Goal: Task Accomplishment & Management: Complete application form

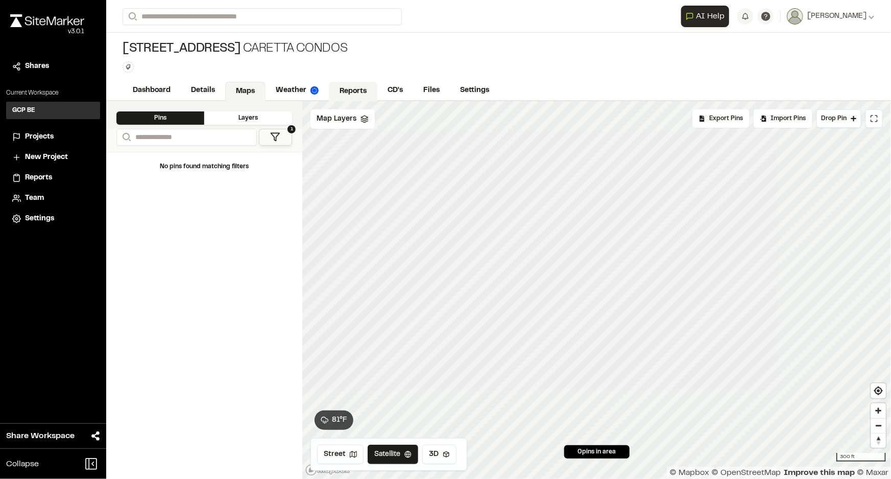
click at [347, 98] on link "Reports" at bounding box center [353, 91] width 49 height 19
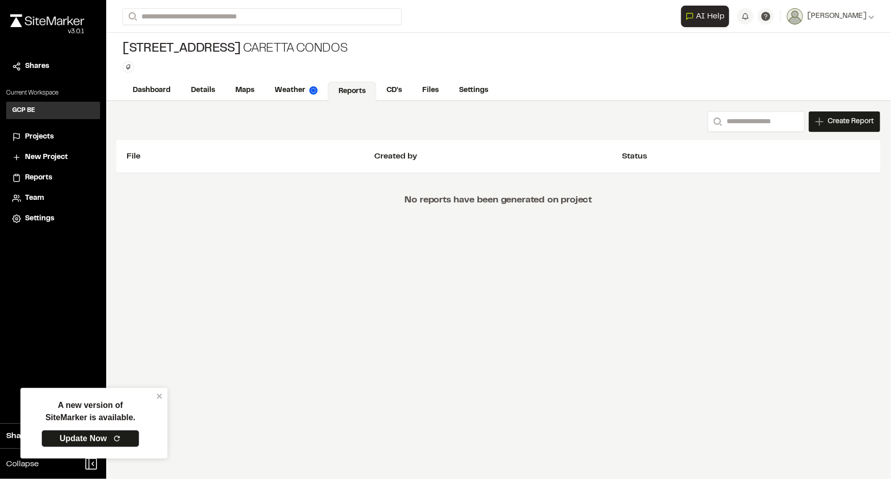
click at [43, 139] on span "Projects" at bounding box center [39, 136] width 29 height 11
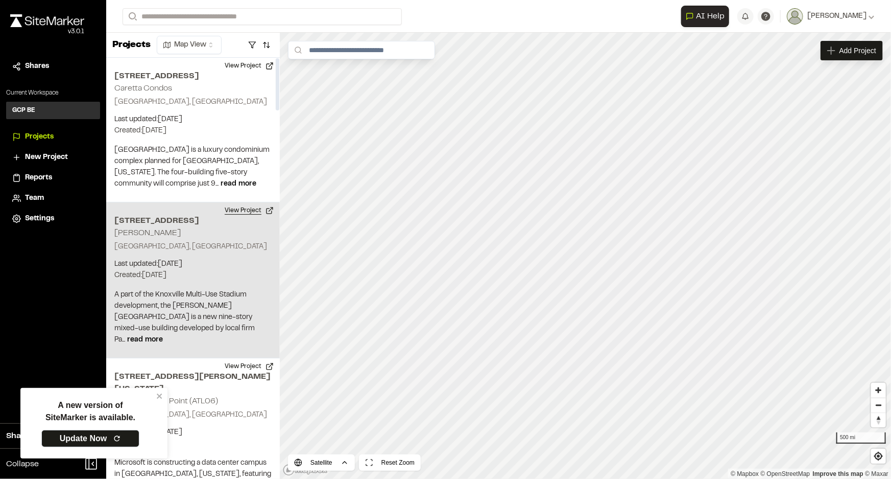
click at [237, 214] on button "View Project" at bounding box center [249, 210] width 61 height 16
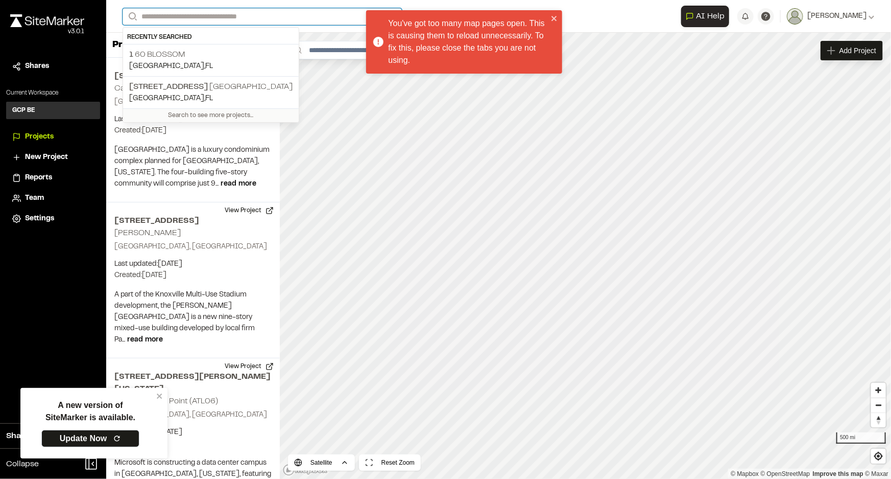
click at [193, 10] on input "Search" at bounding box center [262, 16] width 279 height 17
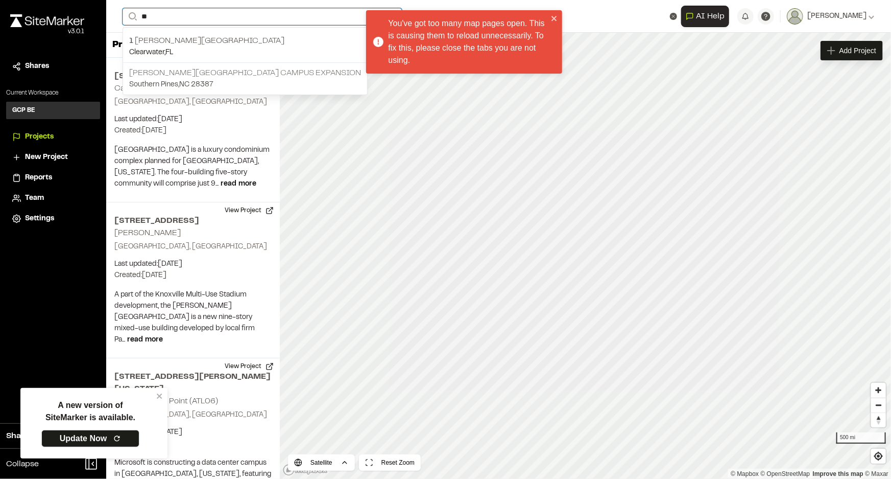
type input "**"
click at [182, 69] on p "[PERSON_NAME][GEOGRAPHIC_DATA] Campus Expansion" at bounding box center [245, 73] width 232 height 12
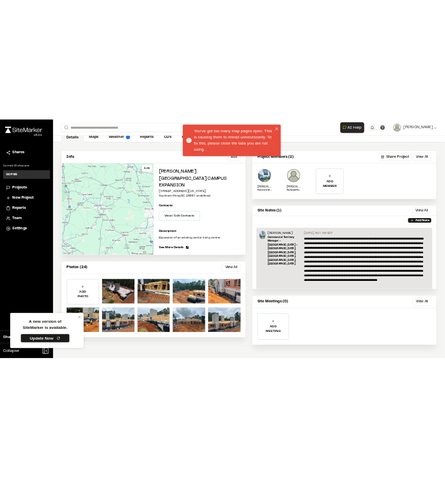
scroll to position [56, 0]
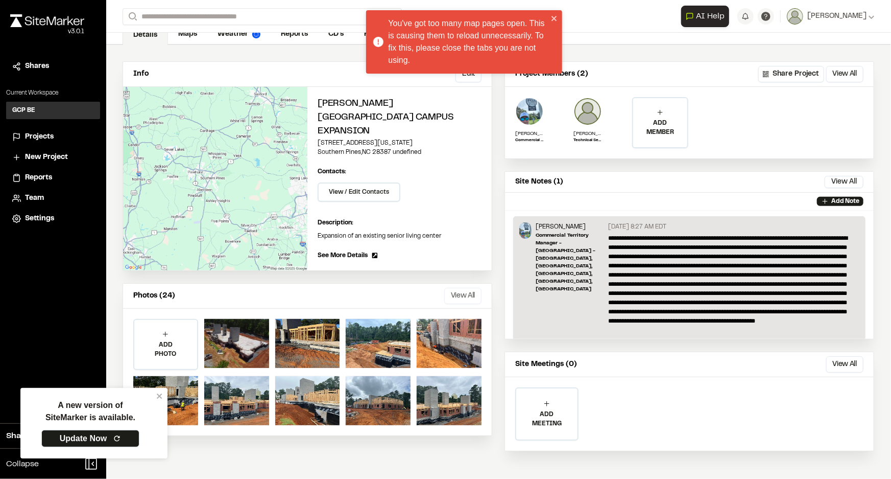
click at [444, 288] on button "View All" at bounding box center [462, 296] width 37 height 16
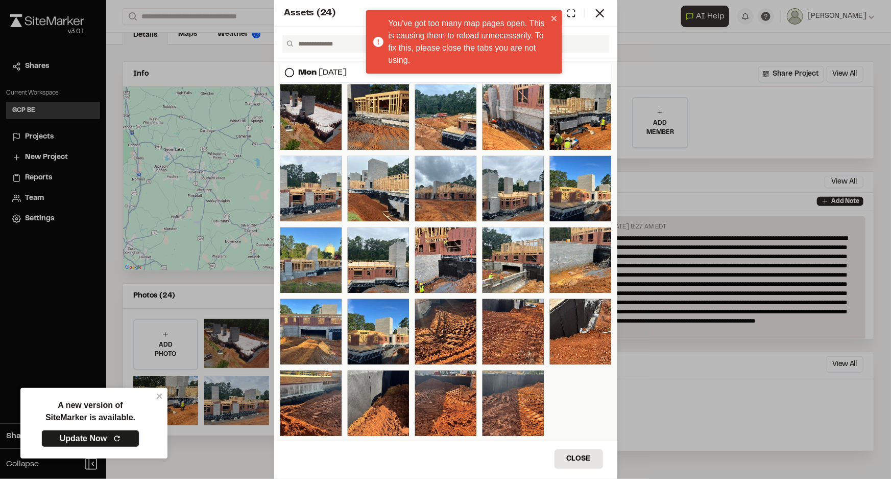
click at [291, 71] on icon at bounding box center [289, 72] width 10 height 10
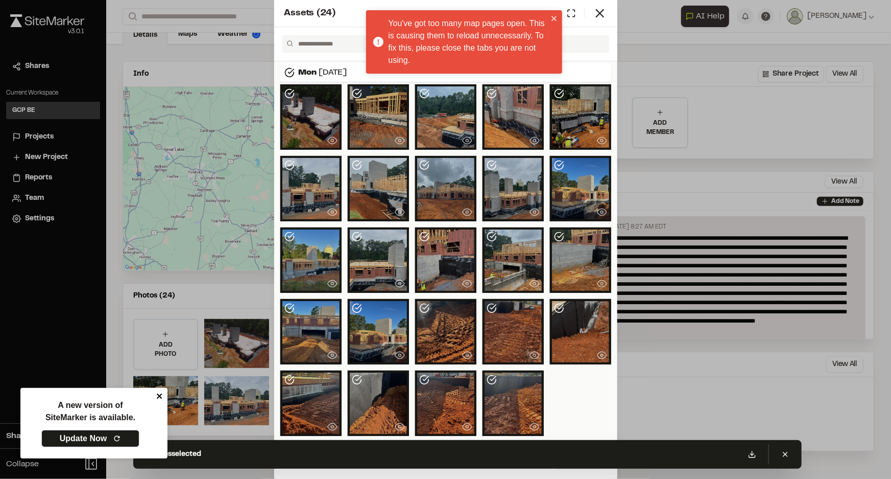
click at [158, 394] on icon "close" at bounding box center [159, 396] width 7 height 8
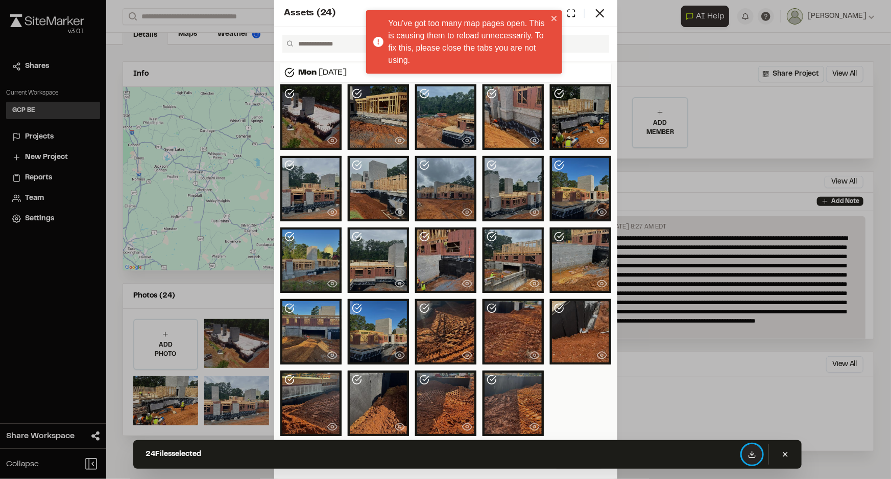
click at [444, 454] on icon at bounding box center [752, 454] width 8 height 8
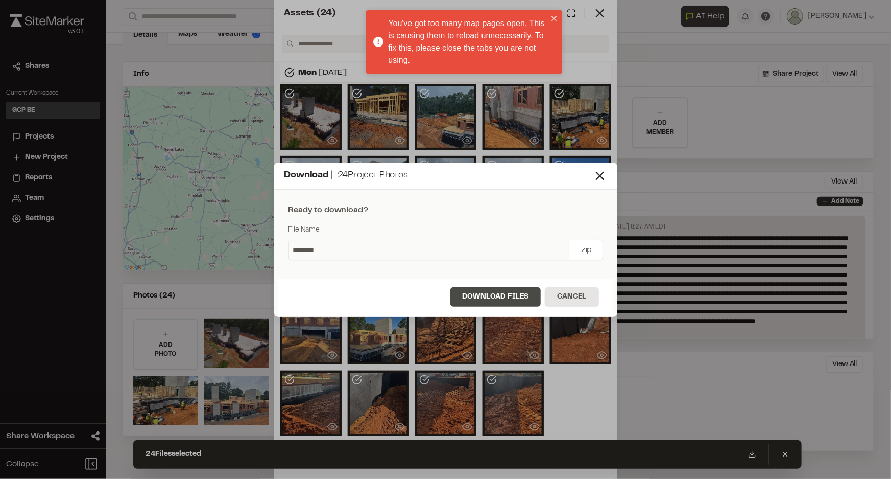
click at [444, 288] on button "Download Files" at bounding box center [495, 296] width 91 height 19
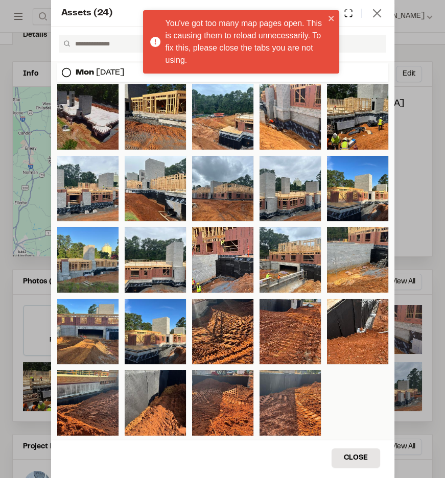
click at [379, 15] on icon at bounding box center [377, 13] width 14 height 14
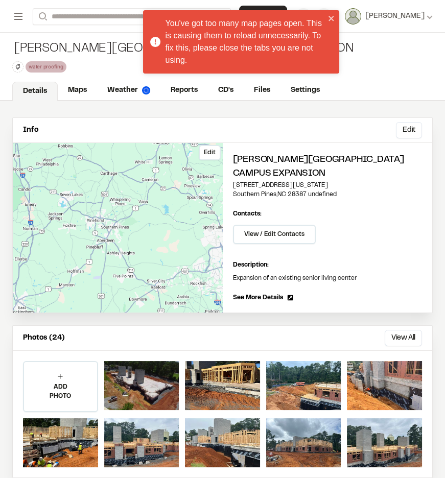
scroll to position [0, 0]
click at [82, 93] on link "Maps" at bounding box center [78, 91] width 40 height 19
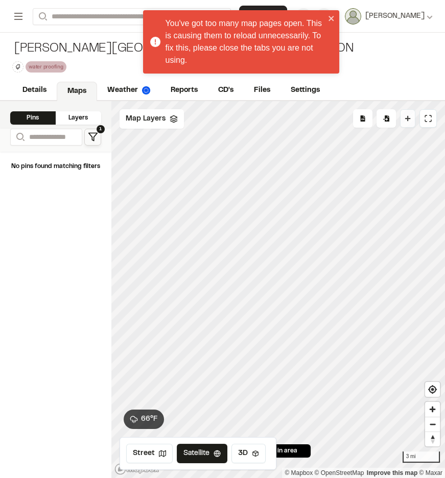
click at [408, 120] on icon at bounding box center [408, 119] width 6 height 6
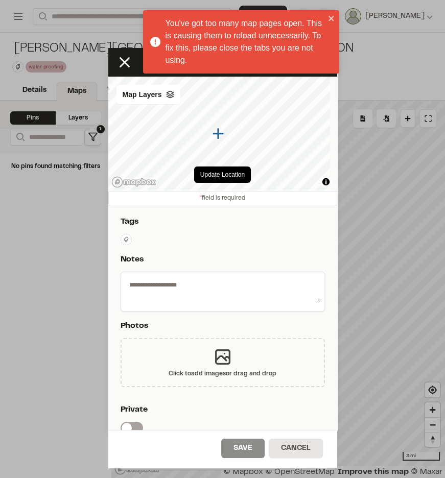
click at [224, 363] on icon at bounding box center [223, 357] width 14 height 14
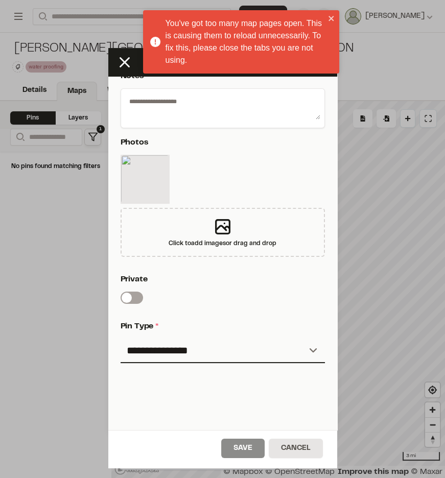
scroll to position [185, 0]
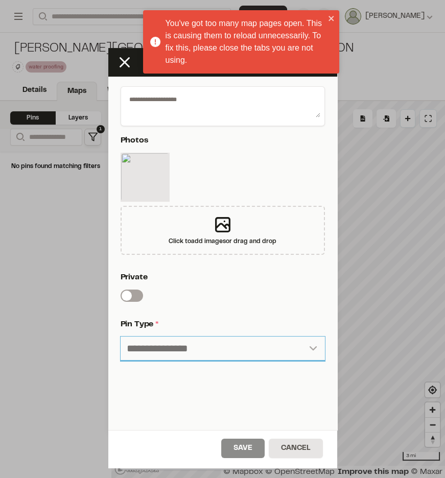
click at [186, 339] on select "**********" at bounding box center [223, 349] width 204 height 25
select select "****"
click at [121, 337] on select "**********" at bounding box center [223, 349] width 204 height 25
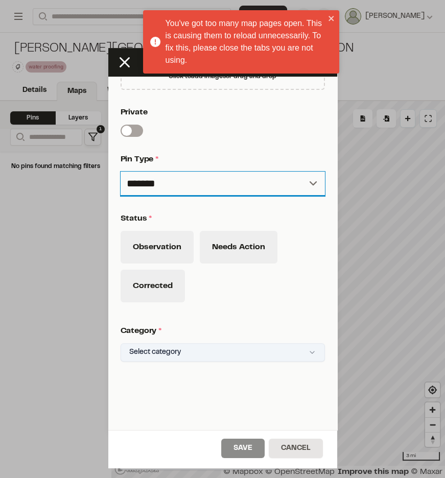
scroll to position [388, 0]
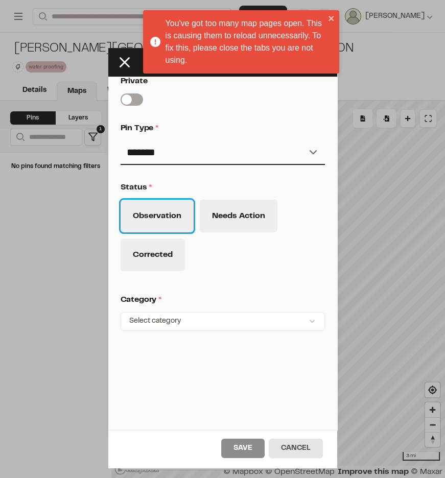
click at [165, 212] on button "Observation" at bounding box center [157, 216] width 73 height 33
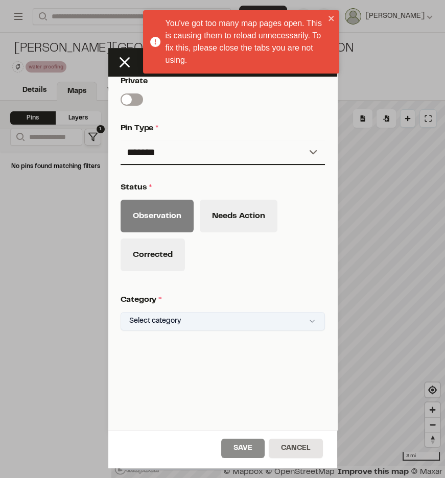
click at [175, 312] on html "You've got too many map pages open. This is causing them to reload unnecessaril…" at bounding box center [222, 239] width 445 height 478
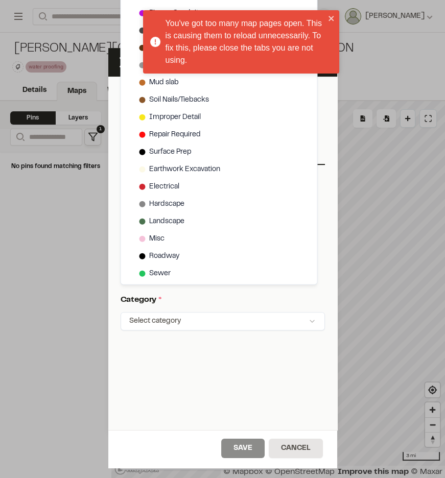
click at [332, 19] on html "You've got too many map pages open. This is causing them to reload unnecessaril…" at bounding box center [222, 239] width 445 height 478
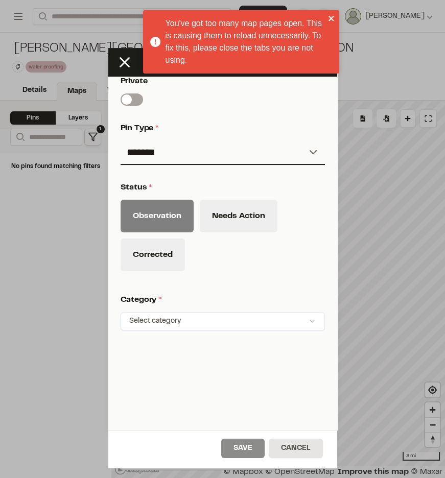
click at [332, 19] on icon "close" at bounding box center [330, 18] width 5 height 5
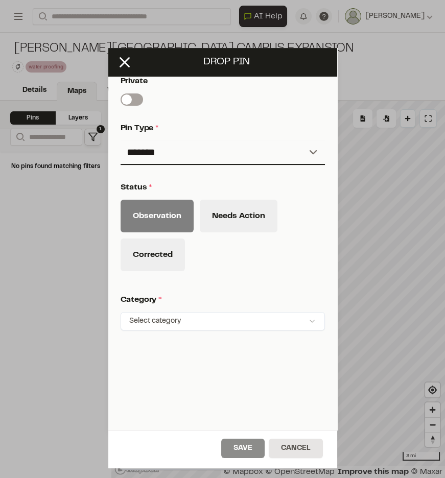
click at [181, 314] on html "Close sidebar v 3.0.1 Shares Current Workspace GCP BE GB Projects New Project R…" at bounding box center [222, 239] width 445 height 478
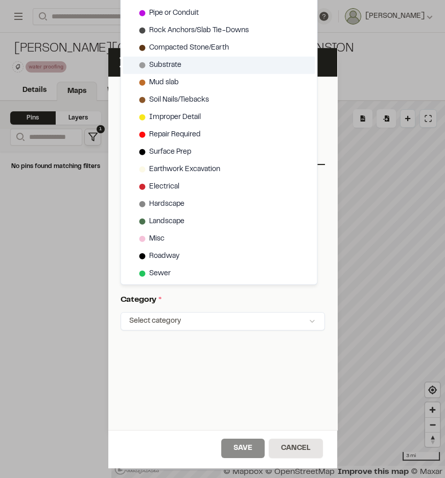
click at [180, 63] on span "Substrate" at bounding box center [165, 65] width 32 height 11
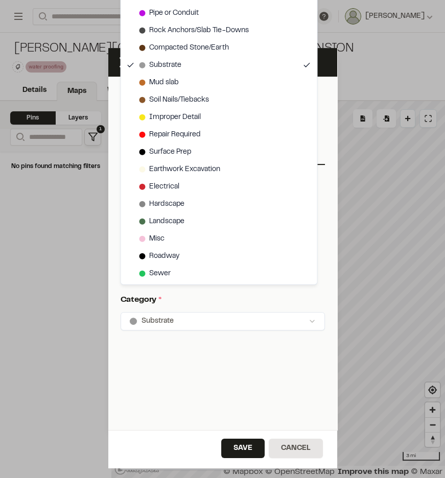
click at [245, 378] on html "Close sidebar v 3.0.1 Shares Current Workspace GCP BE GB Projects New Project R…" at bounding box center [222, 239] width 445 height 478
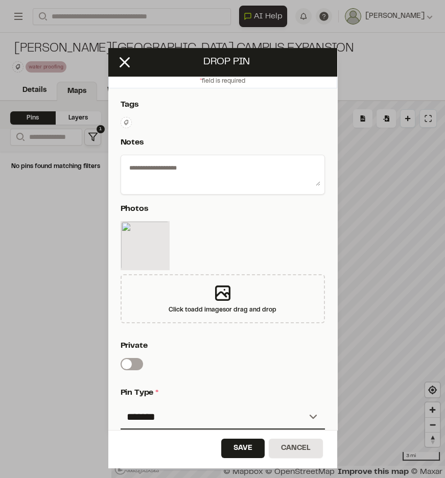
scroll to position [0, 0]
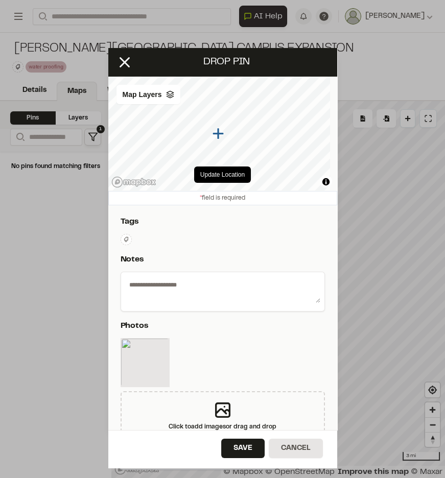
click at [227, 347] on div at bounding box center [223, 364] width 204 height 53
click at [240, 443] on button "Save" at bounding box center [242, 448] width 43 height 19
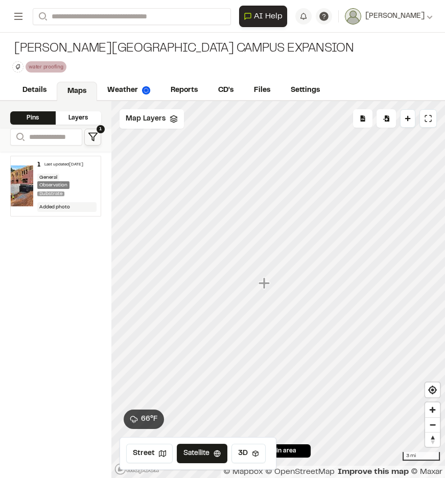
click at [265, 283] on icon "Map marker" at bounding box center [263, 282] width 11 height 11
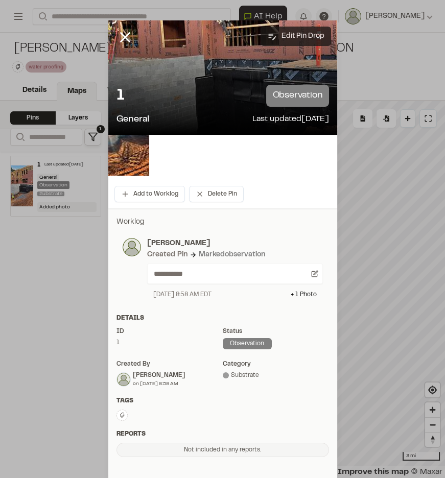
click at [291, 40] on button "Edit Pin Drop" at bounding box center [295, 36] width 70 height 19
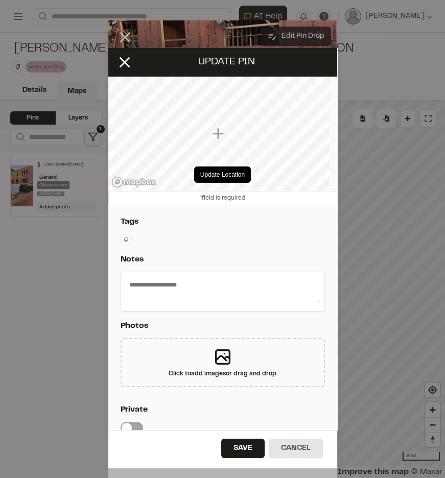
type textarea "**********"
select select "****"
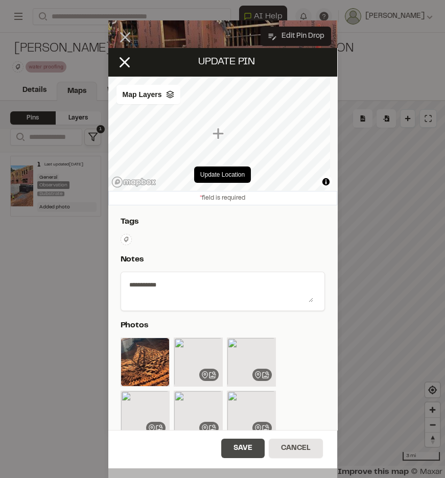
click at [242, 446] on button "Save" at bounding box center [242, 448] width 43 height 19
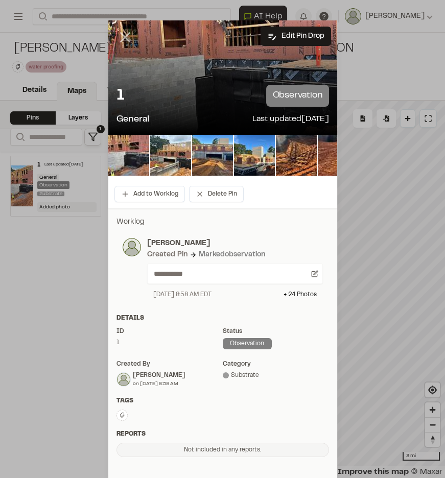
click at [118, 38] on icon at bounding box center [124, 37] width 17 height 17
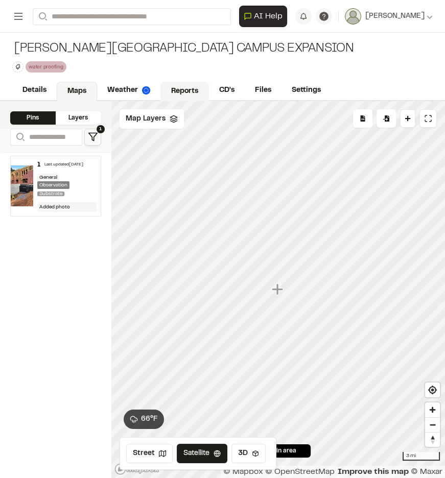
click at [196, 89] on link "Reports" at bounding box center [184, 91] width 49 height 19
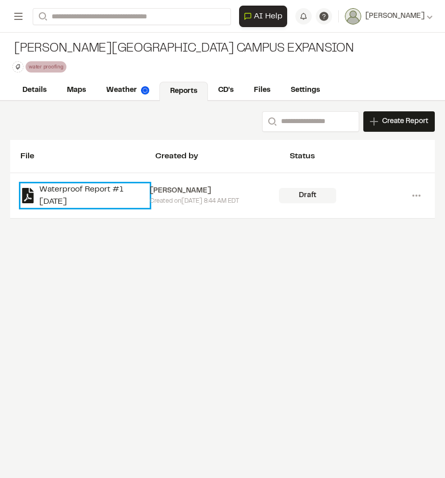
click at [123, 190] on link "Waterproof Report #1 [DATE]" at bounding box center [84, 195] width 129 height 25
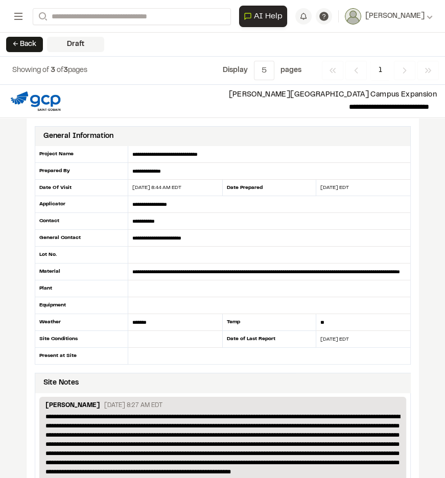
click at [67, 45] on div "Draft" at bounding box center [75, 44] width 57 height 15
click at [30, 47] on button "← Back" at bounding box center [24, 44] width 37 height 15
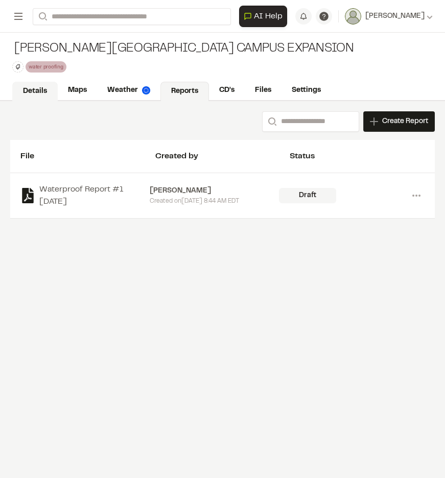
click at [38, 89] on link "Details" at bounding box center [34, 91] width 45 height 19
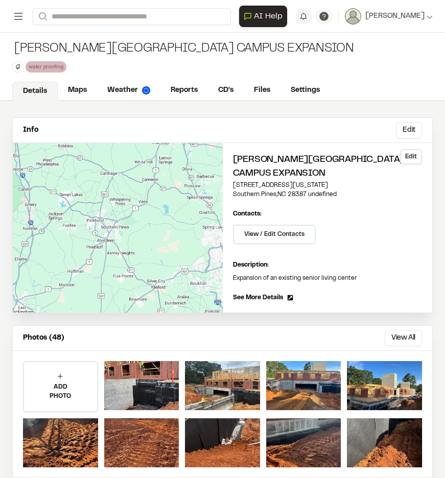
click at [402, 156] on button "Edit" at bounding box center [411, 156] width 22 height 15
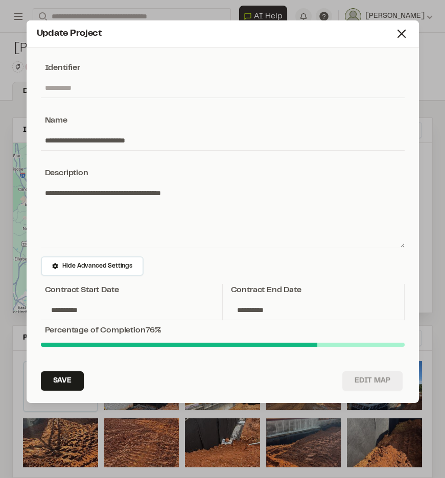
click at [367, 379] on button "Edit Map" at bounding box center [372, 380] width 60 height 19
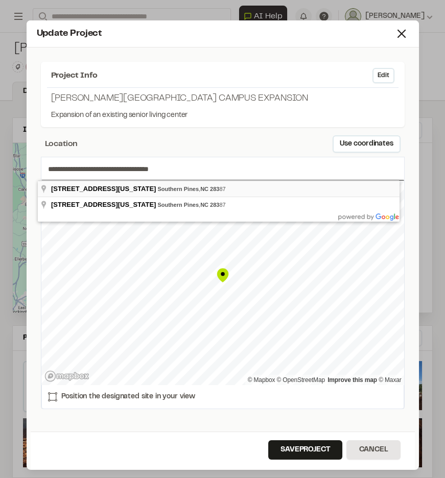
type input "**********"
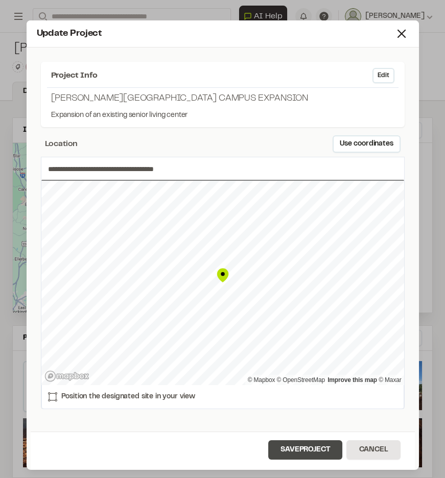
click at [325, 450] on button "Save Project" at bounding box center [305, 449] width 74 height 19
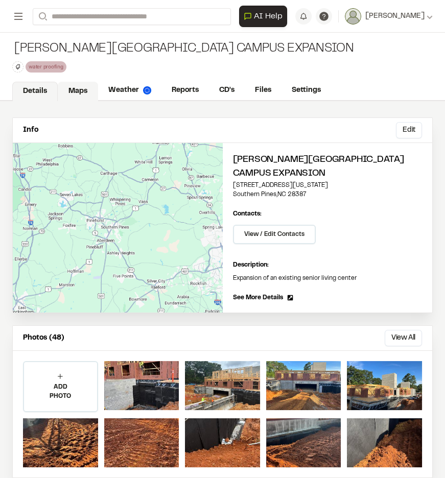
click at [81, 92] on link "Maps" at bounding box center [78, 91] width 40 height 19
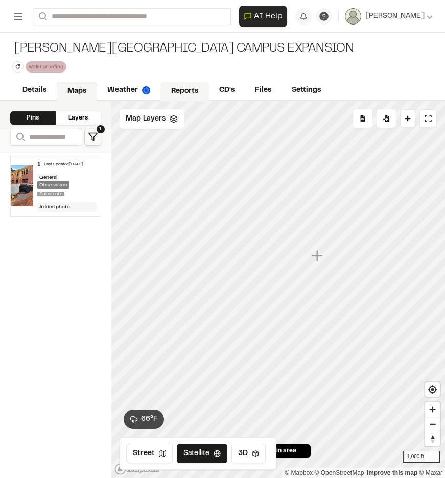
click at [179, 86] on link "Reports" at bounding box center [184, 91] width 49 height 19
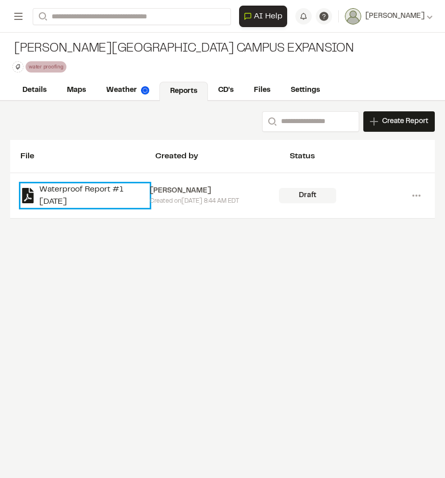
click at [124, 187] on link "Waterproof Report #1 [DATE]" at bounding box center [84, 195] width 129 height 25
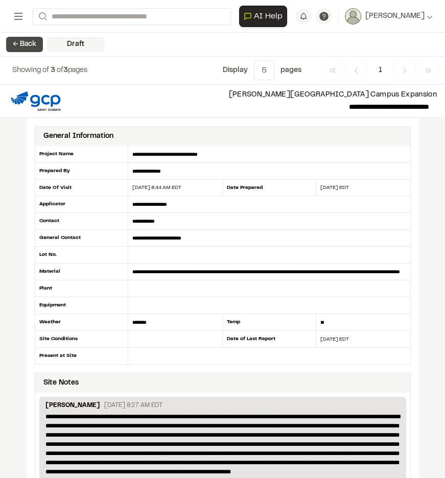
click at [11, 47] on button "← Back" at bounding box center [24, 44] width 37 height 15
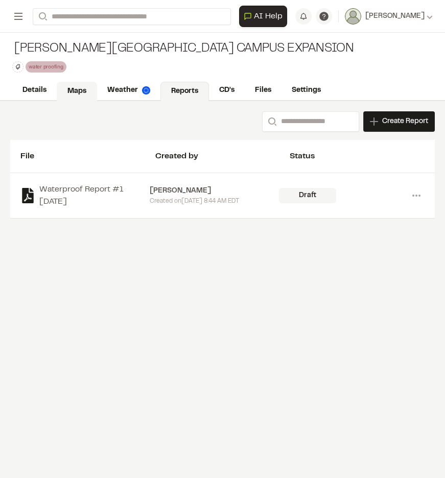
click at [81, 94] on link "Maps" at bounding box center [77, 91] width 40 height 19
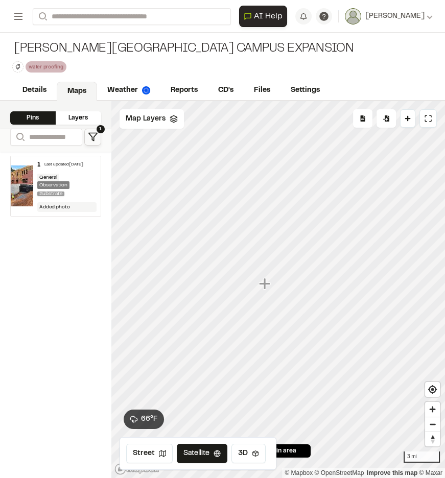
click at [23, 180] on img at bounding box center [22, 185] width 22 height 41
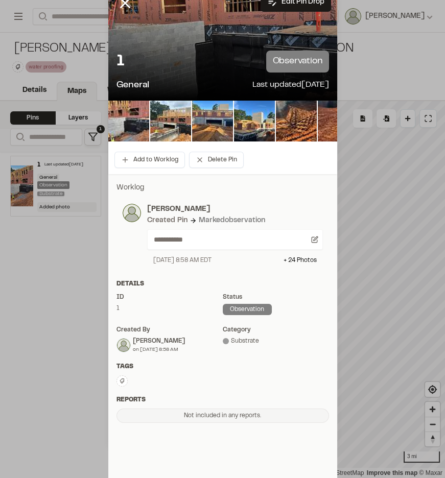
scroll to position [77, 0]
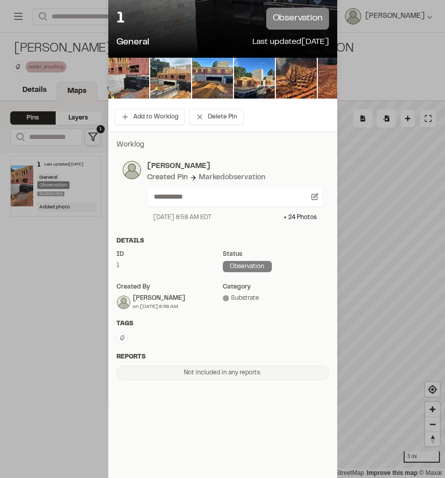
click at [195, 371] on div "Not included in any reports." at bounding box center [222, 373] width 212 height 14
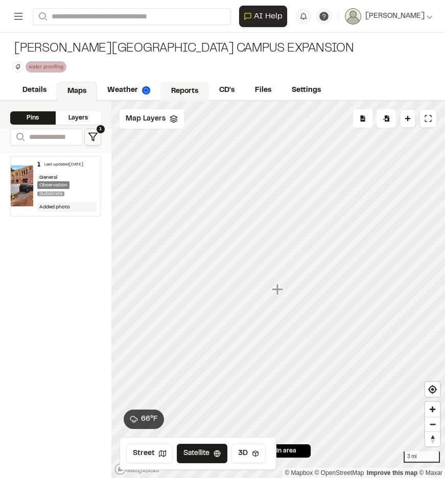
click at [182, 86] on link "Reports" at bounding box center [184, 91] width 49 height 19
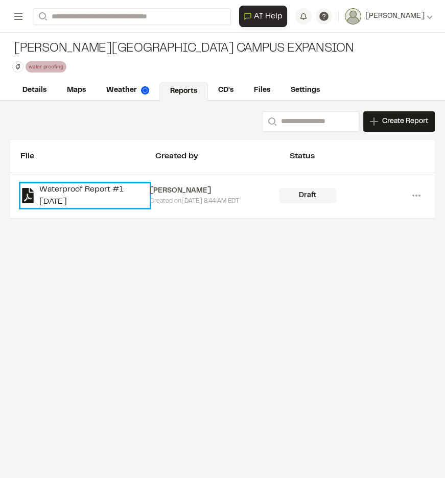
click at [96, 188] on link "Waterproof Report #1 [DATE]" at bounding box center [84, 195] width 129 height 25
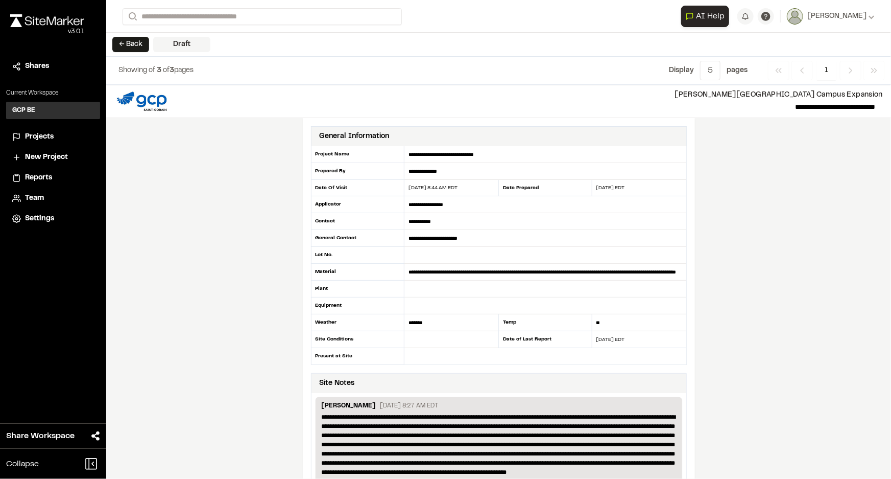
click at [189, 42] on div "Draft" at bounding box center [181, 44] width 57 height 15
click at [135, 44] on button "← Back" at bounding box center [130, 44] width 37 height 15
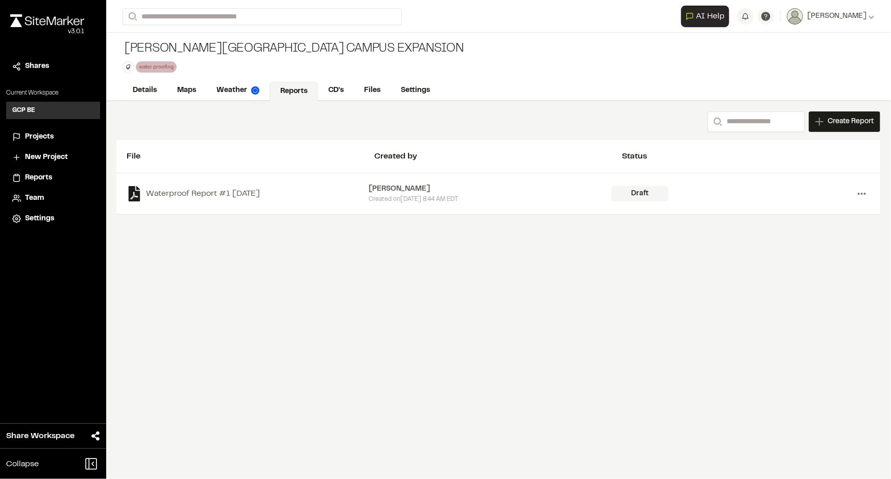
click at [444, 192] on icon at bounding box center [862, 193] width 16 height 16
click at [423, 273] on div "Search Create Report New Report | Penick Village Campus Expansion What type of …" at bounding box center [498, 289] width 785 height 377
click at [444, 121] on span "Create Report" at bounding box center [851, 121] width 46 height 11
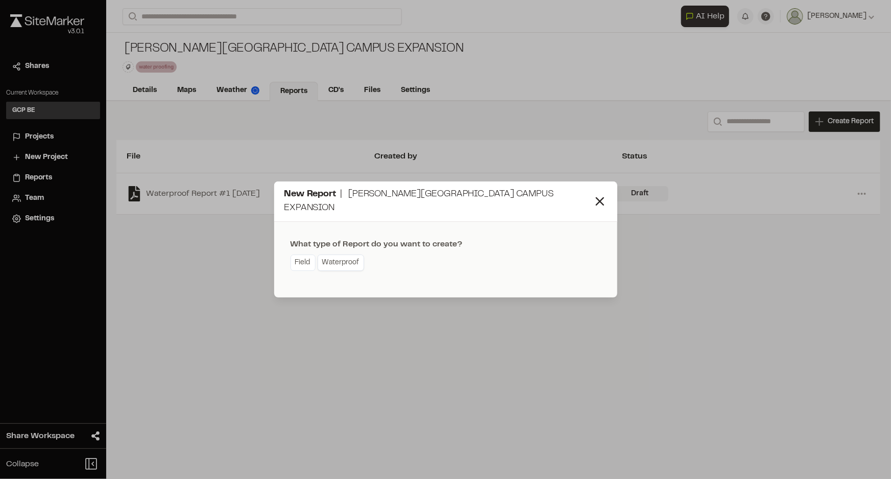
click at [352, 258] on link "Waterproof" at bounding box center [341, 262] width 46 height 16
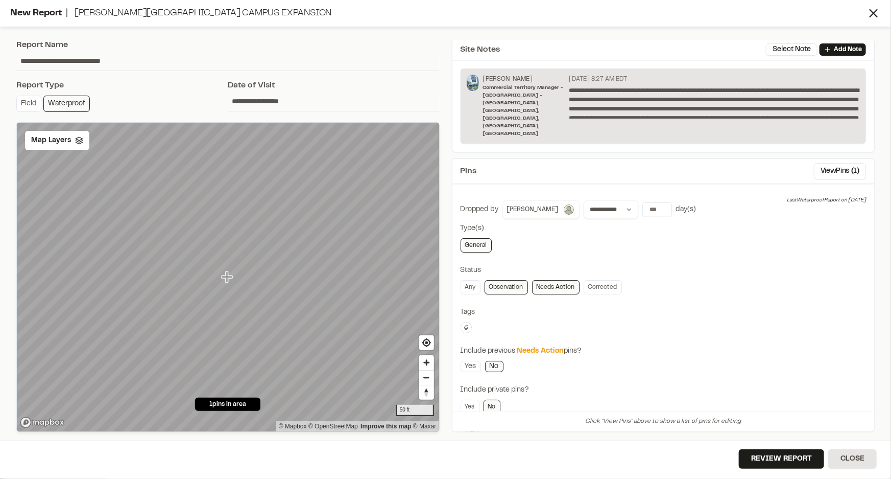
click at [444, 280] on link "Observation" at bounding box center [506, 287] width 43 height 14
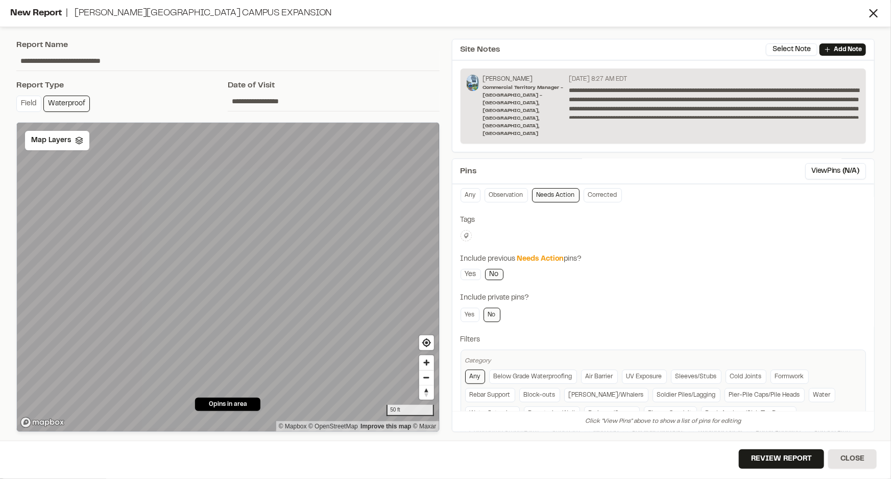
scroll to position [92, 0]
click at [444, 307] on link "Yes" at bounding box center [470, 314] width 19 height 14
click at [444, 268] on link "Yes" at bounding box center [471, 273] width 20 height 11
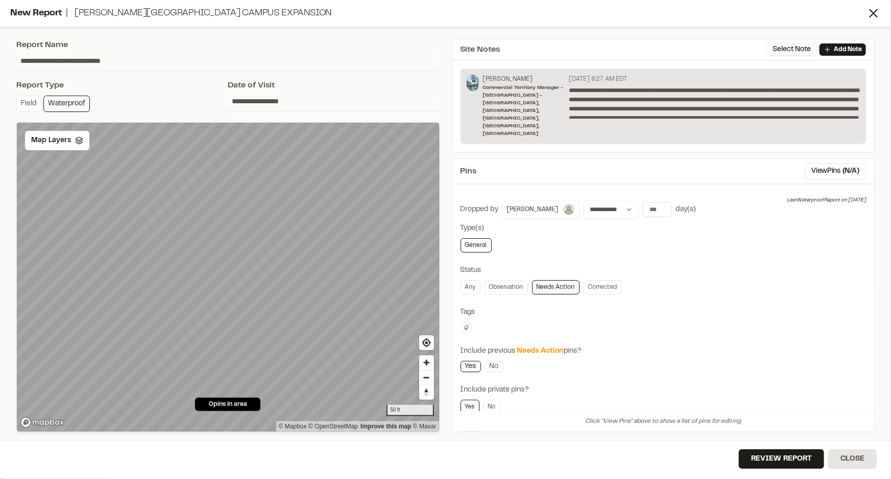
scroll to position [0, 0]
click at [444, 163] on button "View Pins ( N/A )" at bounding box center [835, 171] width 61 height 16
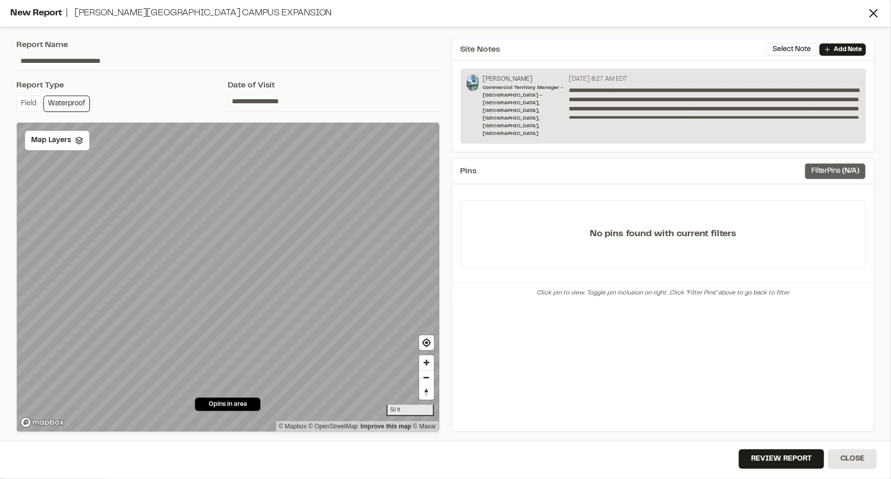
click at [444, 163] on button "Filter Pins ( N/A )" at bounding box center [835, 171] width 61 height 16
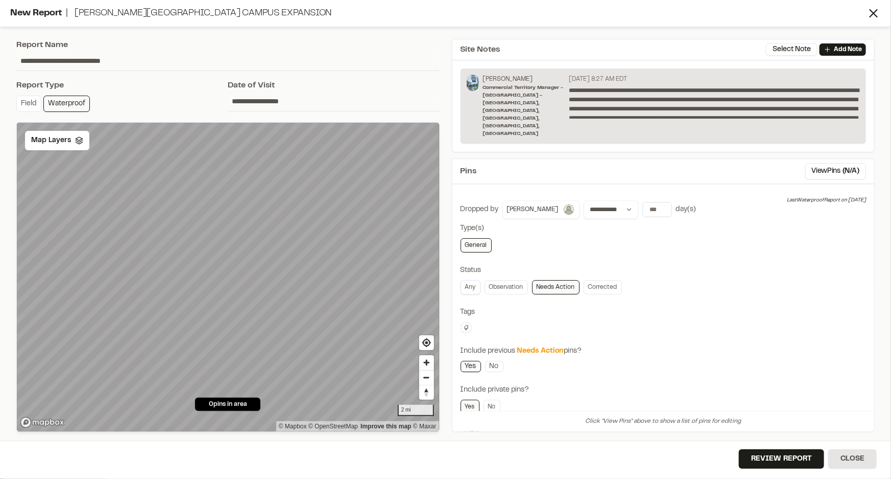
click at [444, 280] on link "Any" at bounding box center [471, 287] width 20 height 14
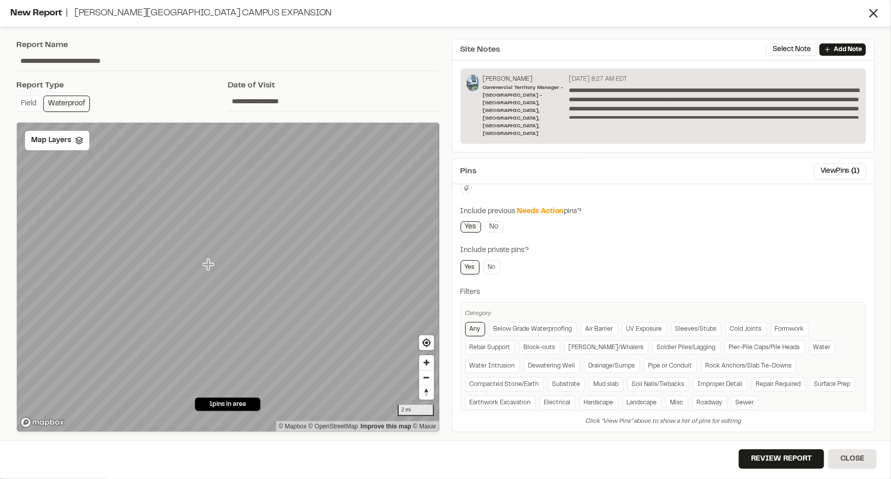
scroll to position [140, 0]
click at [207, 266] on icon "Map marker" at bounding box center [208, 263] width 11 height 11
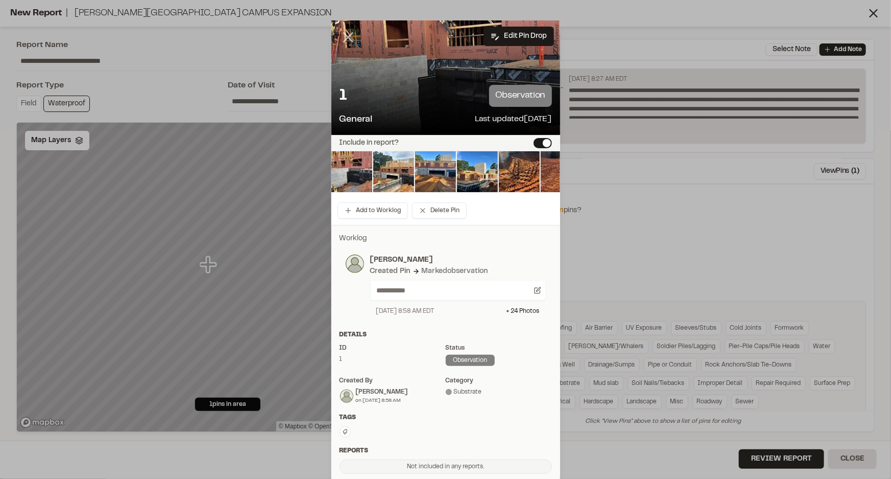
click at [345, 39] on icon at bounding box center [348, 37] width 17 height 17
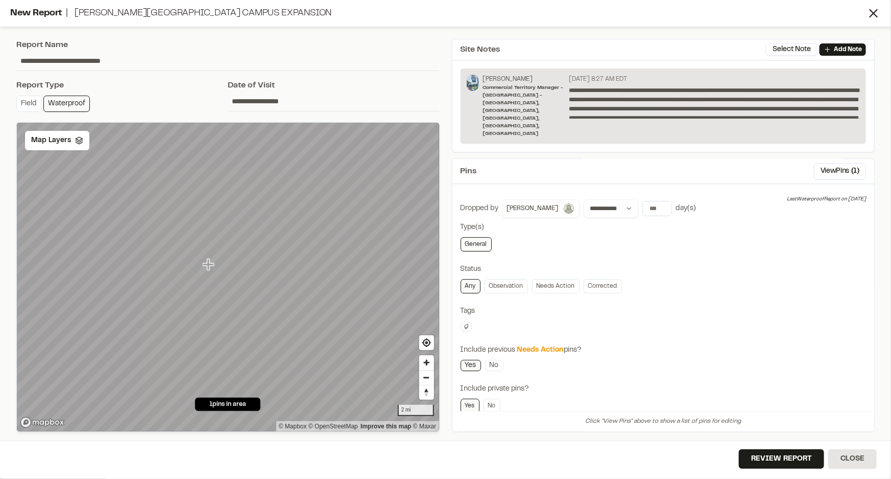
scroll to position [0, 0]
click at [444, 163] on button "View Pins ( 1 )" at bounding box center [840, 171] width 52 height 16
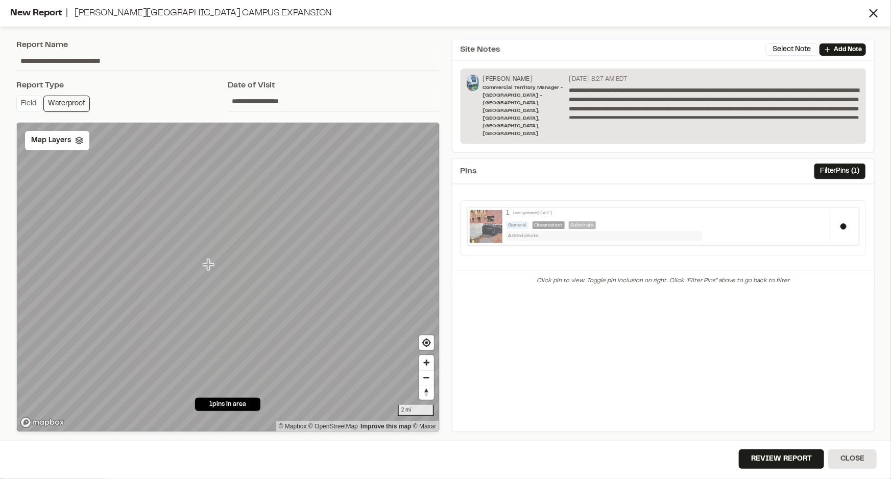
click at [444, 231] on div "Added photo" at bounding box center [605, 236] width 196 height 10
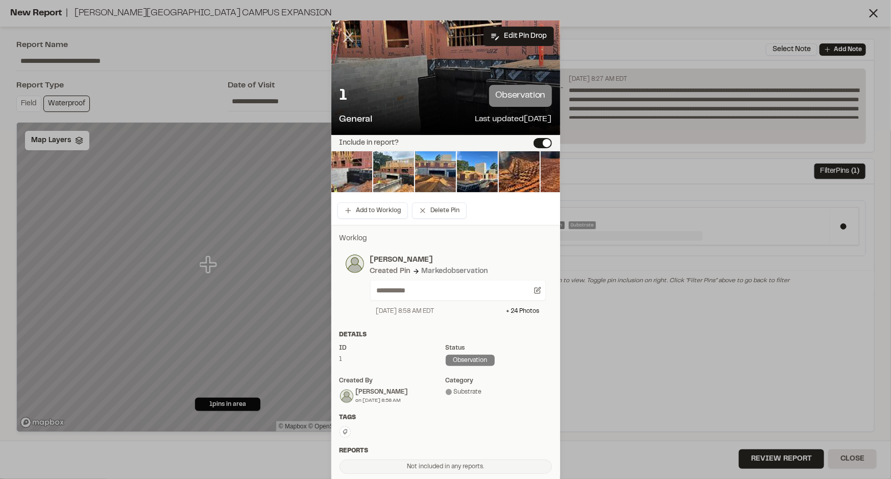
click at [348, 36] on icon at bounding box center [348, 37] width 17 height 17
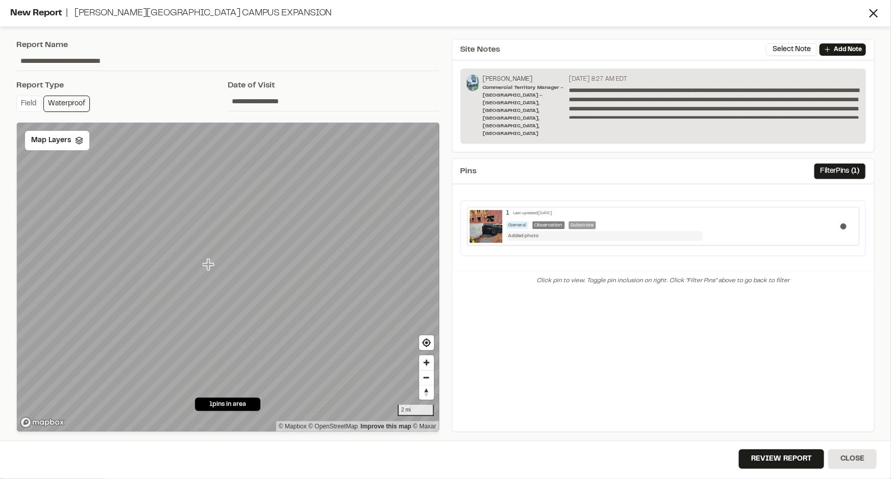
click at [444, 223] on button at bounding box center [844, 226] width 6 height 6
click at [444, 453] on button "Review Report" at bounding box center [781, 458] width 85 height 19
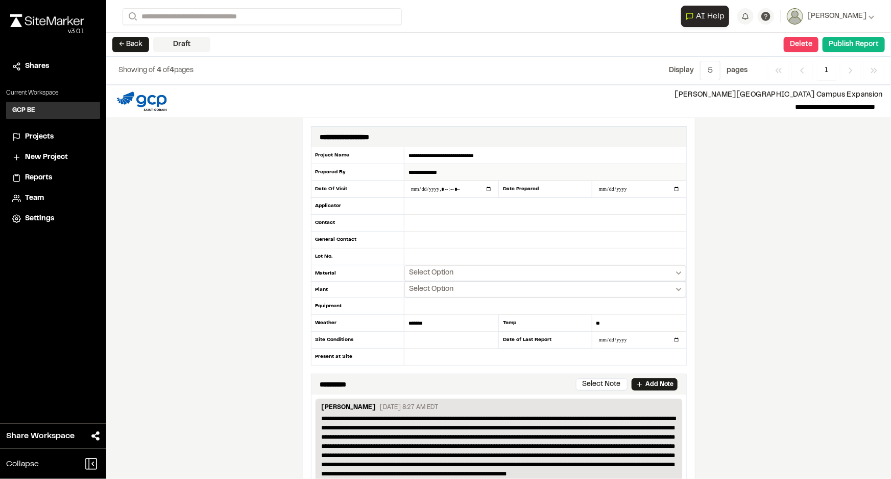
click at [444, 174] on input "**********" at bounding box center [544, 172] width 281 height 17
click at [413, 207] on input "text" at bounding box center [544, 206] width 281 height 17
type input "**********"
click at [413, 223] on input "text" at bounding box center [544, 222] width 281 height 17
type input "**********"
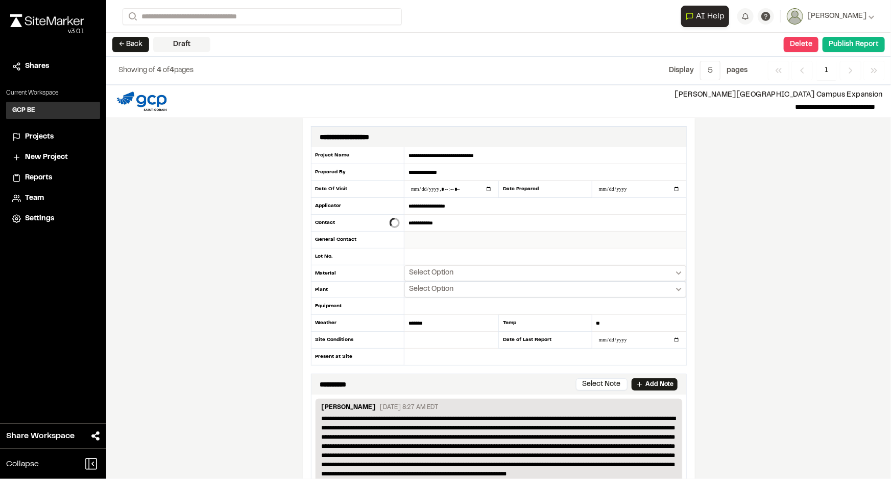
click at [426, 237] on input "text" at bounding box center [544, 239] width 281 height 17
type input "**********"
click at [431, 271] on span "Select Option" at bounding box center [431, 273] width 44 height 10
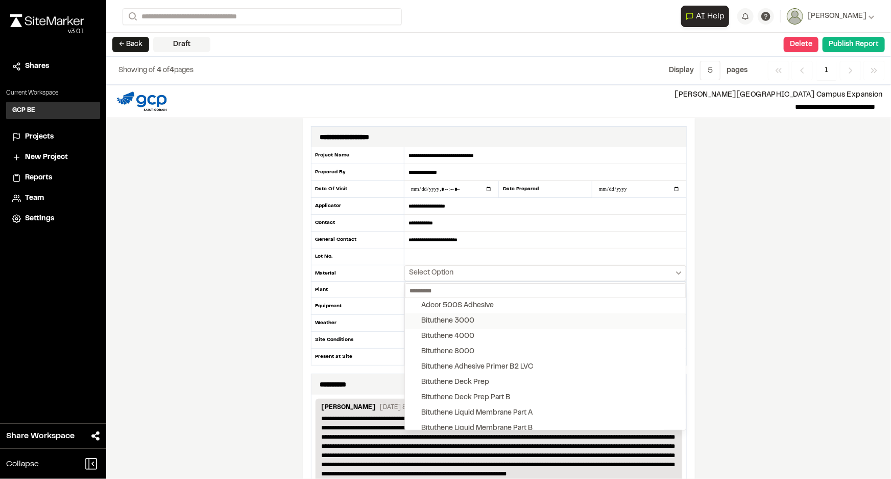
click at [444, 317] on div "Bituthene 3000" at bounding box center [447, 320] width 53 height 11
click at [444, 363] on div "Bituthene Adhesive Primer B2 LVC" at bounding box center [477, 366] width 112 height 11
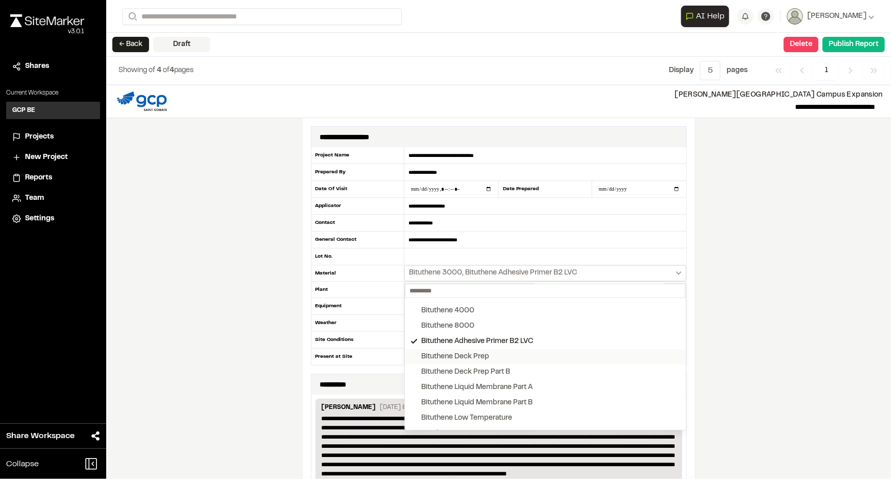
scroll to position [46, 0]
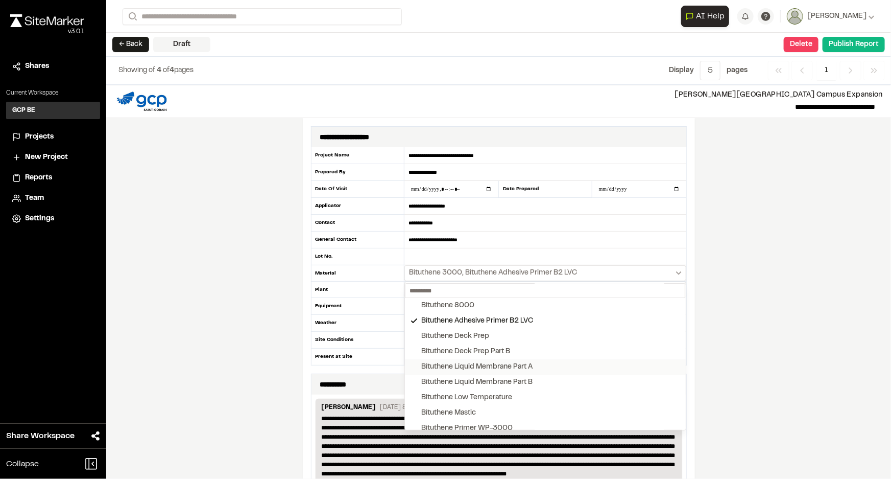
click at [444, 372] on button "Bituthene Liquid Membrane Part A" at bounding box center [545, 366] width 280 height 15
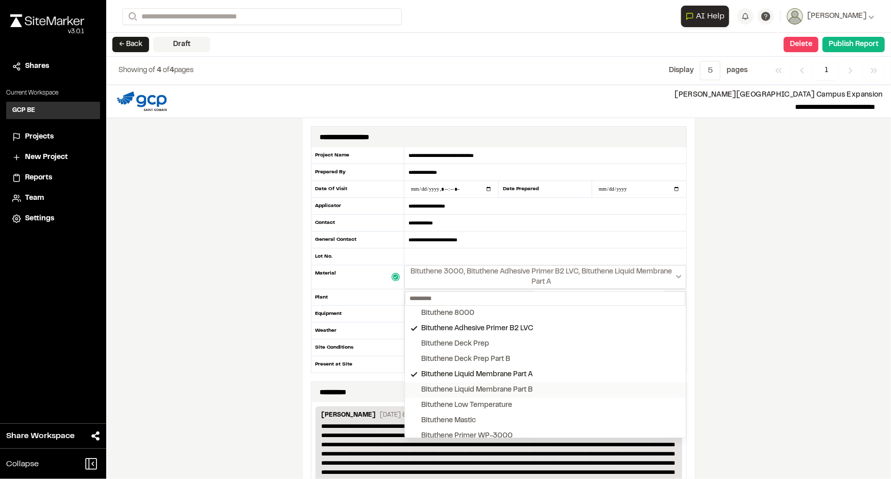
click at [444, 387] on div "Bituthene Liquid Membrane Part B" at bounding box center [476, 389] width 111 height 11
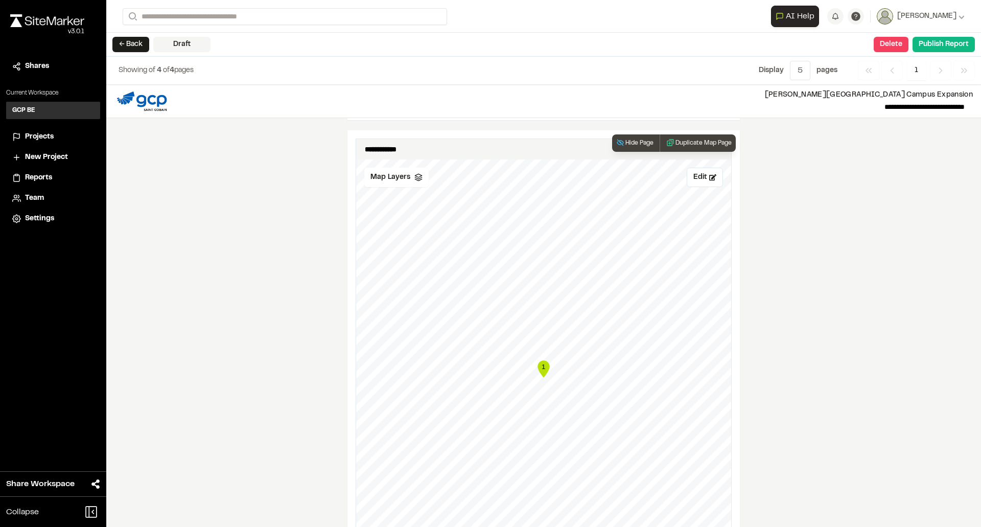
scroll to position [682, 0]
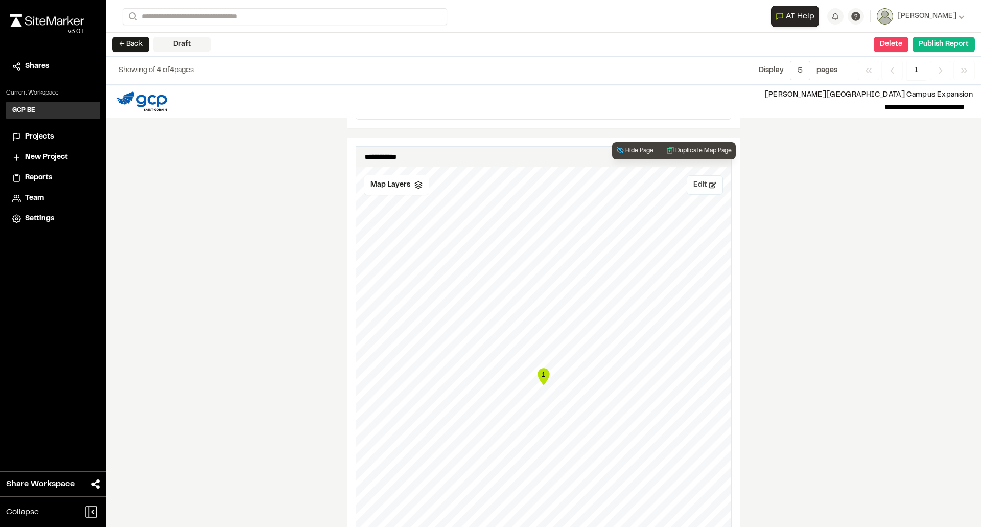
click at [444, 188] on button "Edit" at bounding box center [704, 184] width 36 height 19
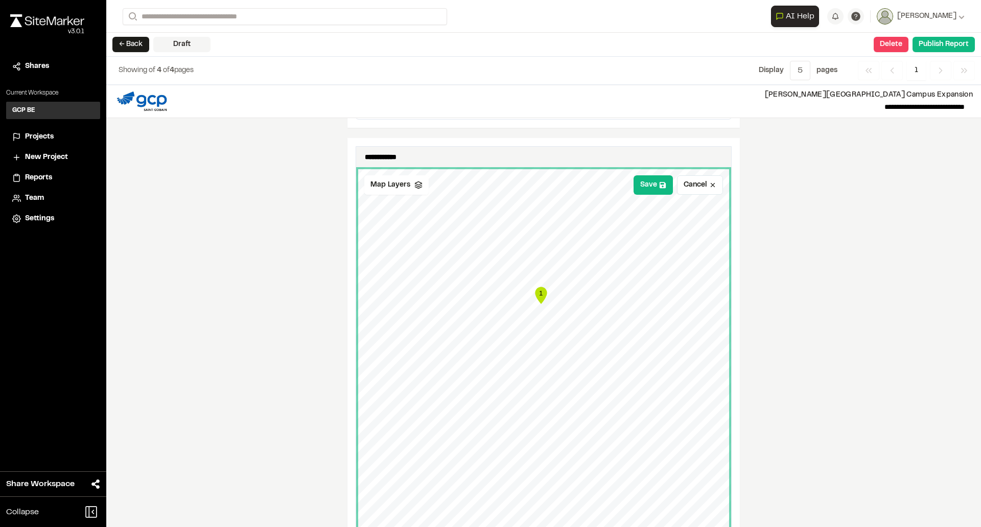
click at [444, 300] on div "**********" at bounding box center [543, 306] width 874 height 442
click at [444, 189] on button "Save" at bounding box center [652, 184] width 39 height 19
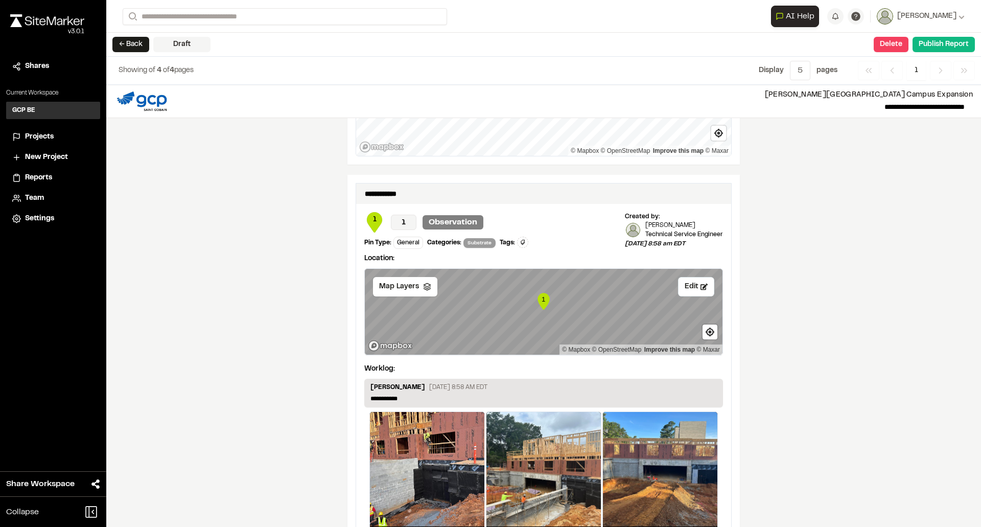
scroll to position [1142, 0]
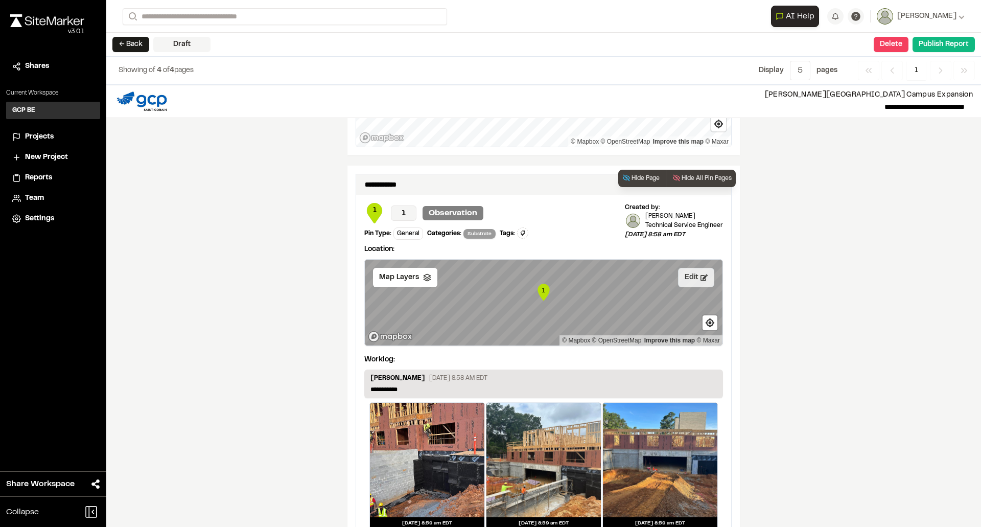
click at [444, 280] on button "Edit" at bounding box center [696, 277] width 36 height 19
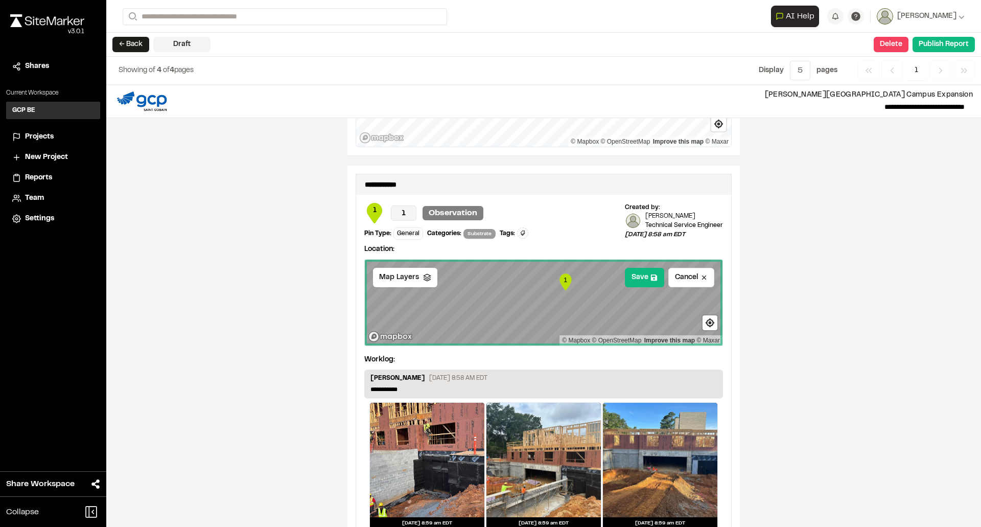
click at [444, 279] on div "**********" at bounding box center [543, 306] width 874 height 442
click at [444, 277] on button "Save" at bounding box center [644, 277] width 39 height 19
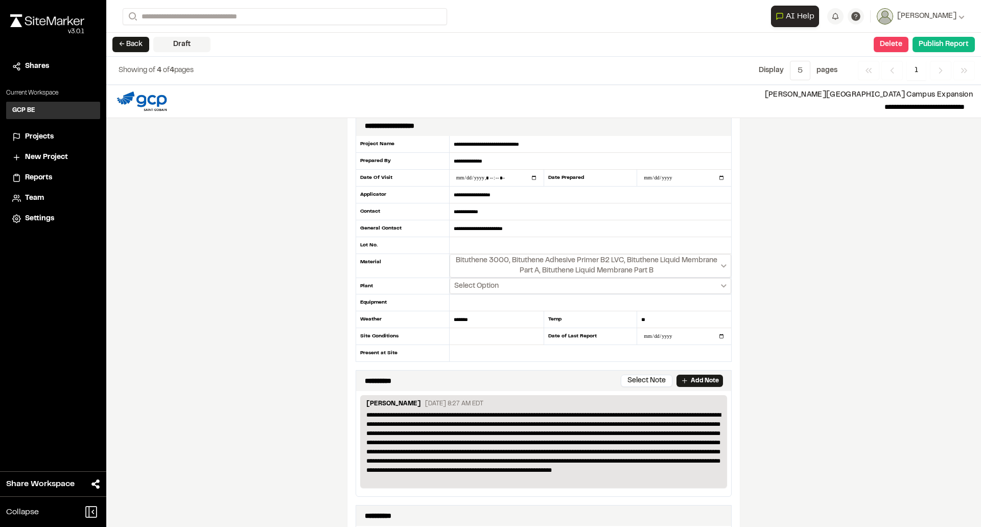
scroll to position [0, 0]
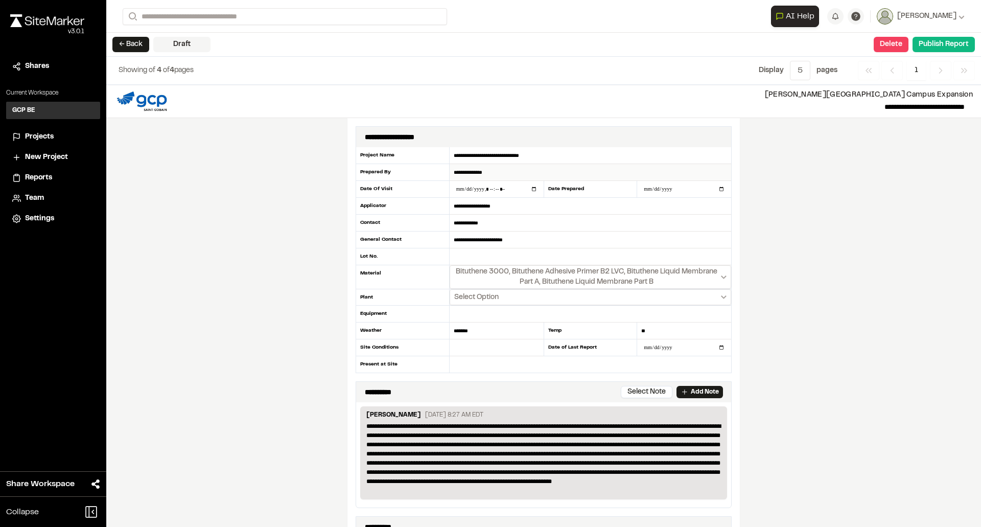
click at [444, 172] on input "**********" at bounding box center [589, 172] width 281 height 17
type input "*"
type input "**********"
click at [444, 255] on div "**********" at bounding box center [543, 306] width 874 height 442
click at [444, 47] on button "Publish Report" at bounding box center [943, 44] width 62 height 15
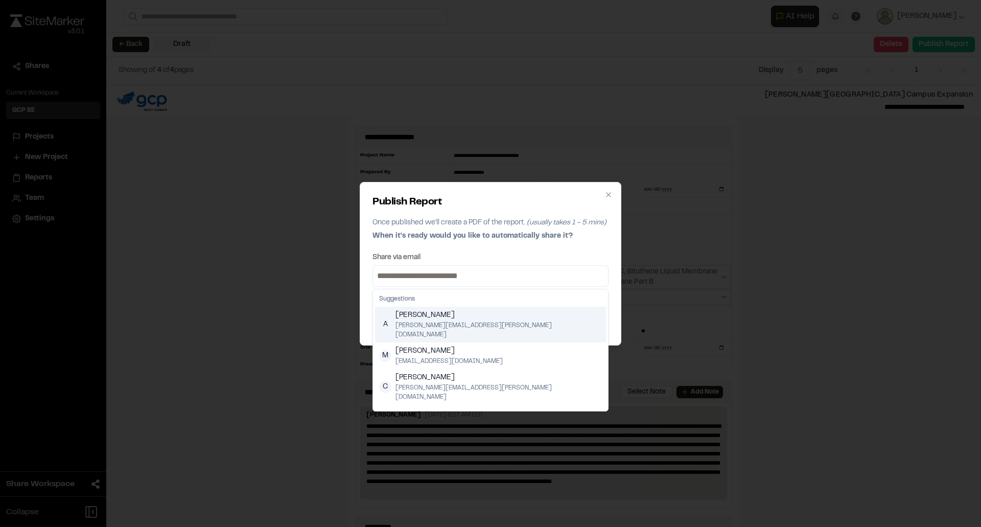
click at [444, 274] on input at bounding box center [490, 276] width 231 height 16
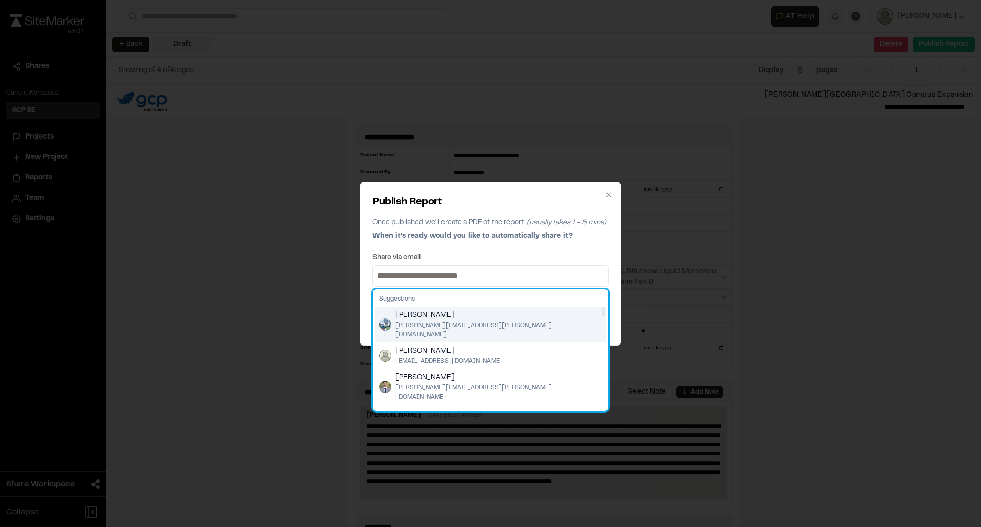
click at [407, 314] on span "[PERSON_NAME]" at bounding box center [498, 314] width 206 height 11
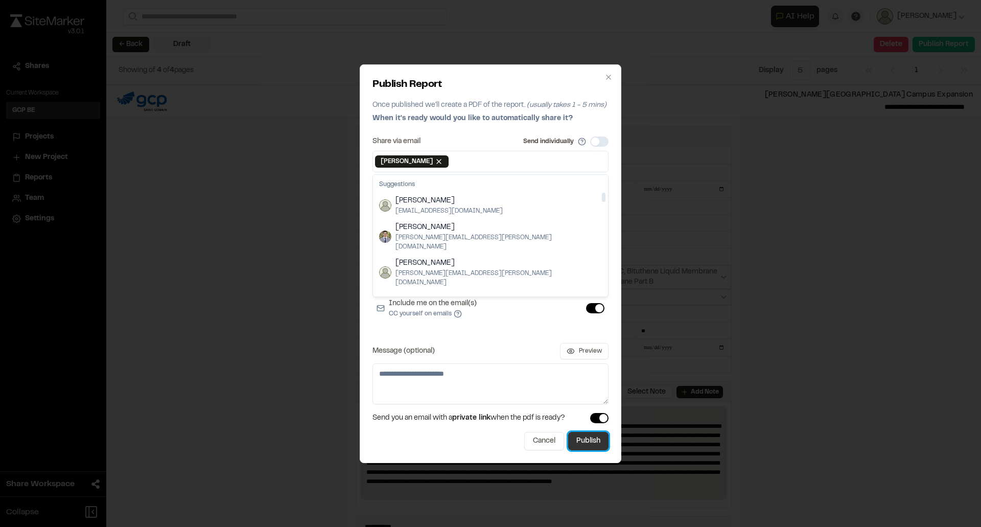
click at [444, 440] on button "Publish" at bounding box center [588, 441] width 40 height 18
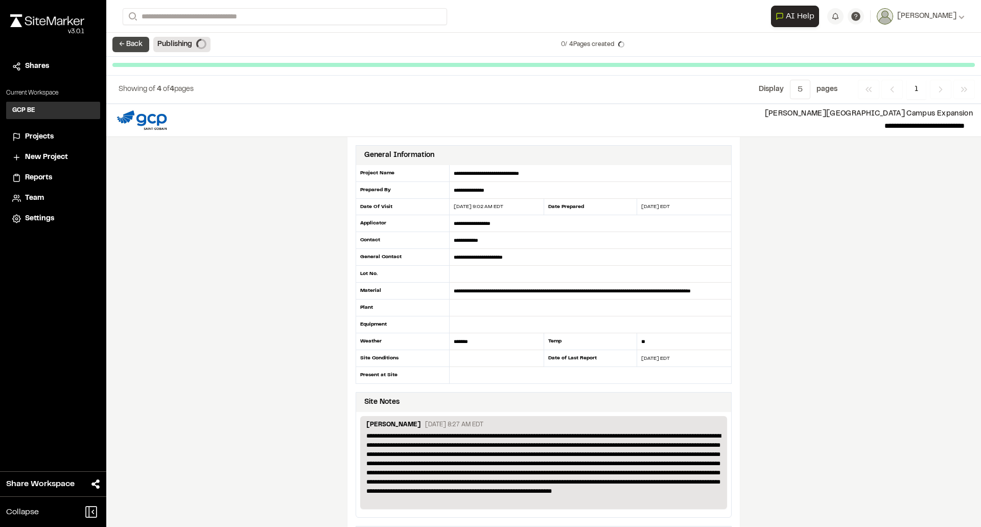
click at [129, 42] on button "← Back" at bounding box center [130, 44] width 37 height 15
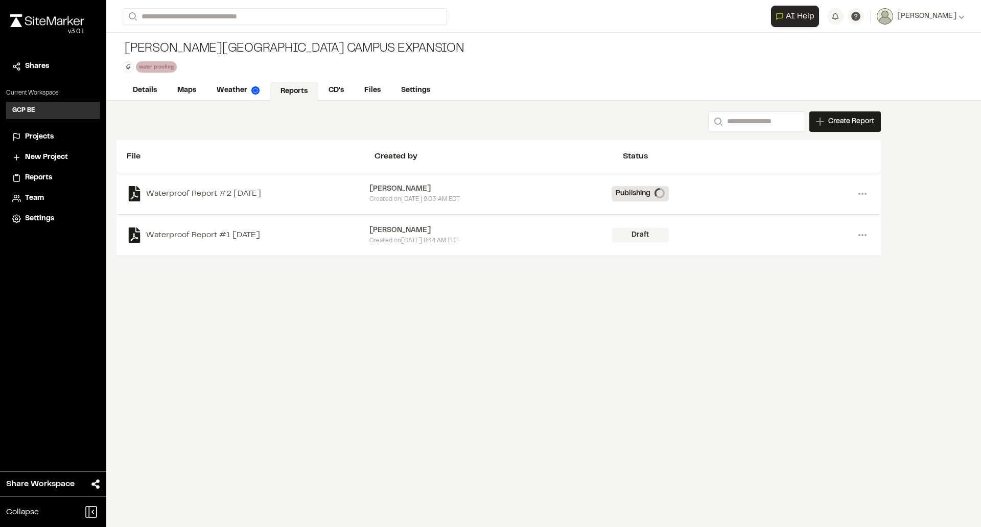
click at [444, 307] on div "Search Create Report New Report | Penick Village Campus Expansion What type of …" at bounding box center [543, 313] width 874 height 425
click at [444, 195] on icon at bounding box center [862, 193] width 16 height 16
click at [444, 276] on div "Search Create Report New Report | Penick Village Campus Expansion What type of …" at bounding box center [543, 313] width 874 height 425
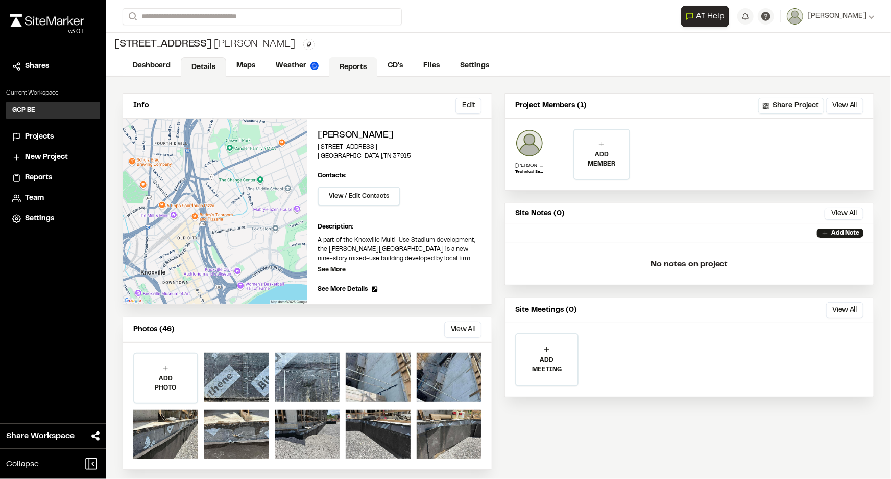
click at [352, 67] on link "Reports" at bounding box center [353, 66] width 49 height 19
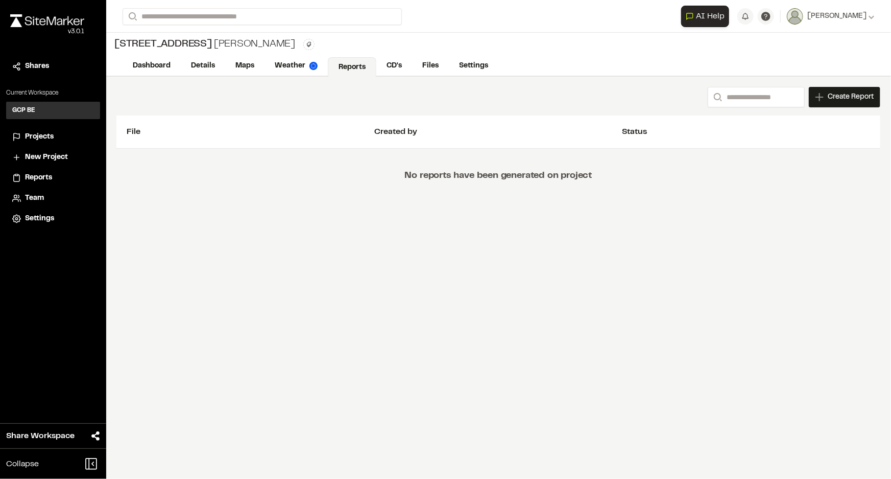
click at [51, 136] on span "Projects" at bounding box center [39, 136] width 29 height 11
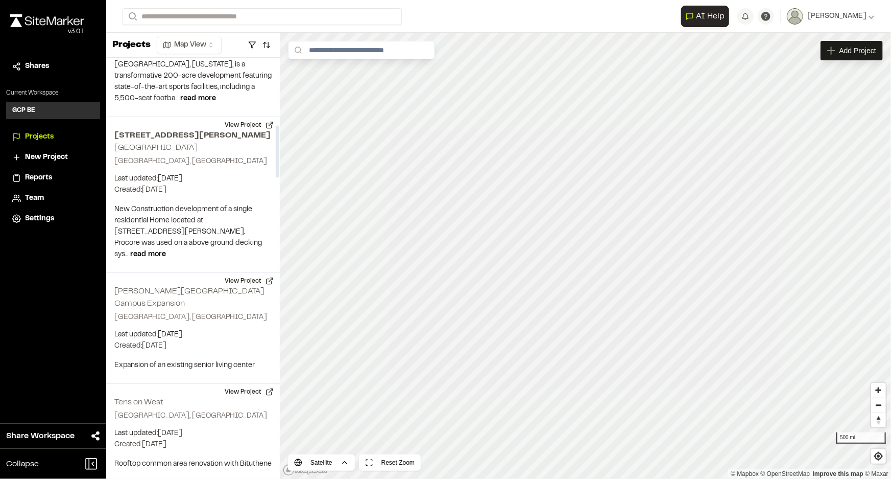
scroll to position [557, 0]
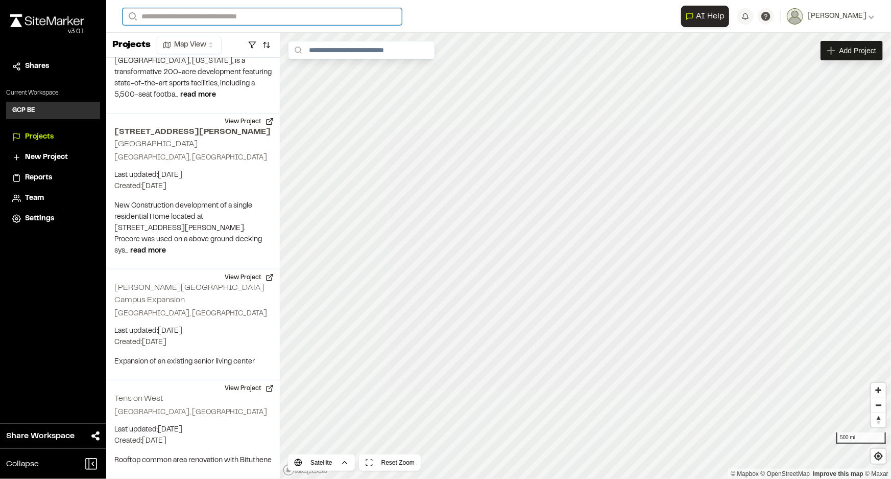
click at [179, 16] on input "Search" at bounding box center [262, 16] width 279 height 17
click at [169, 65] on p "[GEOGRAPHIC_DATA] , [GEOGRAPHIC_DATA]" at bounding box center [210, 66] width 163 height 11
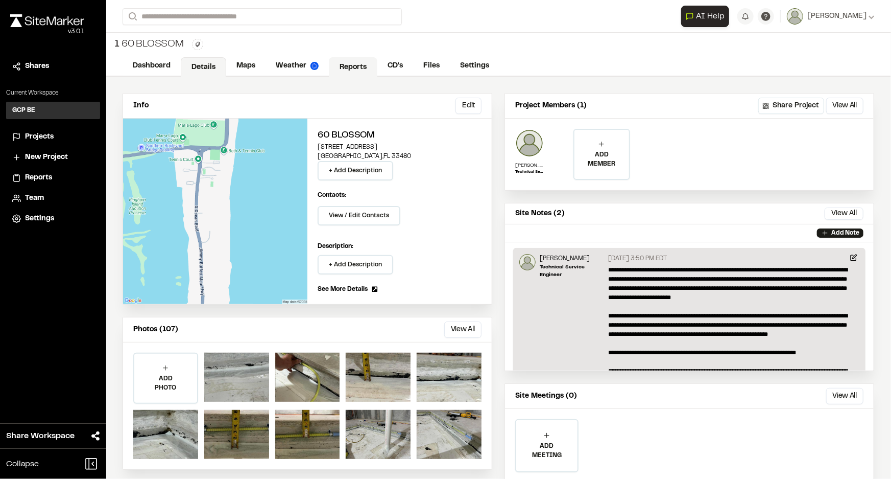
click at [349, 64] on link "Reports" at bounding box center [353, 66] width 49 height 19
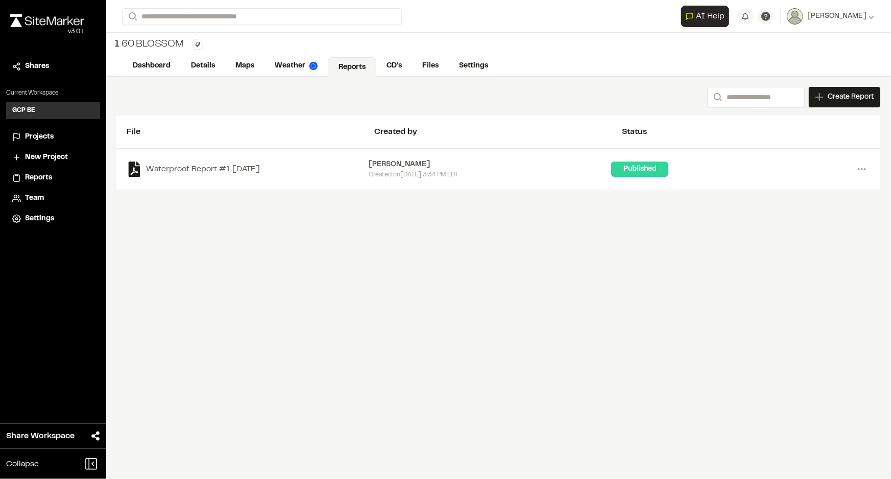
click at [346, 61] on link "Reports" at bounding box center [352, 66] width 49 height 19
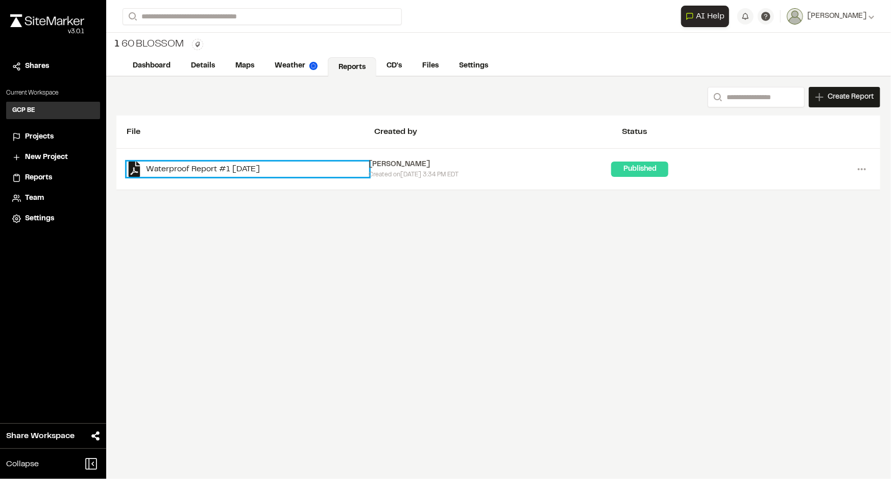
click at [250, 166] on link "Waterproof Report #1 [DATE]" at bounding box center [248, 168] width 243 height 15
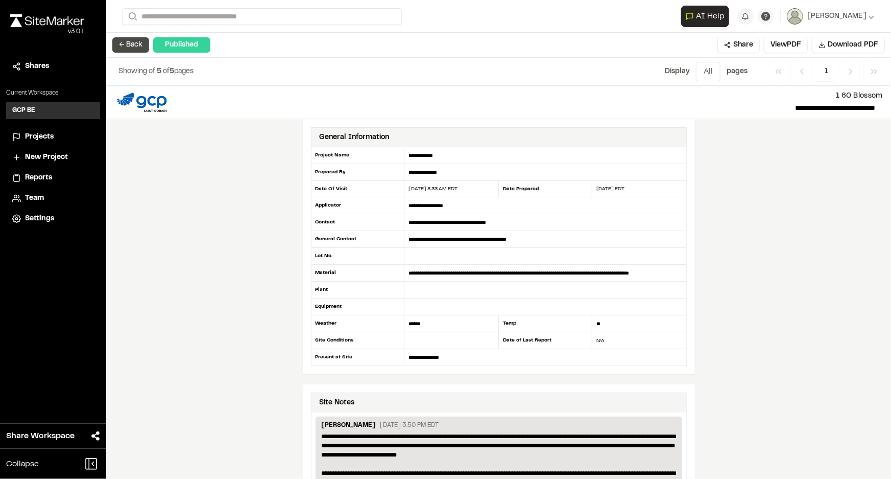
click at [133, 40] on button "← Back" at bounding box center [130, 44] width 37 height 15
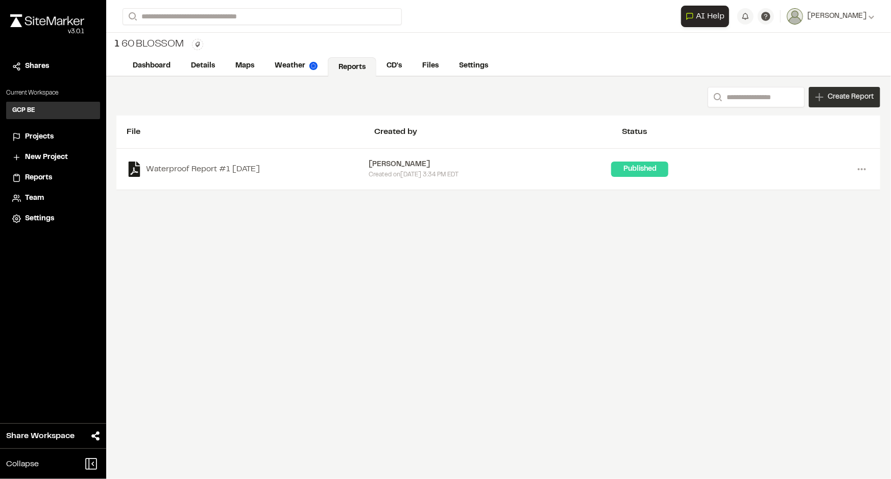
click at [856, 99] on span "Create Report" at bounding box center [851, 96] width 46 height 11
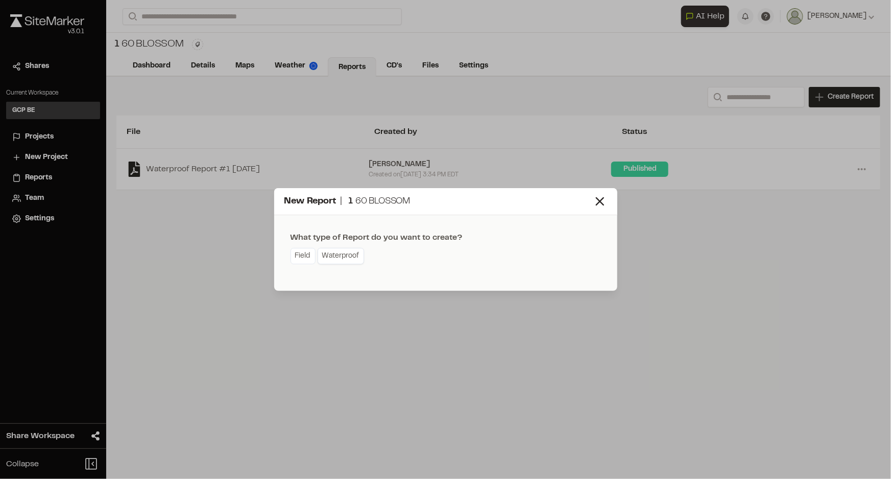
click at [350, 258] on link "Waterproof" at bounding box center [341, 256] width 46 height 16
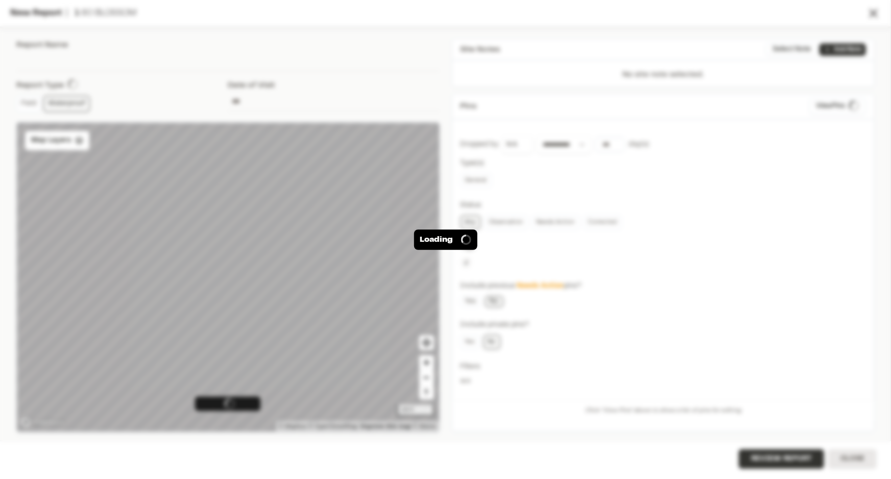
type input "**********"
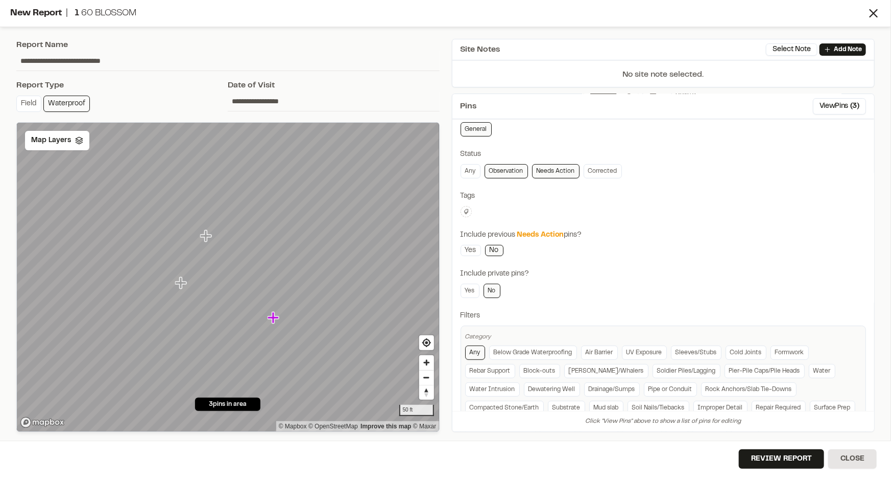
scroll to position [94, 0]
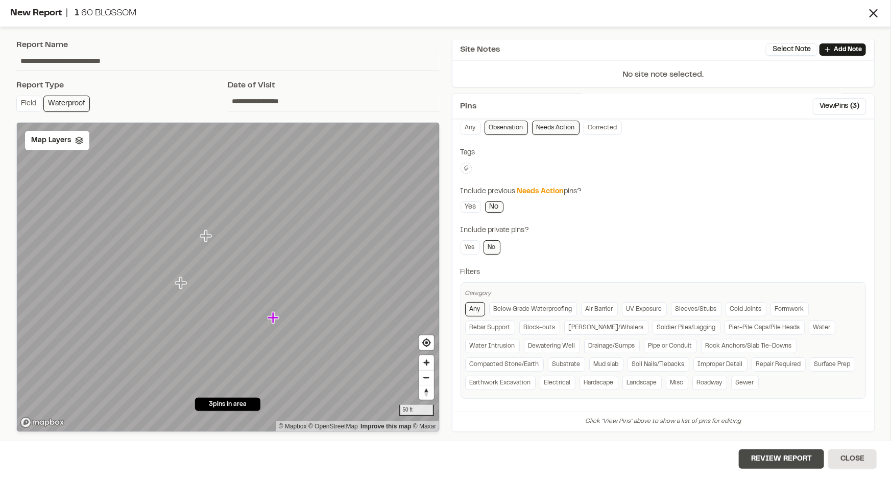
click at [784, 454] on button "Review Report" at bounding box center [781, 458] width 85 height 19
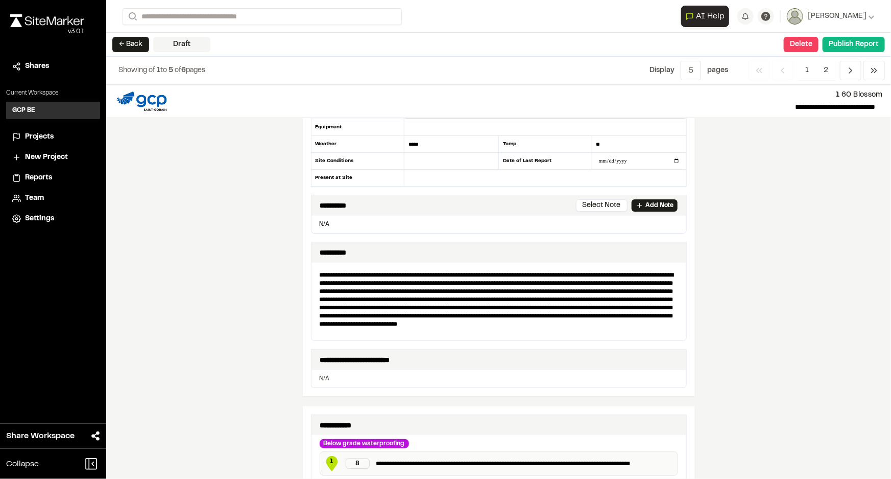
scroll to position [179, 0]
click at [600, 202] on button "Select Note" at bounding box center [602, 205] width 52 height 12
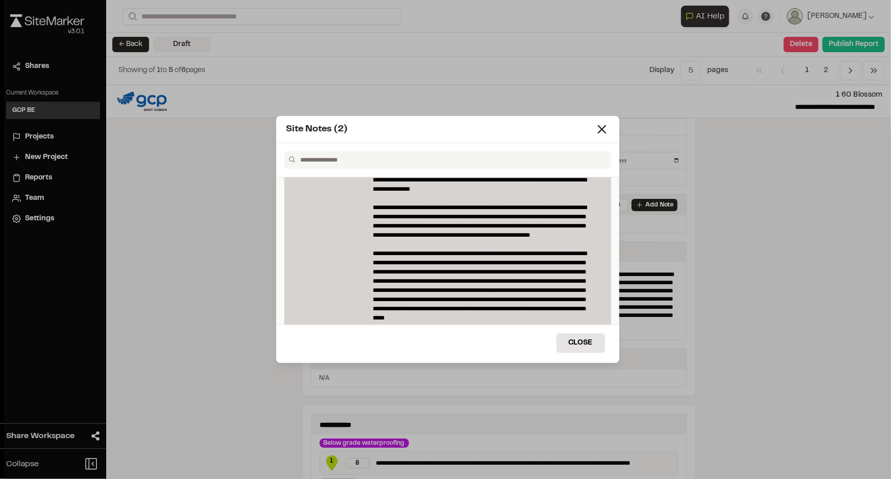
scroll to position [798, 0]
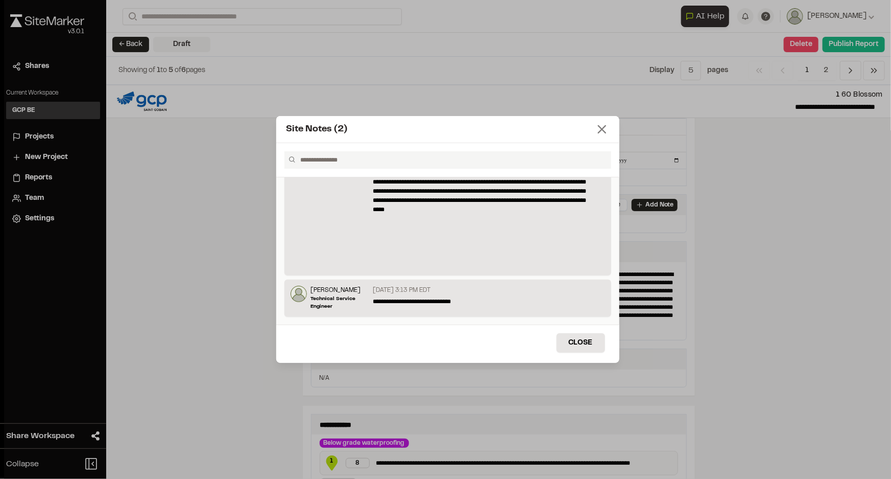
click at [605, 135] on icon at bounding box center [602, 129] width 14 height 14
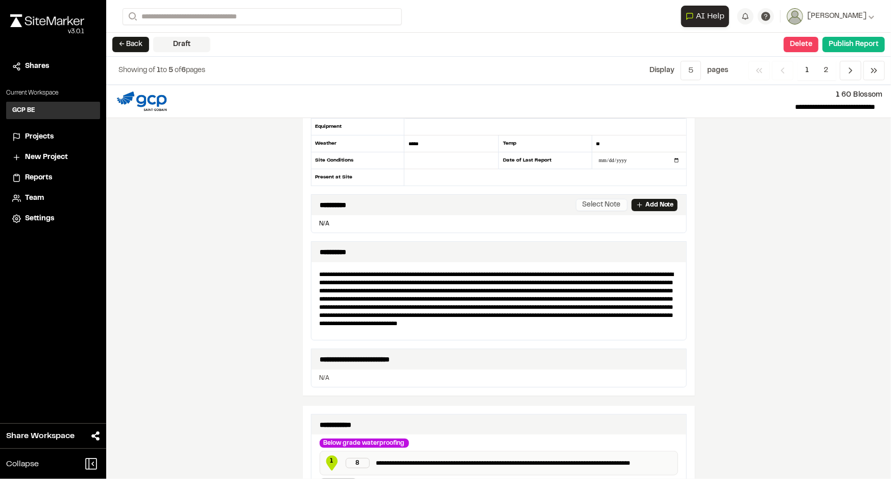
click at [586, 209] on button "Select Note" at bounding box center [602, 205] width 52 height 12
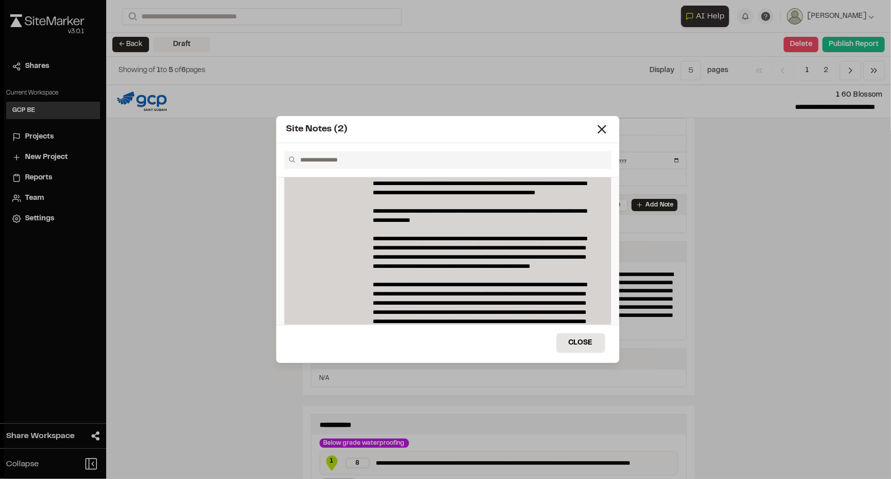
scroll to position [798, 0]
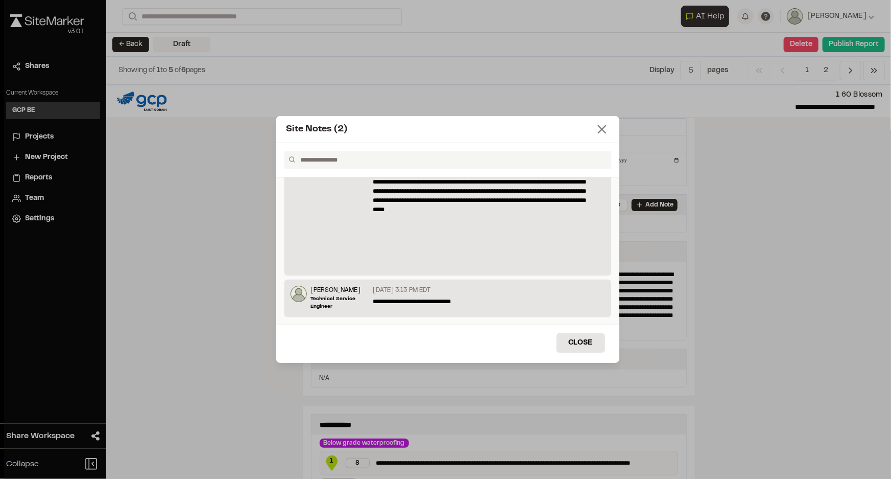
click at [601, 136] on icon at bounding box center [602, 129] width 14 height 14
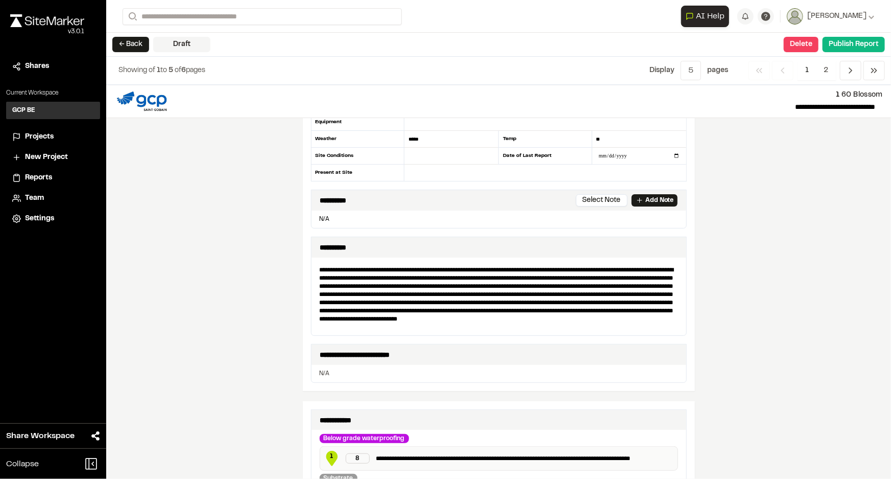
scroll to position [0, 0]
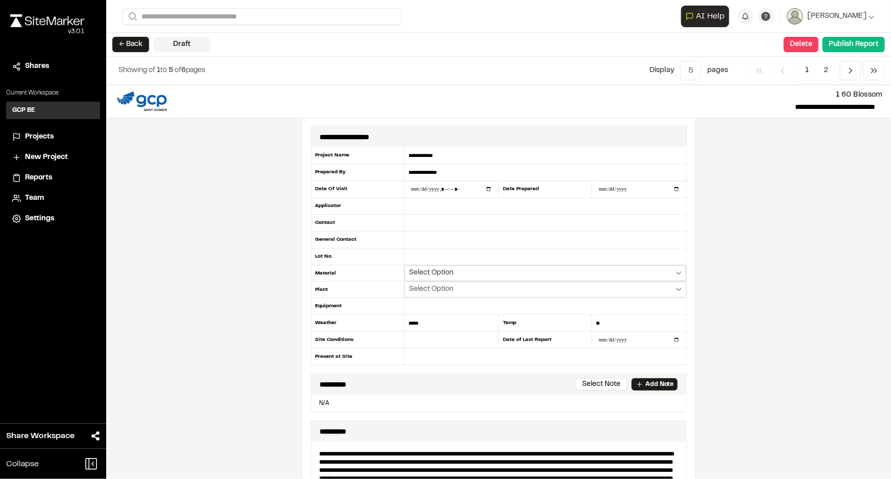
click at [436, 272] on span "Select Option" at bounding box center [431, 273] width 44 height 10
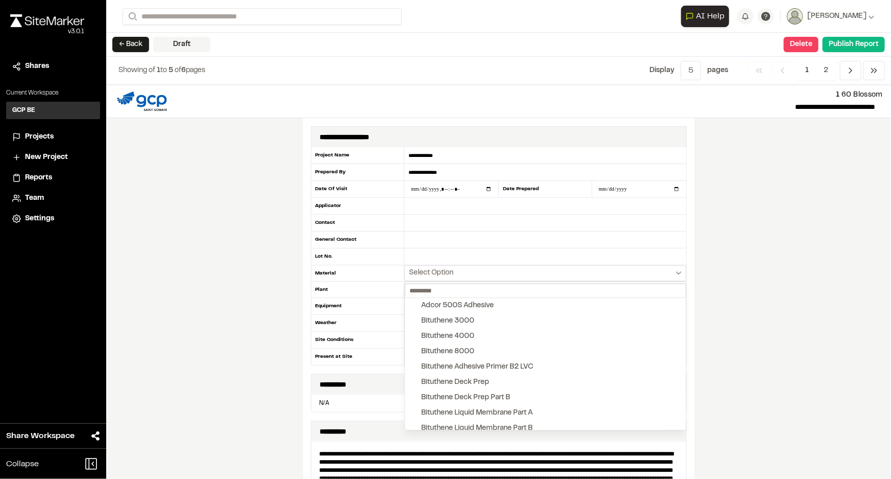
click at [738, 252] on div at bounding box center [445, 239] width 891 height 479
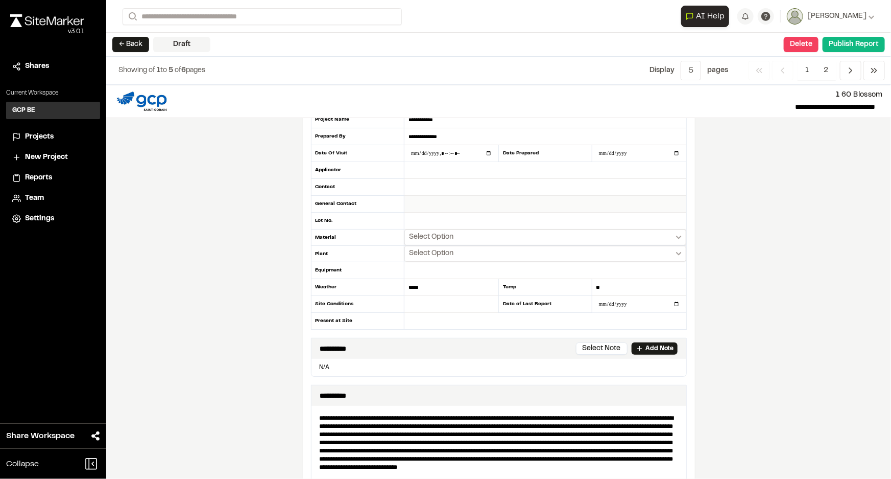
scroll to position [36, 0]
click at [490, 234] on button "Select Option" at bounding box center [544, 237] width 281 height 16
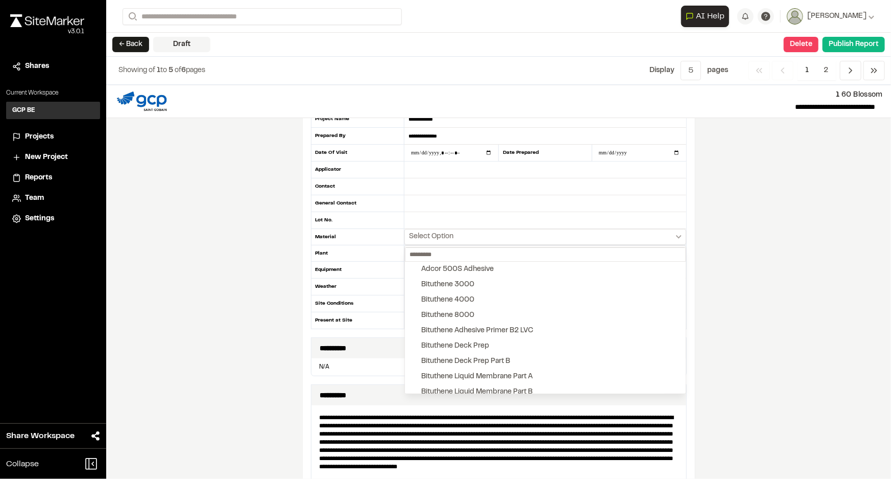
click at [739, 291] on div at bounding box center [445, 239] width 891 height 479
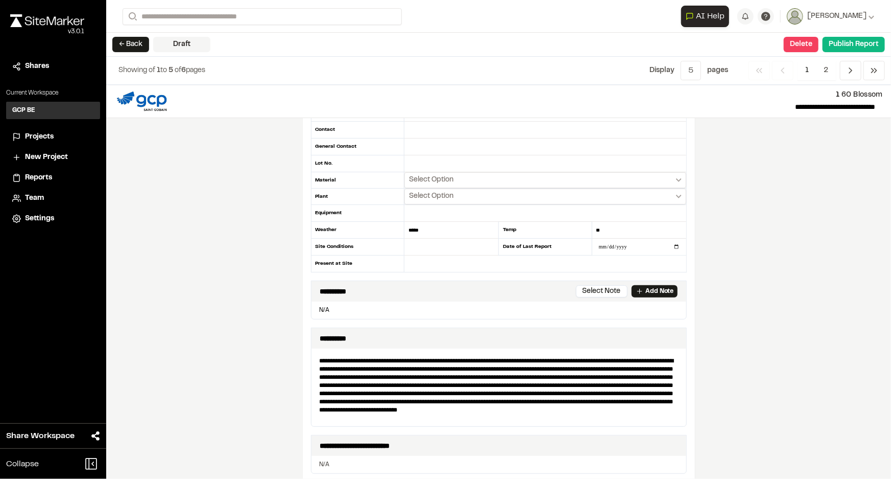
scroll to position [0, 0]
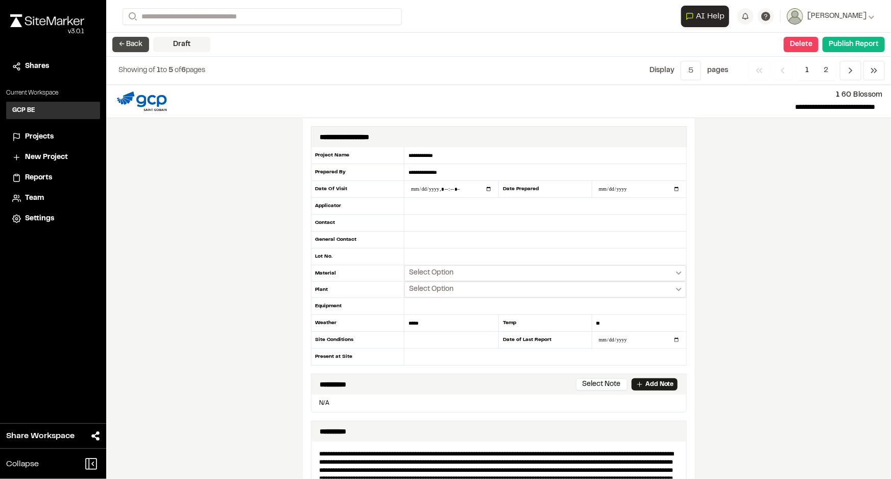
click at [124, 40] on button "← Back" at bounding box center [130, 44] width 37 height 15
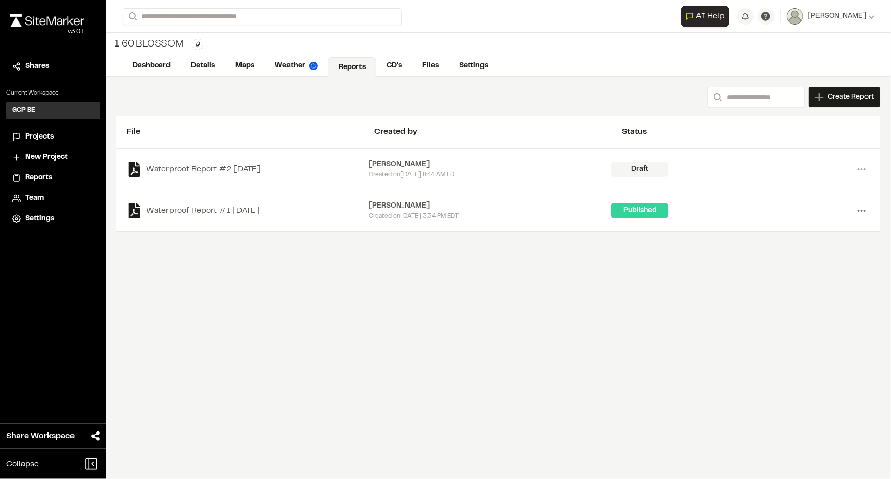
click at [861, 213] on icon at bounding box center [862, 210] width 16 height 16
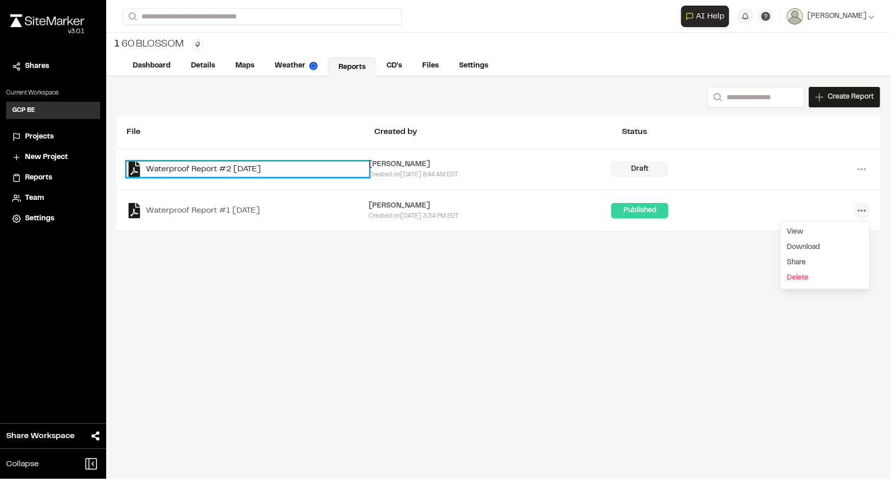
click at [239, 163] on link "Waterproof Report #2 [DATE]" at bounding box center [248, 168] width 243 height 15
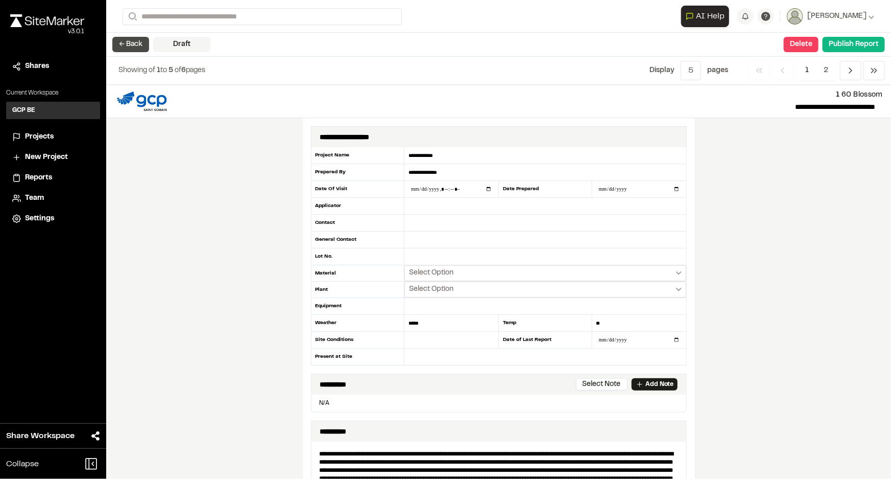
click at [129, 46] on button "← Back" at bounding box center [130, 44] width 37 height 15
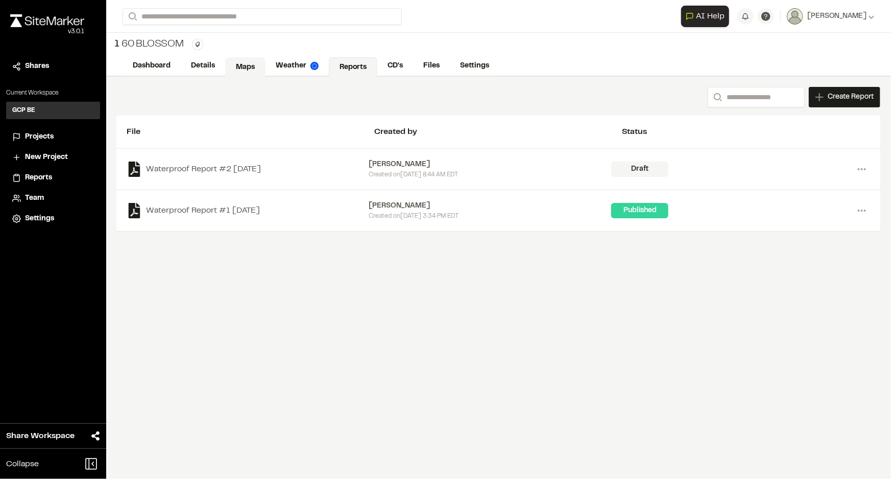
click at [242, 66] on link "Maps" at bounding box center [245, 66] width 40 height 19
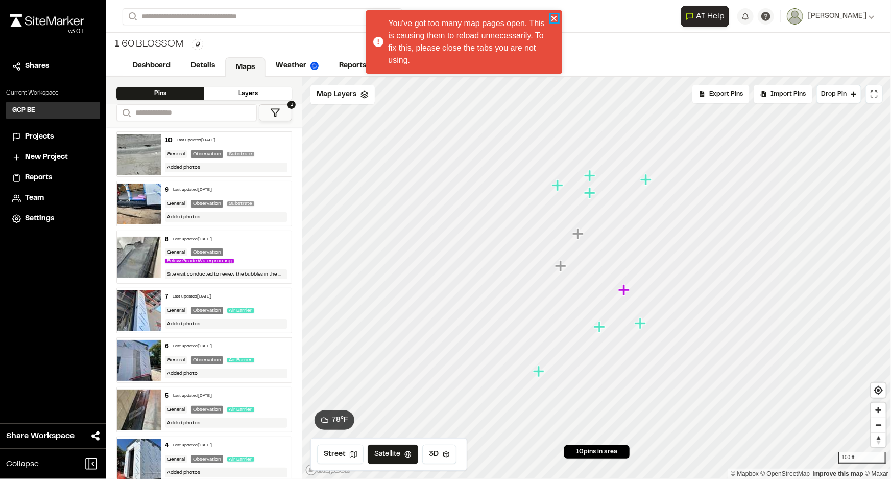
click at [552, 14] on icon "close" at bounding box center [554, 18] width 7 height 8
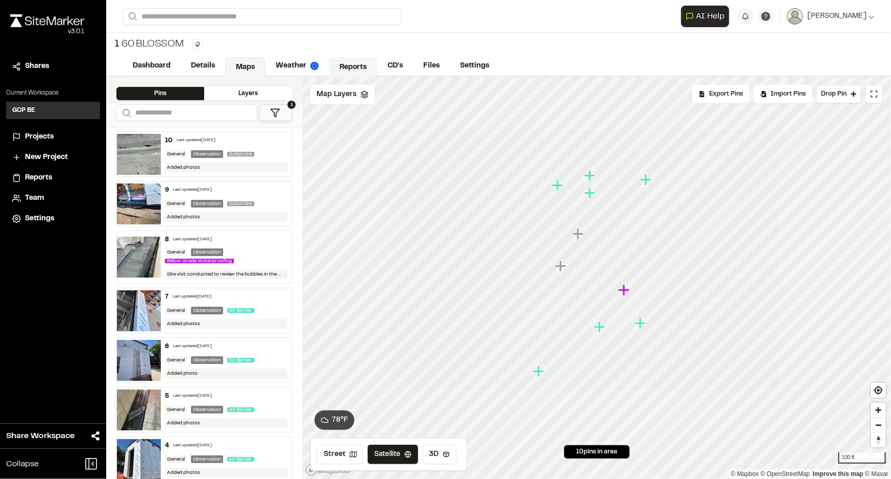
click at [347, 69] on link "Reports" at bounding box center [353, 66] width 49 height 19
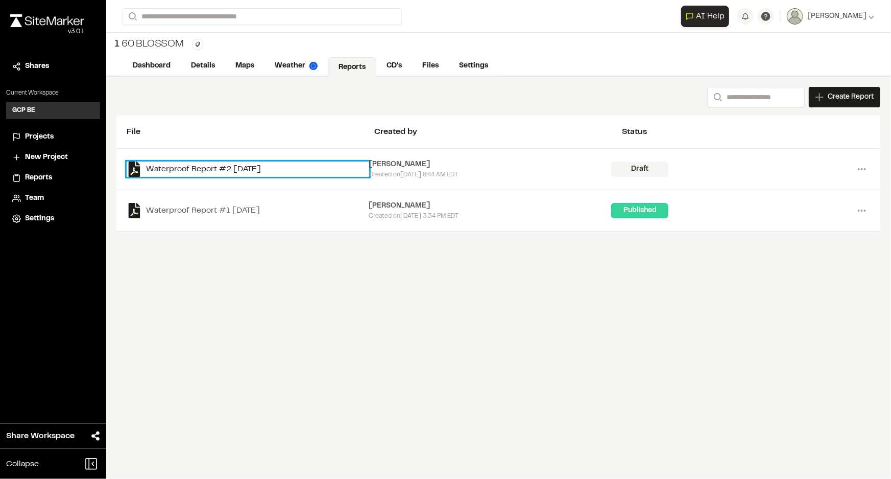
click at [266, 165] on link "Waterproof Report #2 [DATE]" at bounding box center [248, 168] width 243 height 15
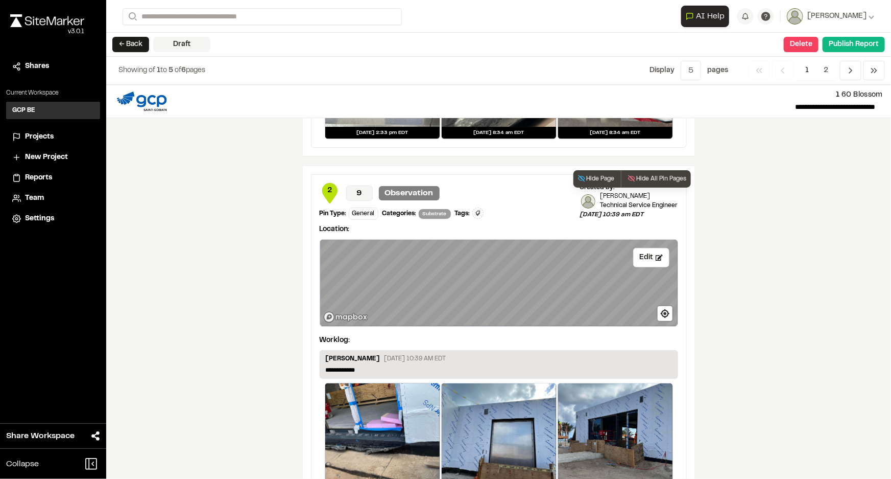
scroll to position [1633, 0]
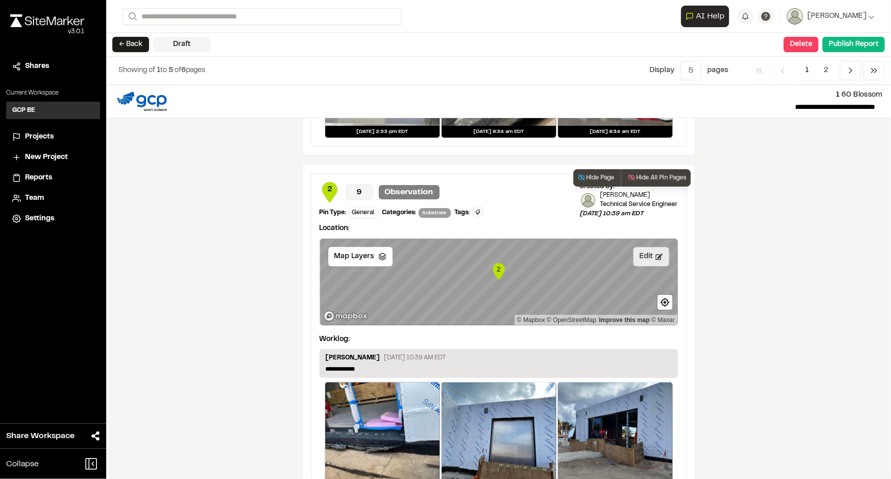
click at [646, 256] on button "Edit" at bounding box center [651, 256] width 36 height 19
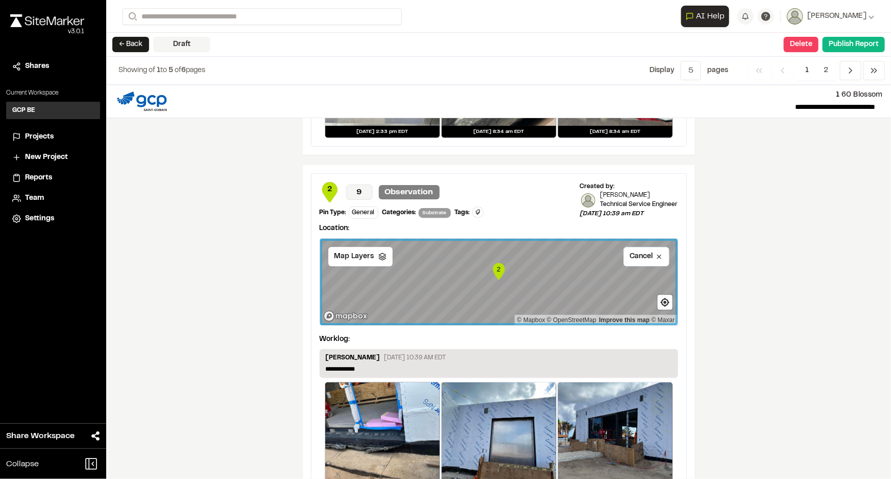
click at [717, 263] on div "**********" at bounding box center [498, 282] width 785 height 394
click at [648, 254] on button "Cancel" at bounding box center [647, 256] width 46 height 19
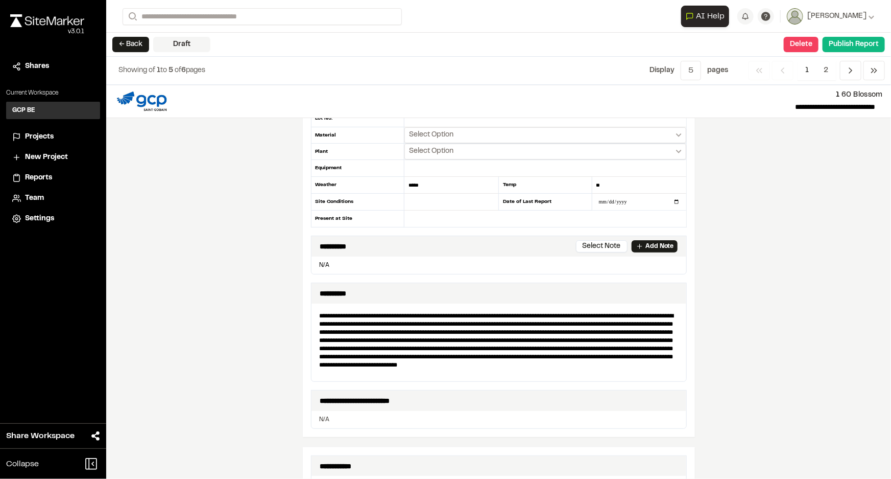
scroll to position [0, 0]
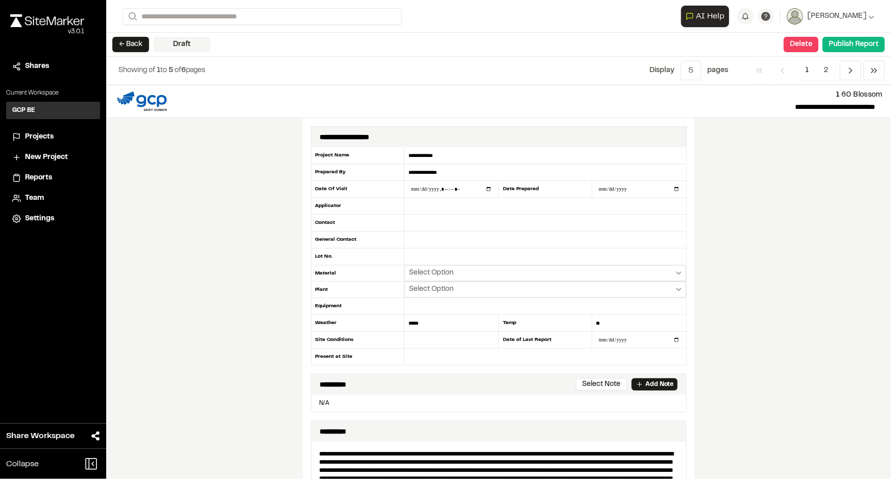
click at [43, 136] on span "Projects" at bounding box center [39, 136] width 29 height 11
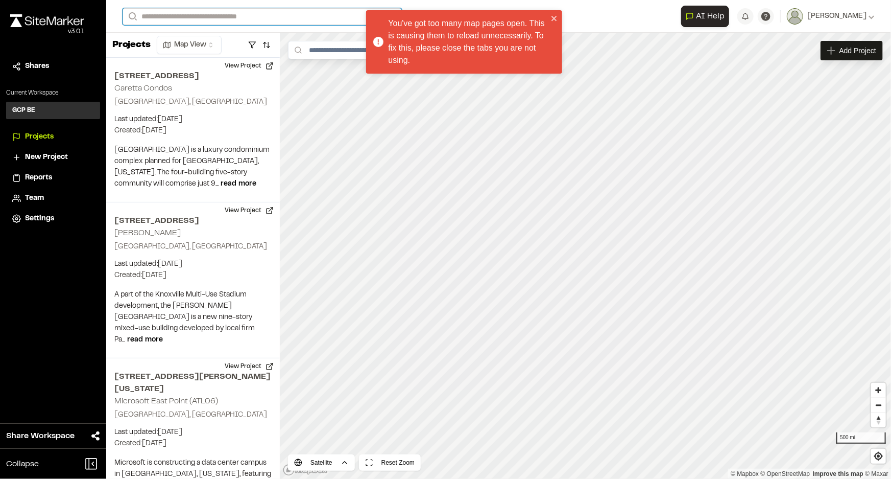
click at [176, 17] on input "Search" at bounding box center [262, 16] width 279 height 17
type input "******"
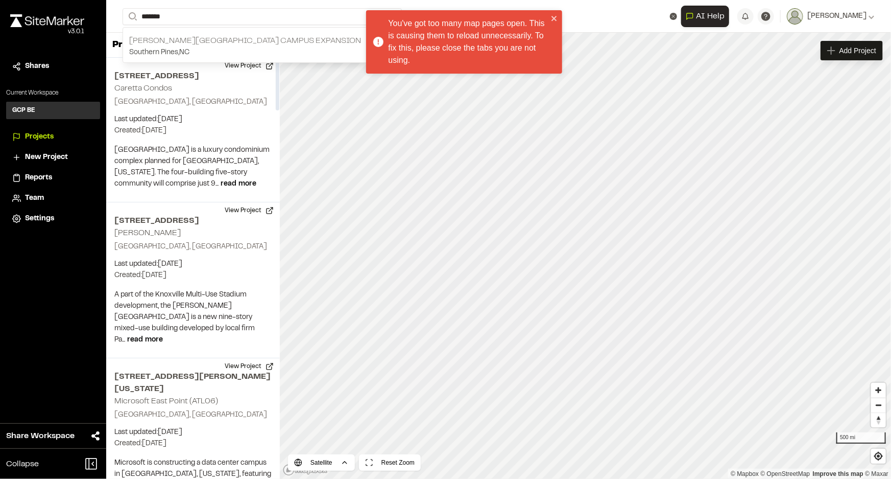
click at [177, 41] on p "[PERSON_NAME][GEOGRAPHIC_DATA] Campus Expansion" at bounding box center [245, 41] width 232 height 12
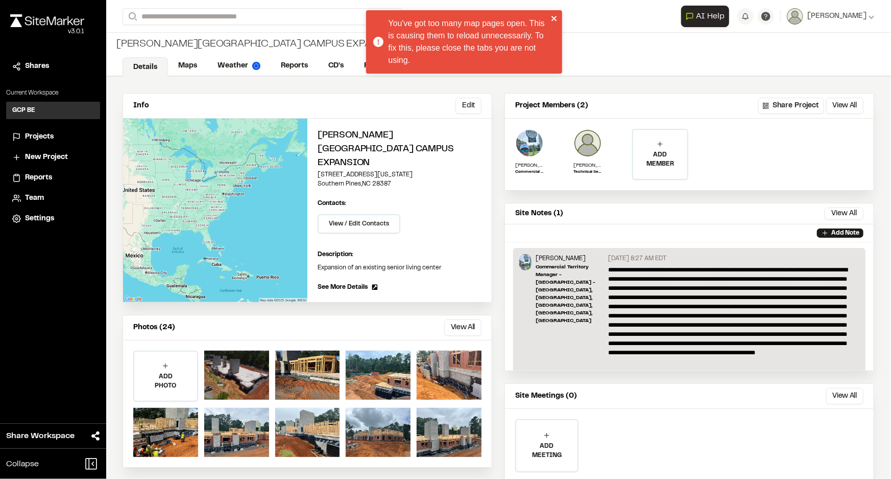
click at [555, 17] on icon "close" at bounding box center [554, 18] width 5 height 5
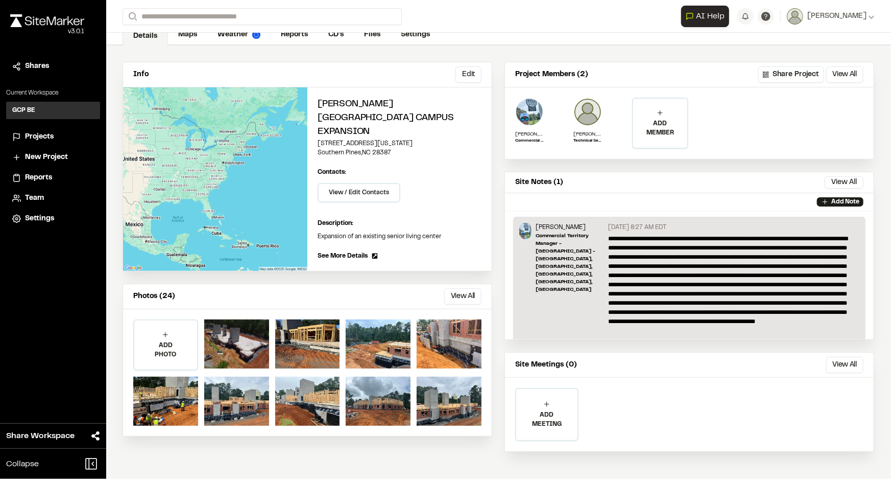
scroll to position [6, 0]
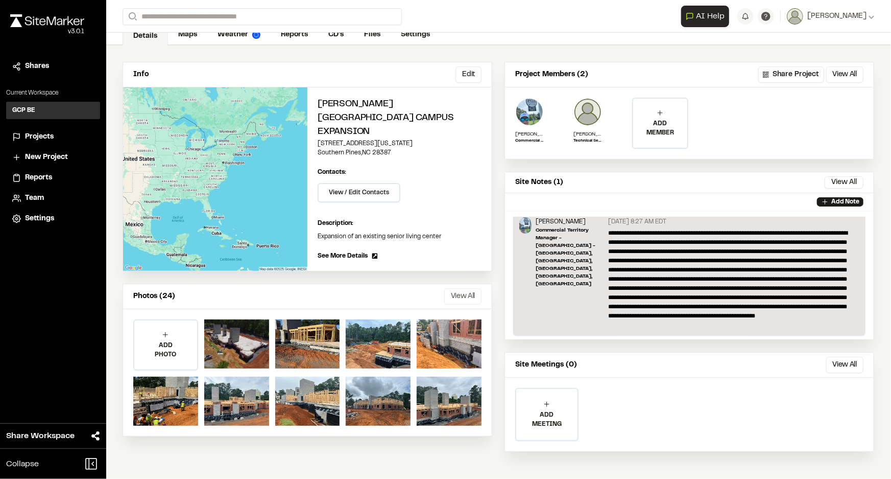
click at [466, 288] on button "View All" at bounding box center [462, 296] width 37 height 16
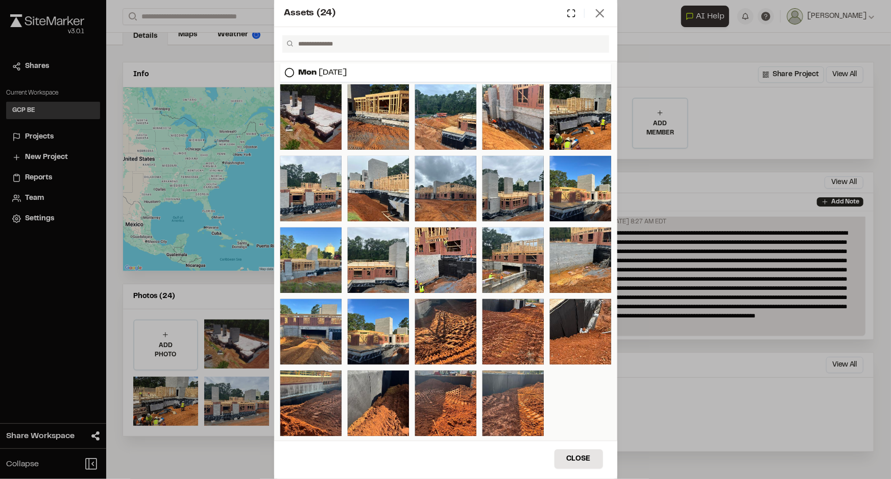
click at [598, 17] on icon at bounding box center [600, 13] width 14 height 14
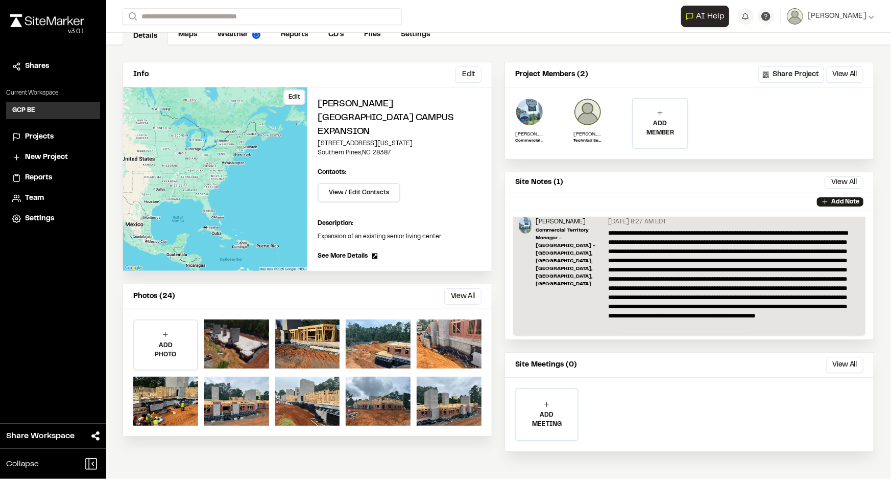
scroll to position [0, 0]
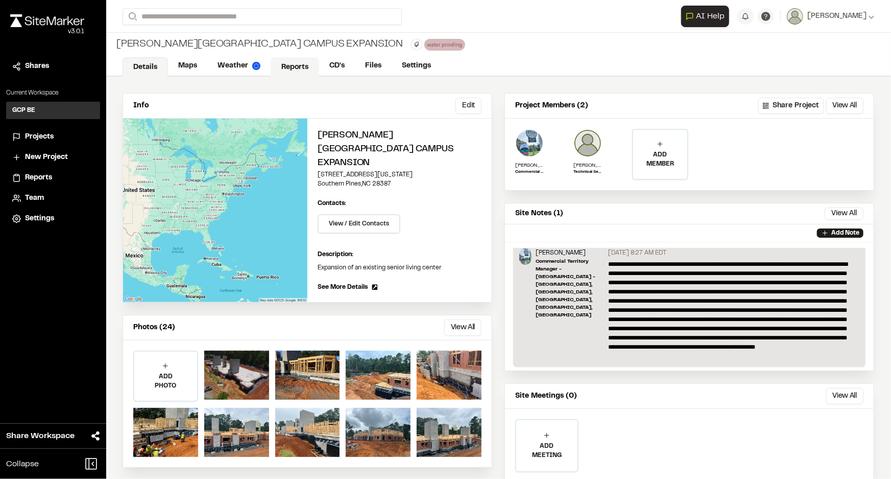
click at [304, 67] on link "Reports" at bounding box center [295, 66] width 49 height 19
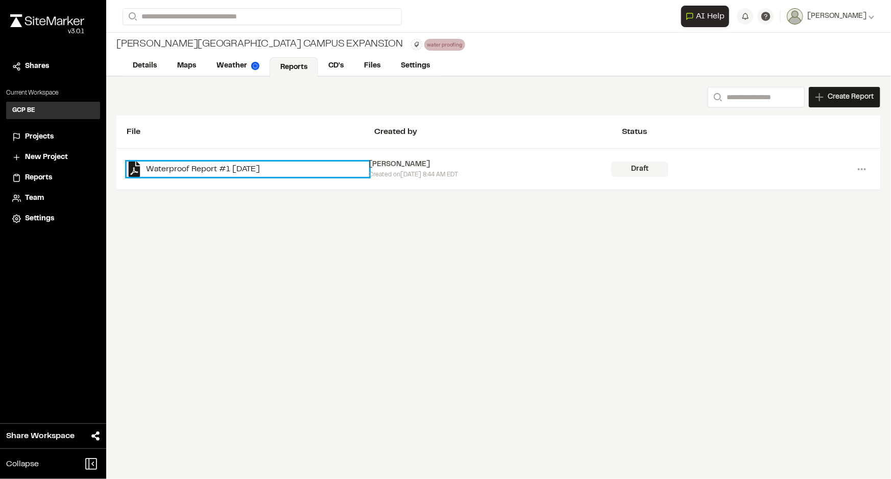
click at [219, 165] on link "Waterproof Report #1 [DATE]" at bounding box center [248, 168] width 243 height 15
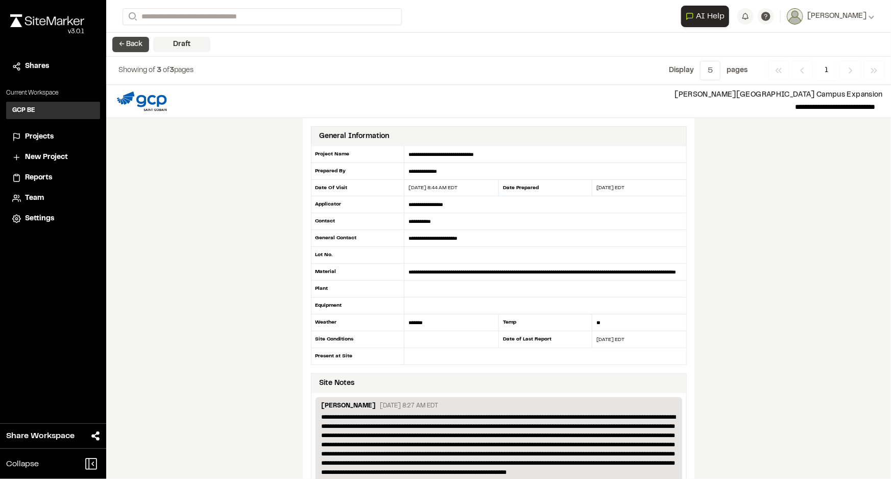
click at [127, 46] on button "← Back" at bounding box center [130, 44] width 37 height 15
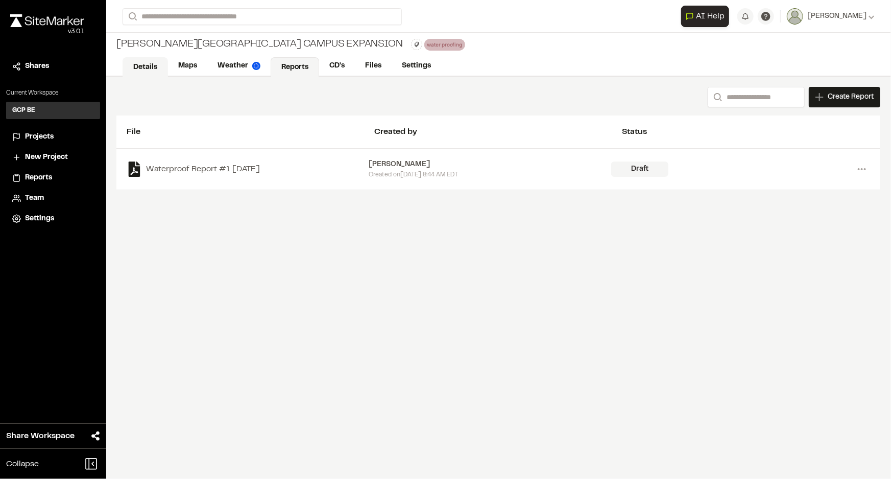
click at [155, 62] on link "Details" at bounding box center [145, 66] width 45 height 19
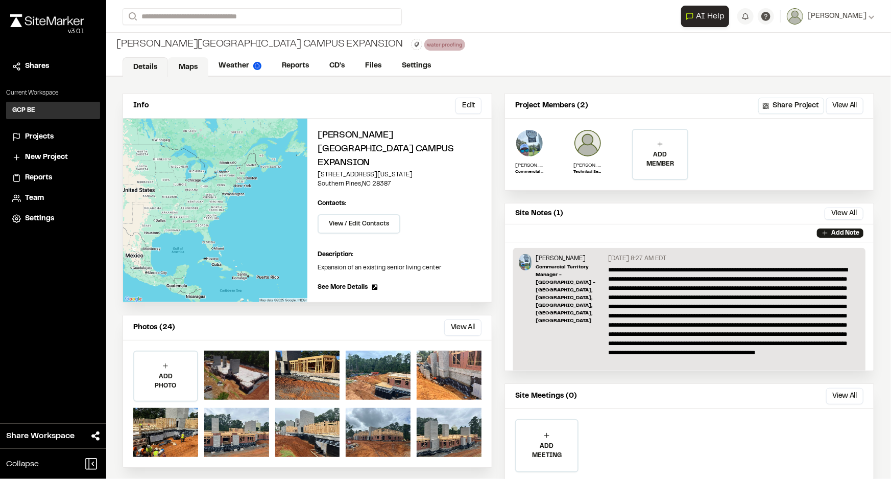
click at [190, 64] on link "Maps" at bounding box center [188, 66] width 40 height 19
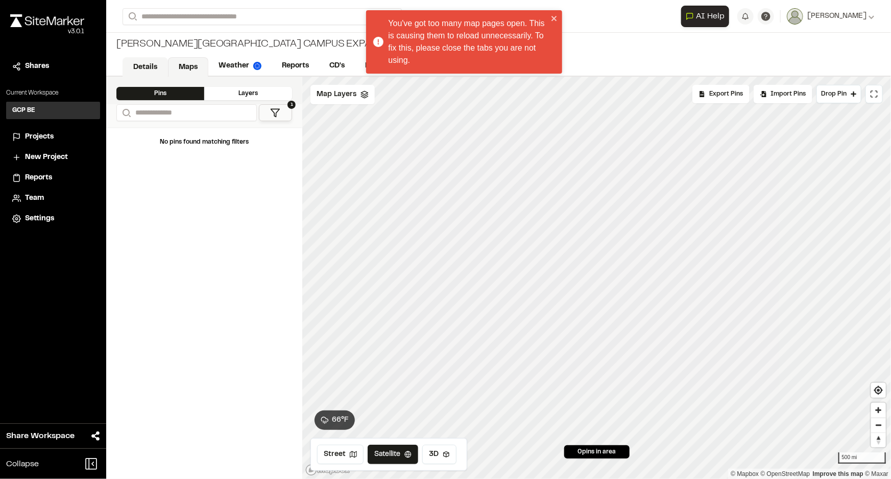
click at [152, 64] on link "Details" at bounding box center [145, 66] width 45 height 19
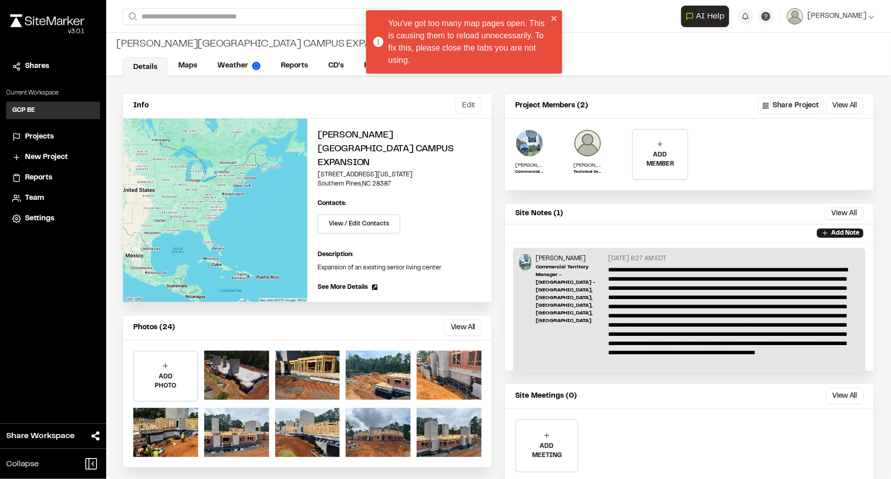
click at [472, 109] on button "Edit" at bounding box center [469, 106] width 26 height 16
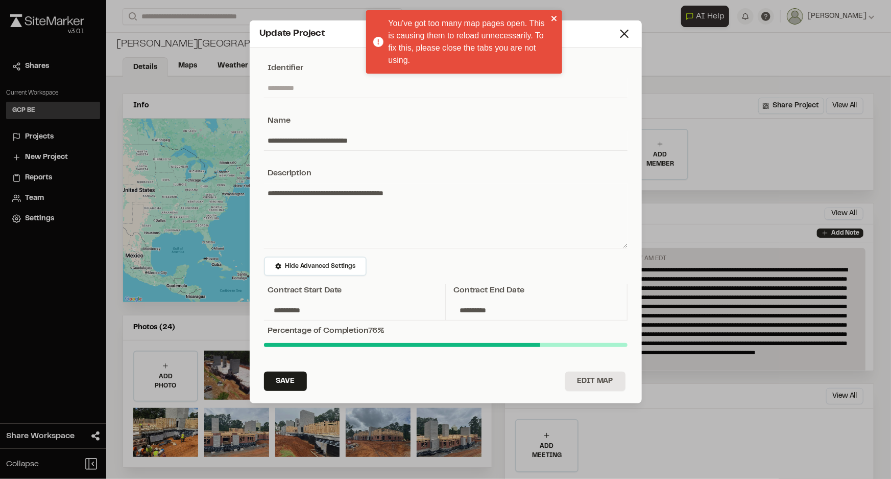
click at [554, 14] on icon "close" at bounding box center [554, 18] width 7 height 8
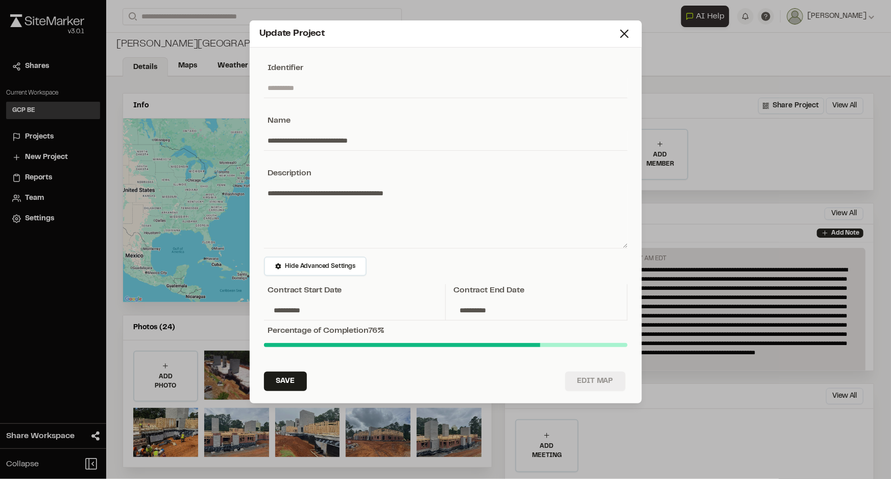
click at [589, 376] on button "Edit Map" at bounding box center [595, 380] width 60 height 19
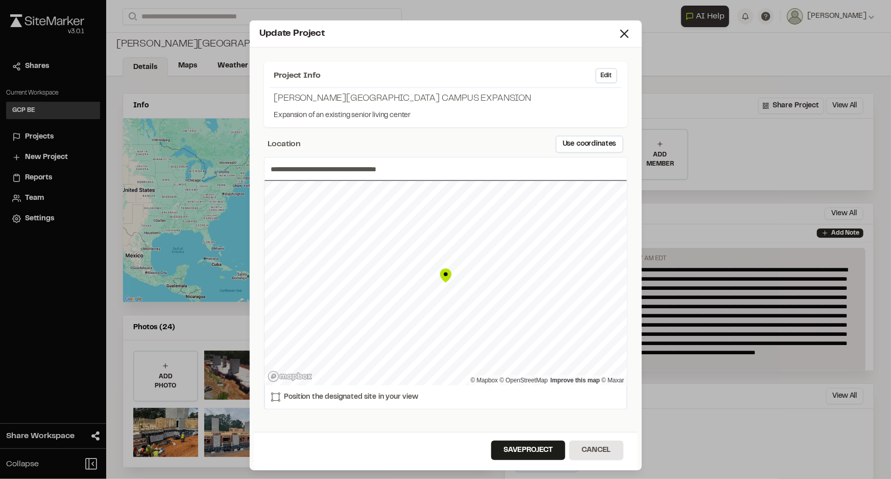
click at [349, 170] on input "**********" at bounding box center [446, 168] width 363 height 23
click at [464, 177] on input "**********" at bounding box center [446, 168] width 363 height 23
drag, startPoint x: 398, startPoint y: 290, endPoint x: 398, endPoint y: 281, distance: 8.7
click at [400, 281] on div "Map marker" at bounding box center [407, 280] width 15 height 15
type input "**********"
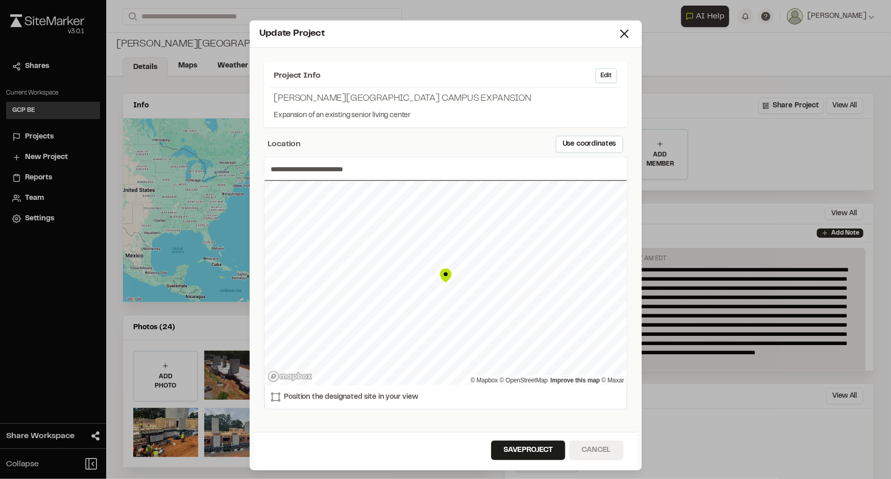
click at [600, 448] on button "Cancel" at bounding box center [596, 449] width 54 height 19
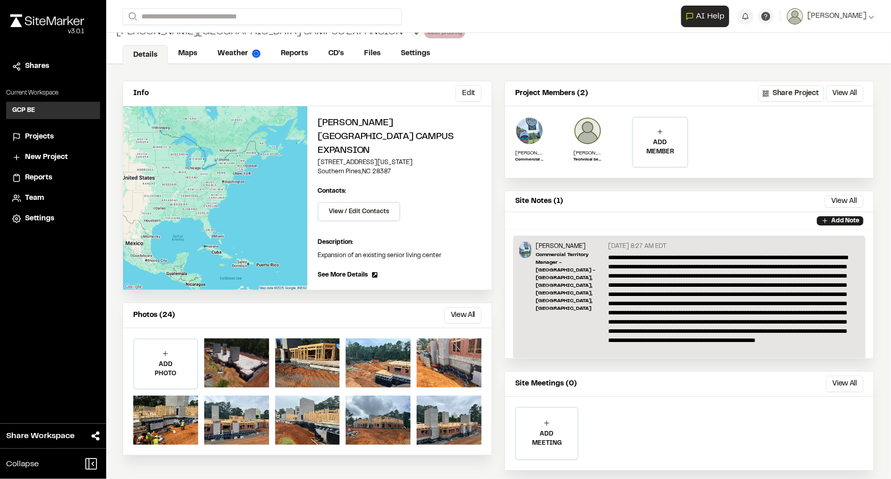
scroll to position [31, 0]
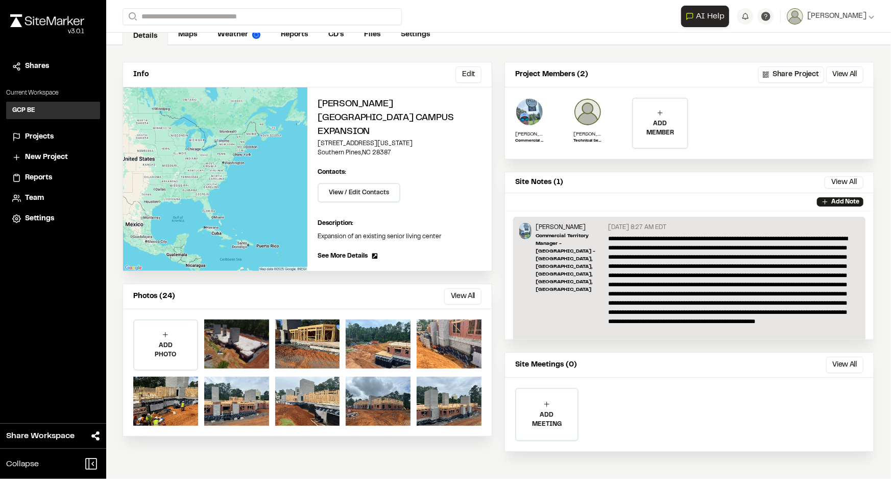
click at [183, 34] on link "Maps" at bounding box center [187, 34] width 39 height 19
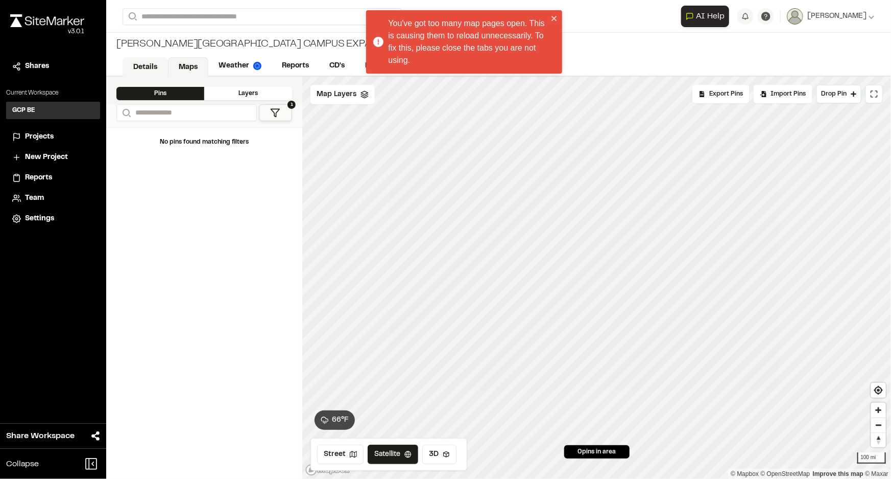
click at [149, 61] on link "Details" at bounding box center [145, 66] width 45 height 19
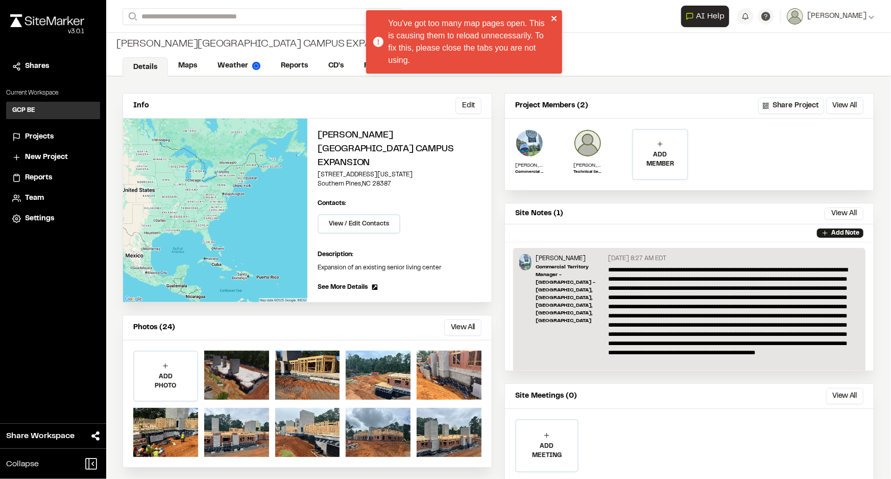
click at [553, 15] on icon "close" at bounding box center [554, 18] width 7 height 8
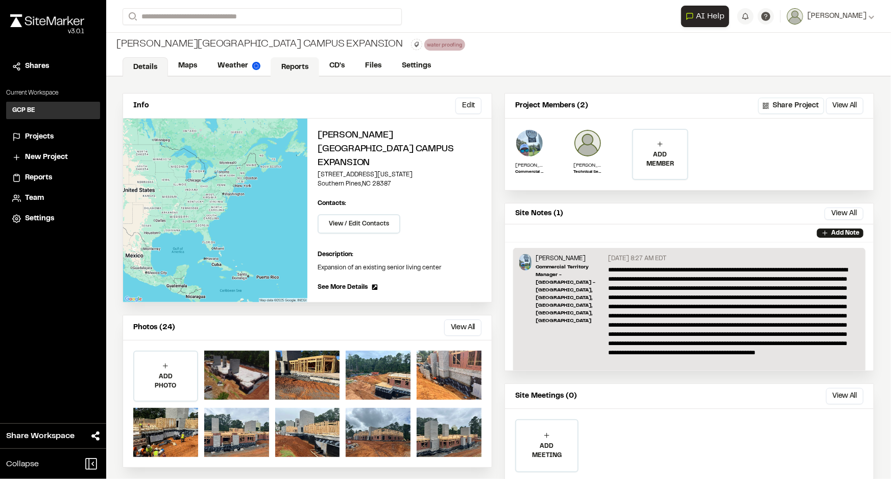
click at [300, 64] on link "Reports" at bounding box center [295, 66] width 49 height 19
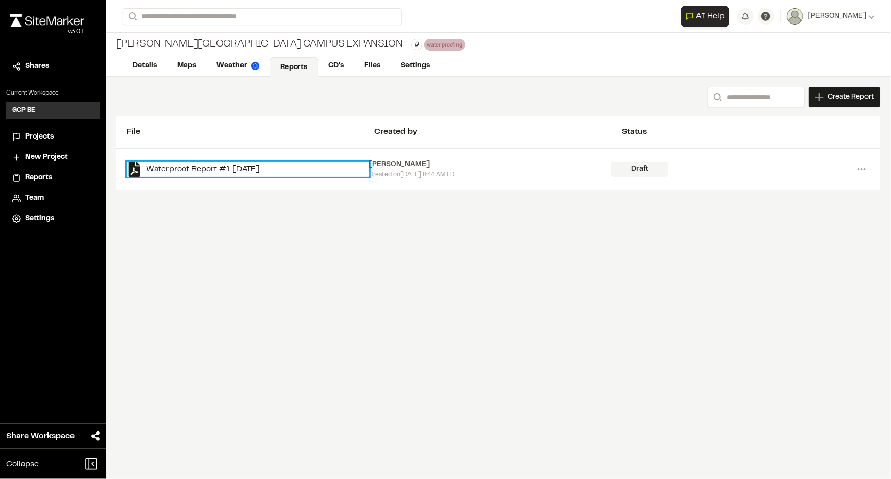
click at [271, 163] on link "Waterproof Report #1 [DATE]" at bounding box center [248, 168] width 243 height 15
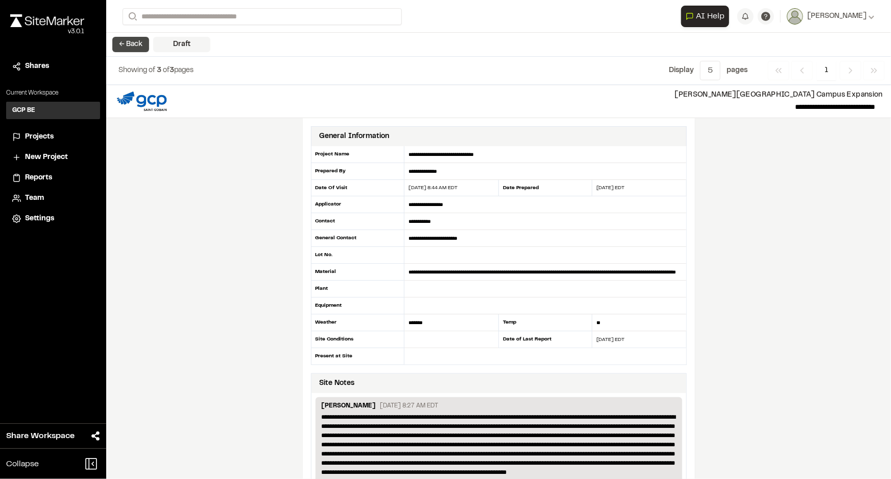
click at [139, 43] on button "← Back" at bounding box center [130, 44] width 37 height 15
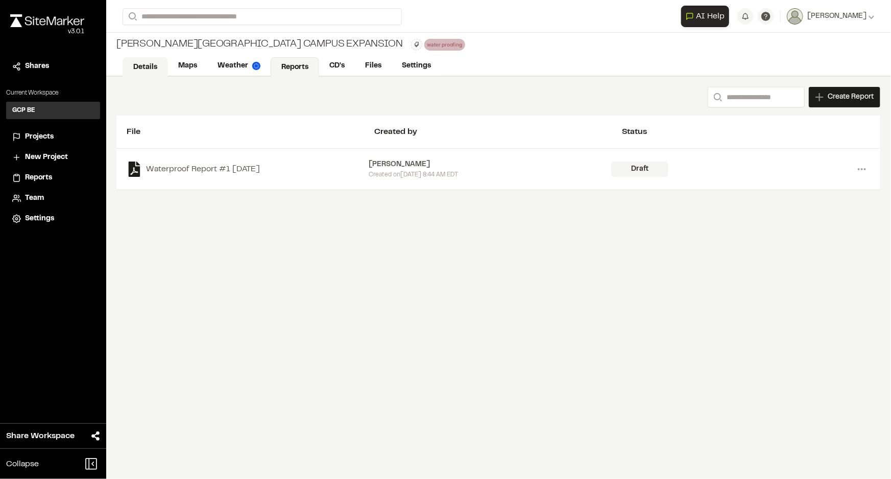
click at [150, 64] on link "Details" at bounding box center [145, 66] width 45 height 19
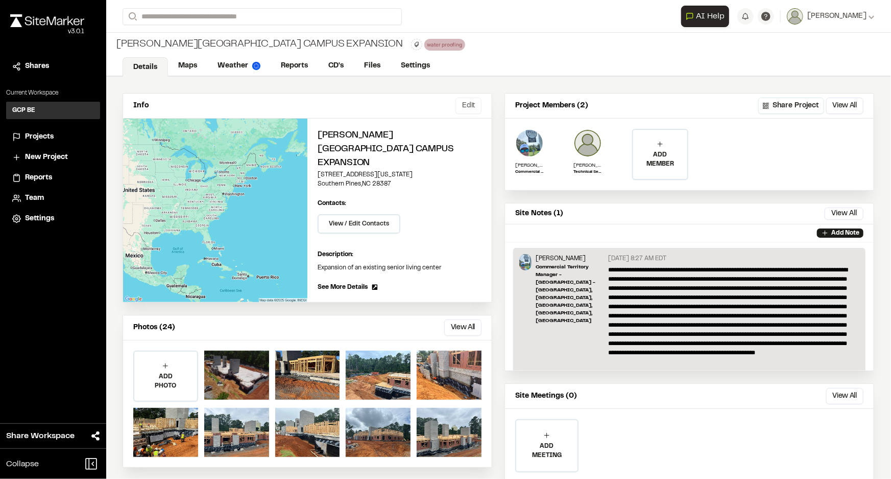
click at [458, 104] on button "Edit" at bounding box center [469, 106] width 26 height 16
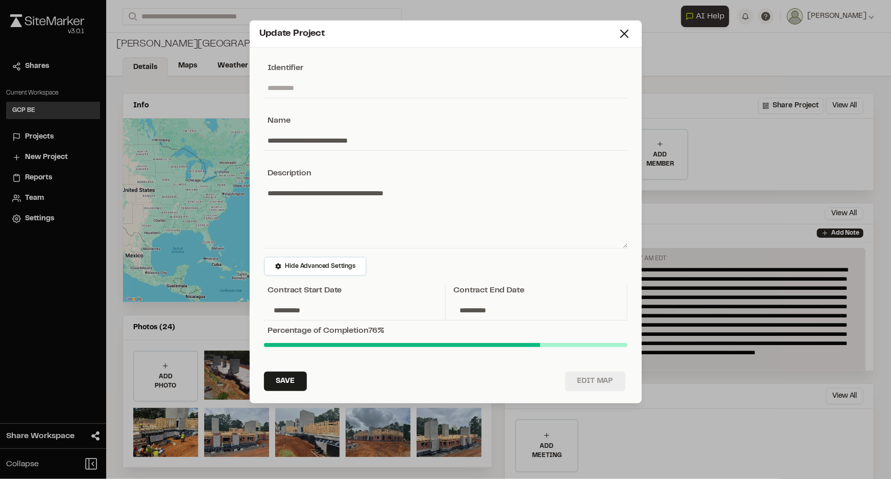
click at [598, 378] on button "Edit Map" at bounding box center [595, 380] width 60 height 19
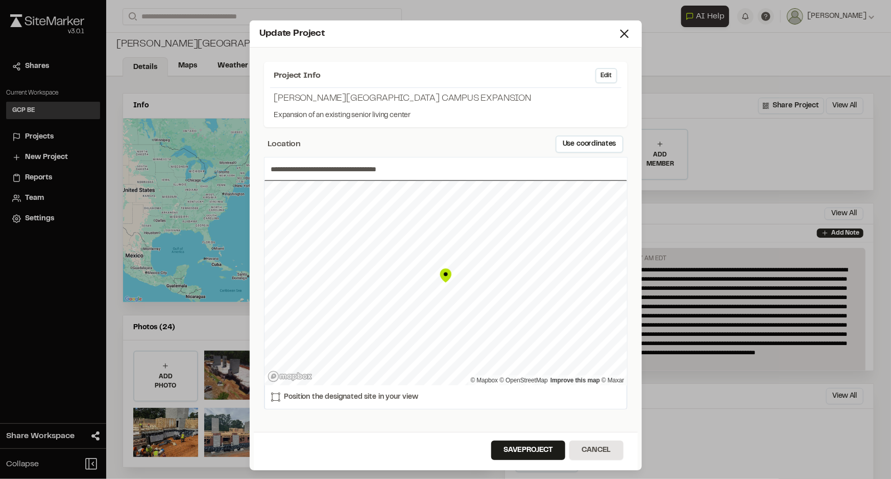
click at [306, 166] on input "**********" at bounding box center [446, 168] width 363 height 23
click at [421, 169] on input "**********" at bounding box center [446, 168] width 363 height 23
click at [418, 170] on input "**********" at bounding box center [446, 168] width 363 height 23
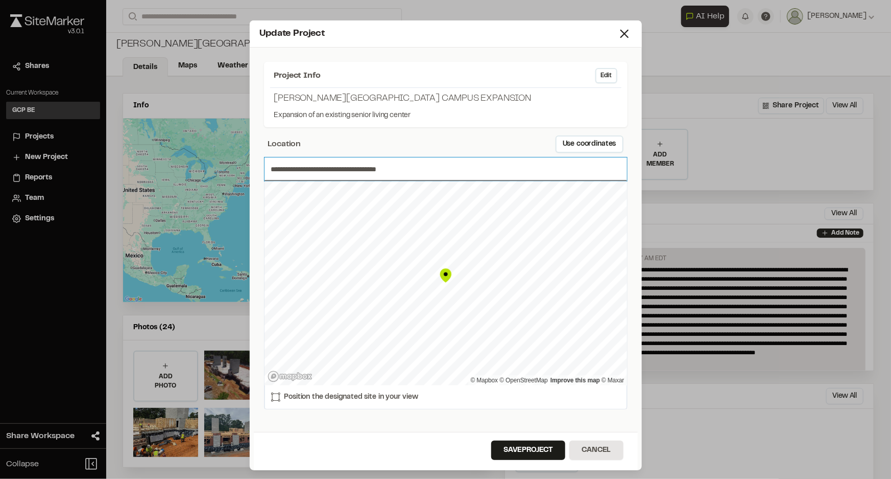
click at [418, 169] on input "**********" at bounding box center [446, 168] width 363 height 23
click at [404, 418] on div "**********" at bounding box center [446, 242] width 384 height 380
click at [330, 174] on input "**********" at bounding box center [446, 168] width 363 height 23
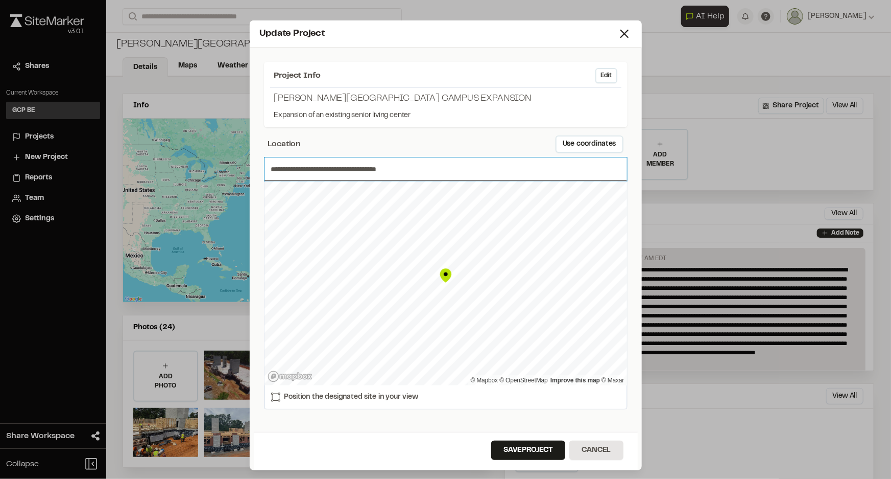
click at [331, 170] on input "**********" at bounding box center [446, 168] width 363 height 23
drag, startPoint x: 440, startPoint y: 271, endPoint x: 424, endPoint y: 243, distance: 31.8
click at [424, 243] on div "Map marker" at bounding box center [429, 247] width 15 height 15
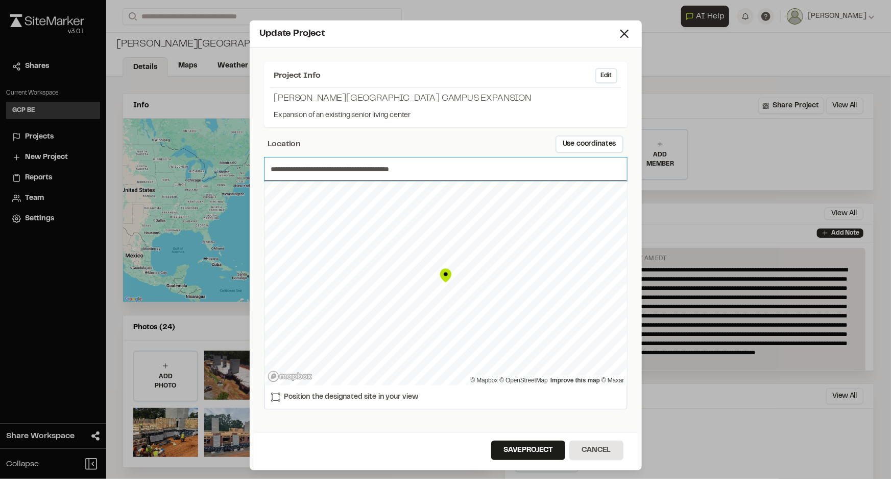
click at [429, 165] on input "**********" at bounding box center [446, 168] width 363 height 23
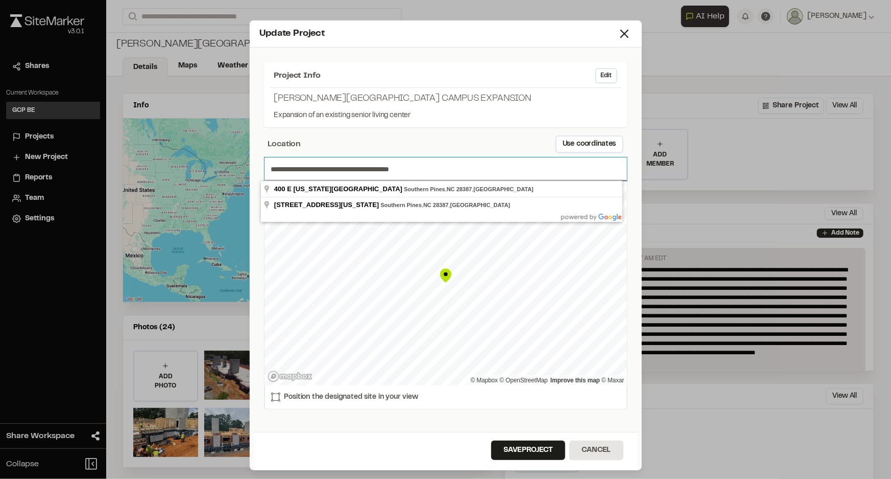
click at [429, 165] on input "**********" at bounding box center [446, 168] width 363 height 23
paste input "text"
type input "**********"
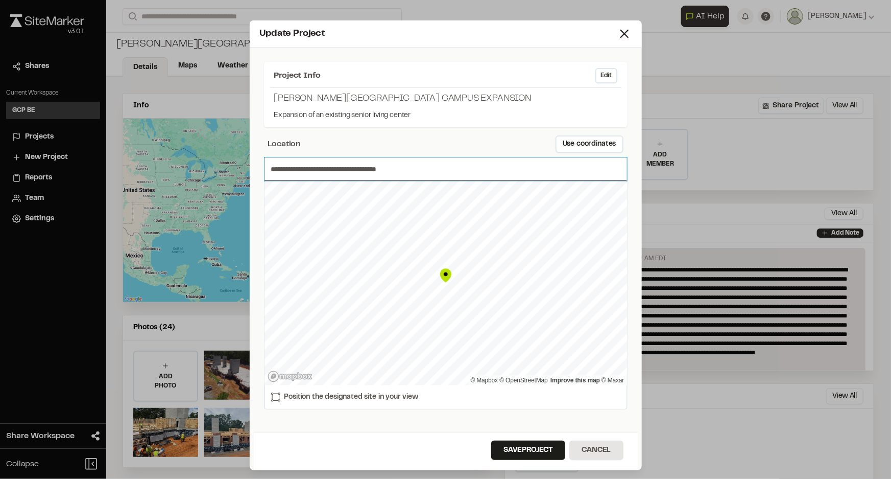
click at [429, 165] on input "**********" at bounding box center [446, 168] width 363 height 23
click at [534, 451] on button "Save Project" at bounding box center [528, 449] width 74 height 19
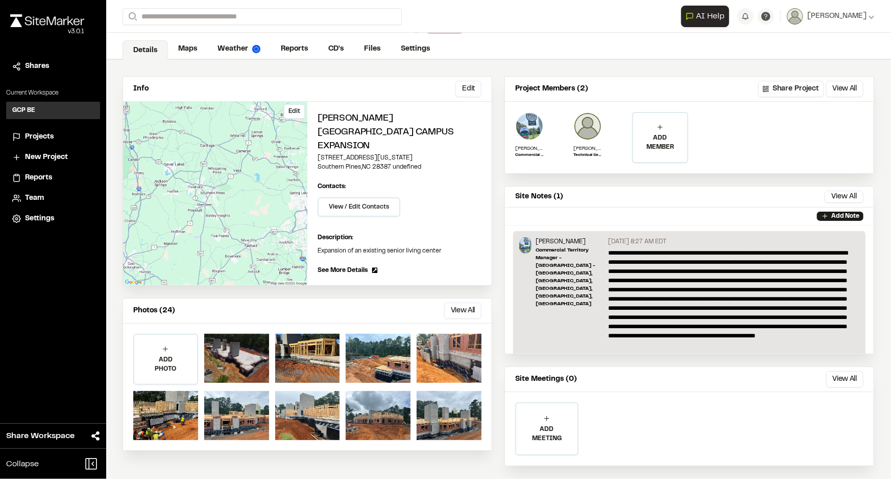
scroll to position [31, 0]
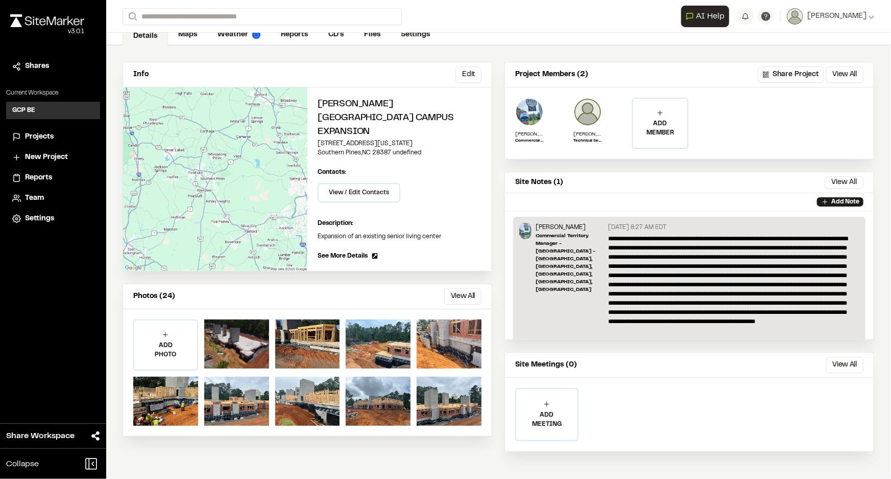
click at [331, 251] on span "See More Details" at bounding box center [343, 255] width 50 height 9
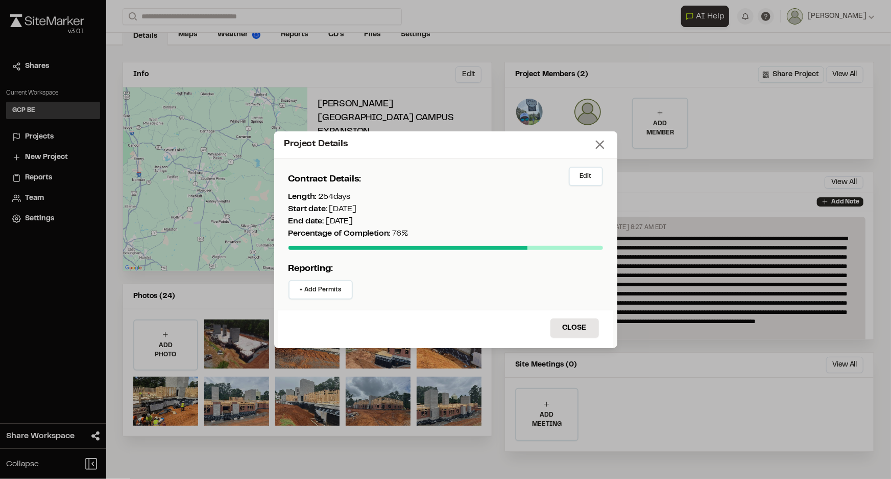
click at [599, 147] on icon at bounding box center [600, 144] width 14 height 14
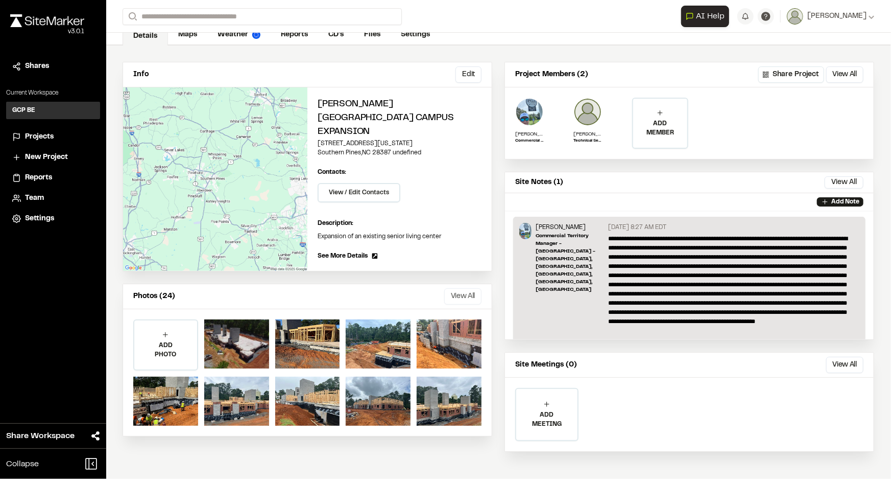
click at [453, 288] on button "View All" at bounding box center [462, 296] width 37 height 16
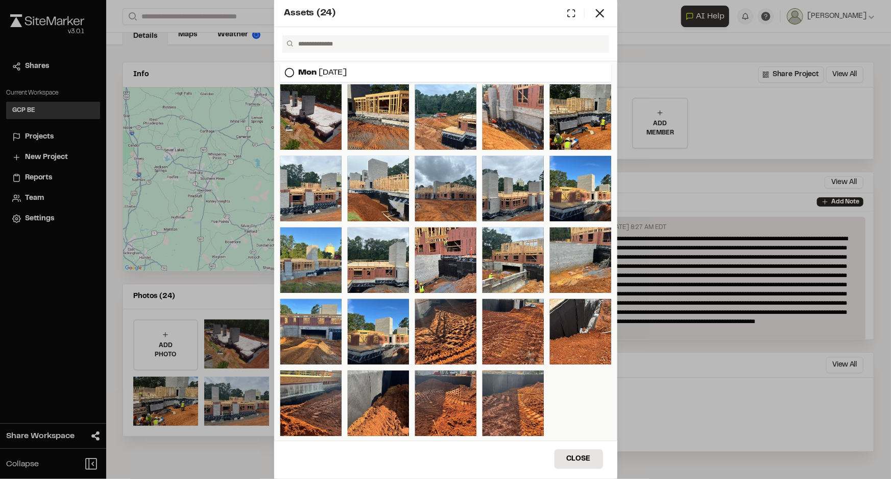
click at [288, 71] on icon at bounding box center [289, 72] width 10 height 10
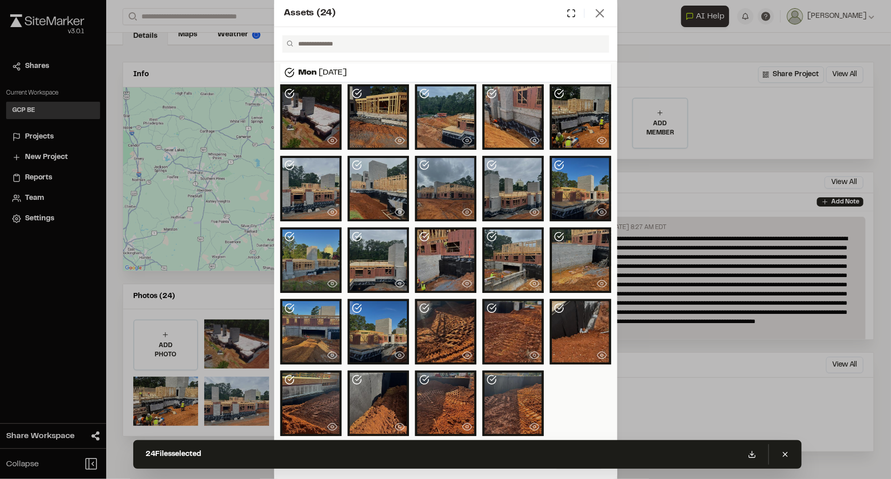
click at [595, 12] on icon at bounding box center [600, 13] width 14 height 14
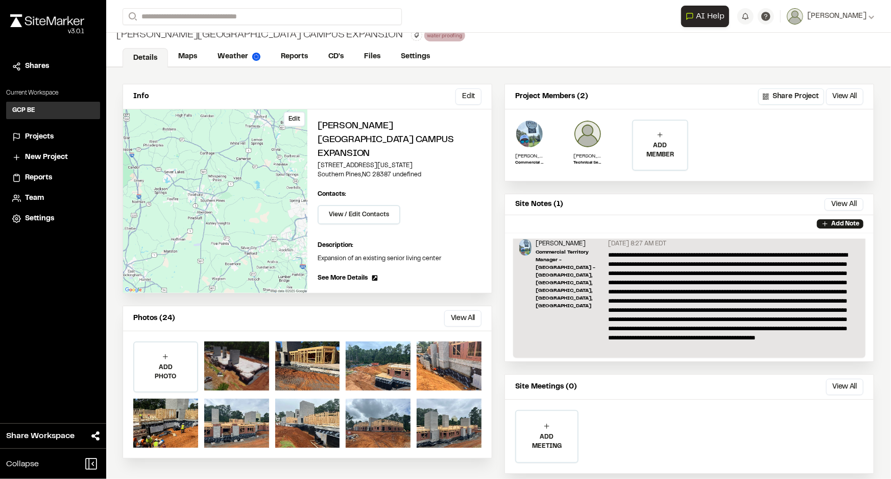
scroll to position [0, 0]
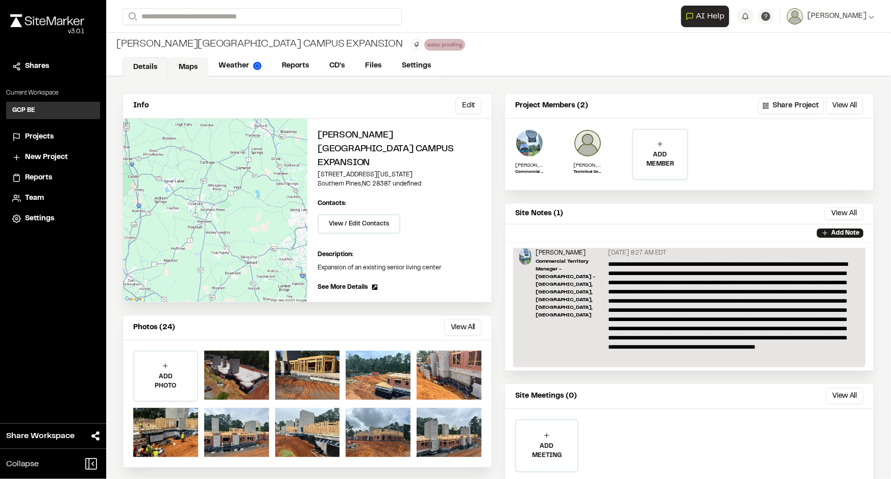
click at [186, 64] on link "Maps" at bounding box center [188, 66] width 40 height 19
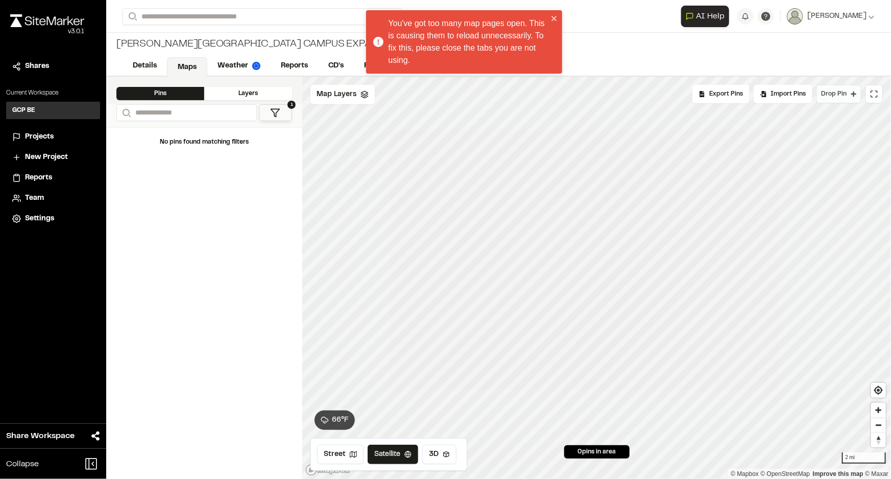
click at [839, 92] on span "Drop Pin" at bounding box center [834, 93] width 26 height 9
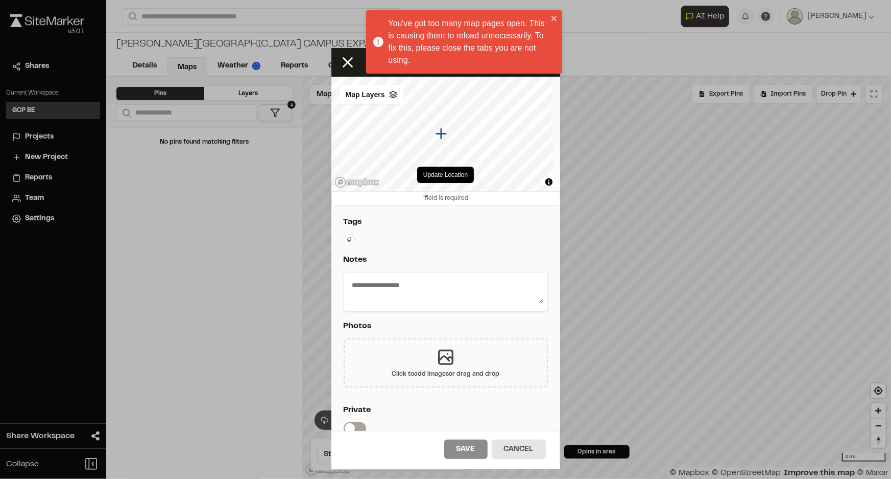
click at [439, 357] on icon at bounding box center [446, 357] width 14 height 14
click at [552, 19] on icon "close" at bounding box center [554, 18] width 7 height 8
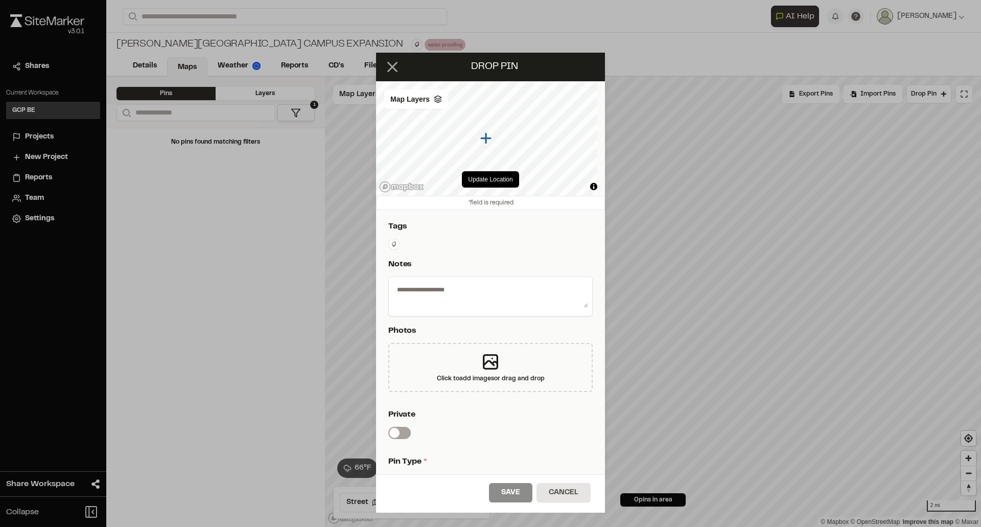
click at [387, 65] on icon at bounding box center [392, 66] width 17 height 17
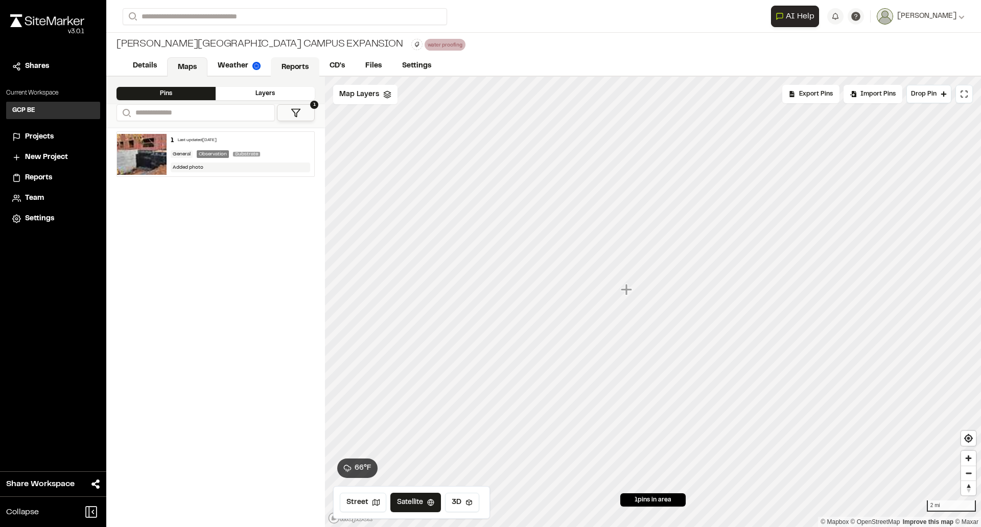
click at [301, 68] on link "Reports" at bounding box center [295, 66] width 49 height 19
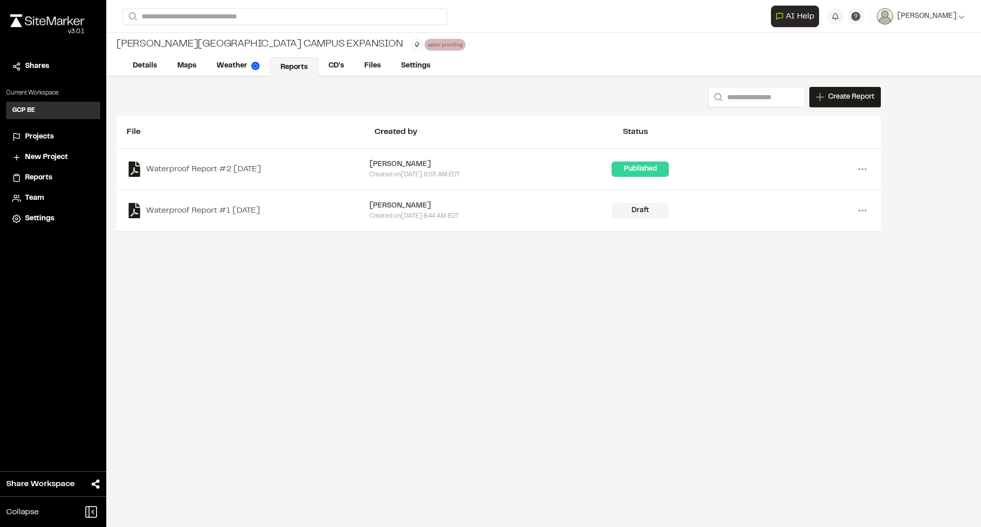
click at [651, 172] on div "Published" at bounding box center [639, 168] width 57 height 15
click at [860, 170] on icon at bounding box center [862, 169] width 16 height 16
click at [805, 204] on link "Download" at bounding box center [825, 205] width 89 height 15
click at [865, 168] on icon at bounding box center [862, 169] width 16 height 16
click at [826, 202] on link "Download" at bounding box center [825, 205] width 89 height 15
